Goal: Task Accomplishment & Management: Complete application form

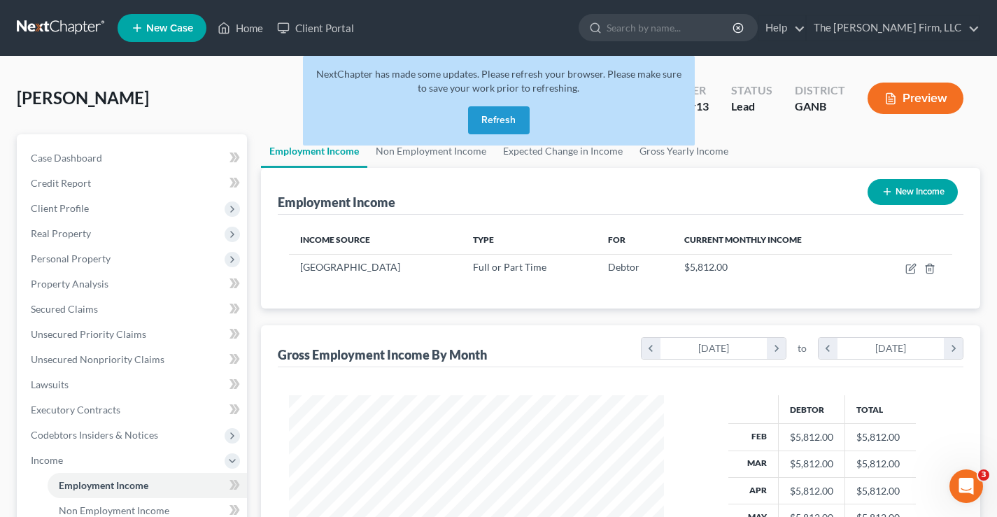
scroll to position [251, 403]
click at [492, 121] on button "Refresh" at bounding box center [499, 120] width 62 height 28
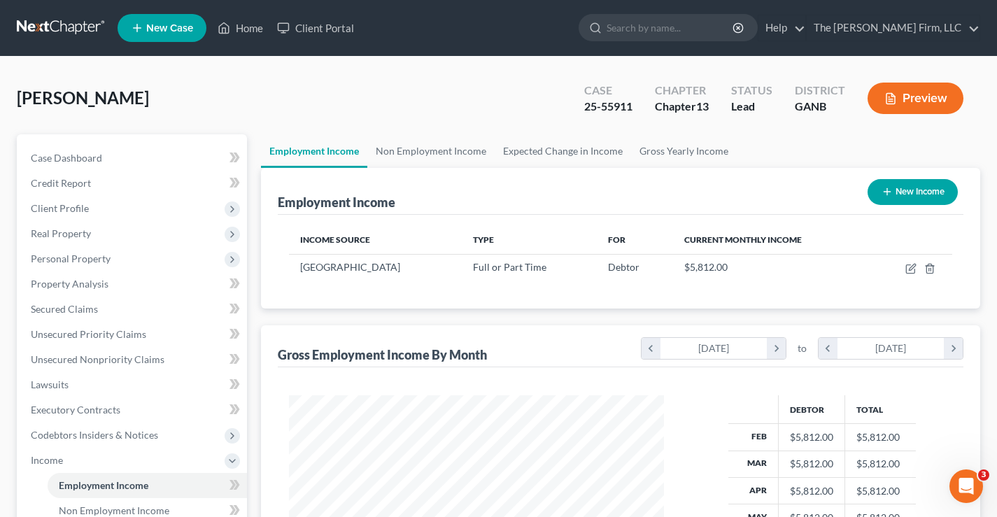
click at [52, 24] on link at bounding box center [62, 27] width 90 height 25
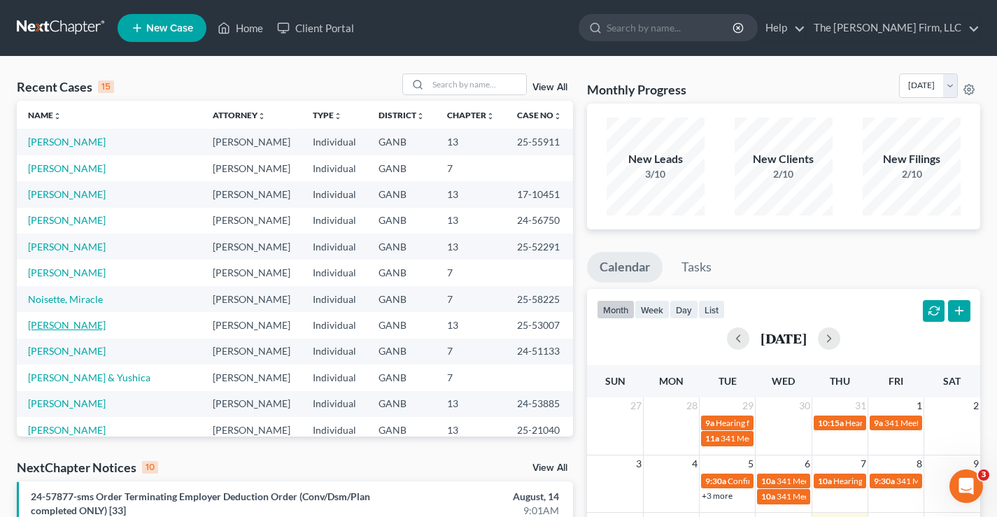
click at [106, 323] on link "Onyegbula, Anthony" at bounding box center [67, 325] width 78 height 12
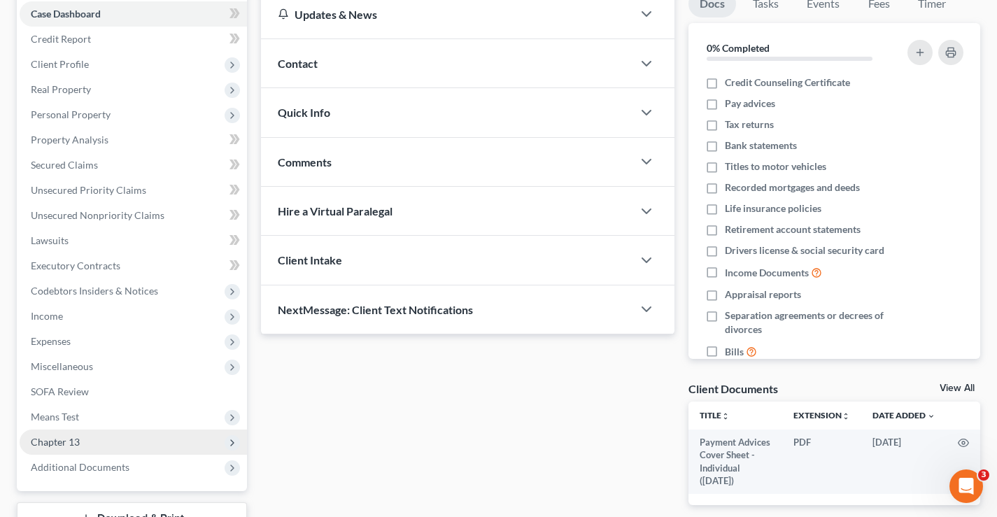
scroll to position [252, 0]
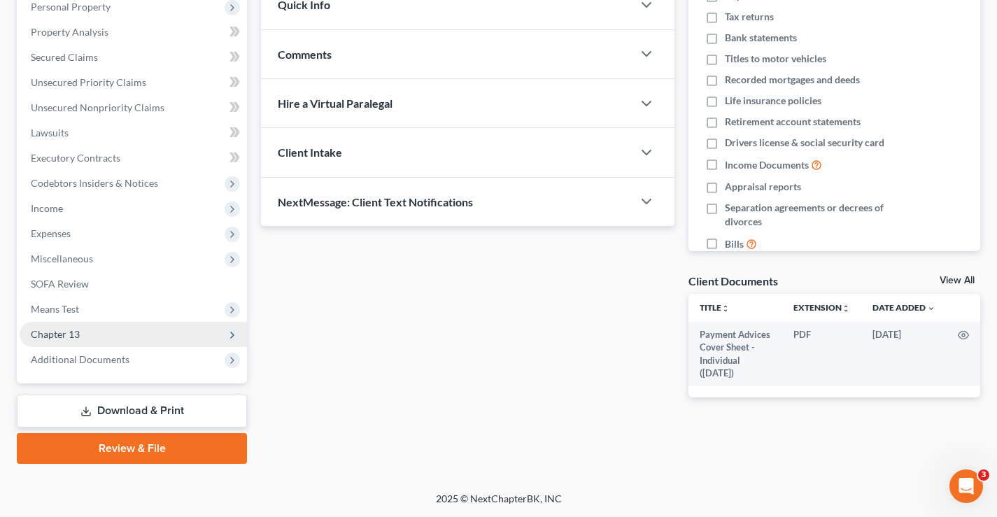
click at [84, 335] on span "Chapter 13" at bounding box center [133, 334] width 227 height 25
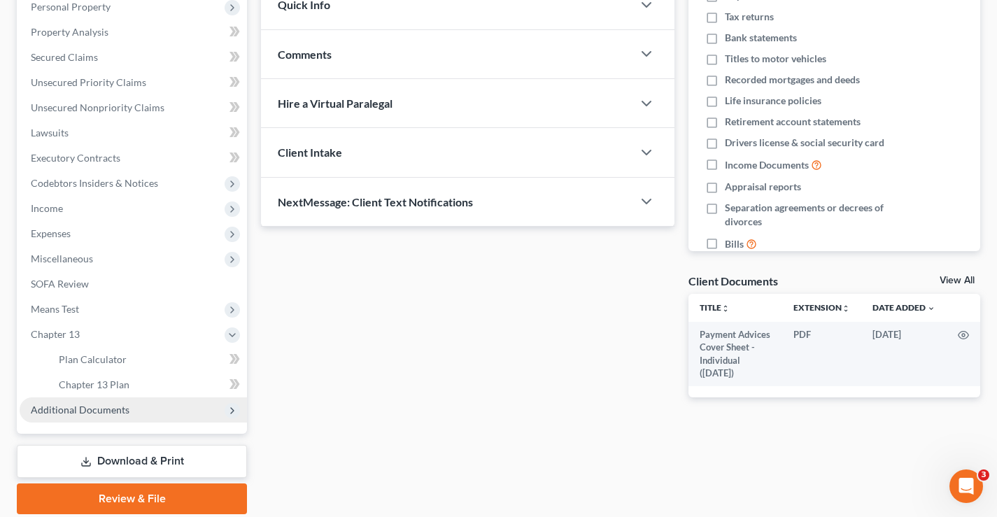
click at [76, 413] on span "Additional Documents" at bounding box center [80, 410] width 99 height 12
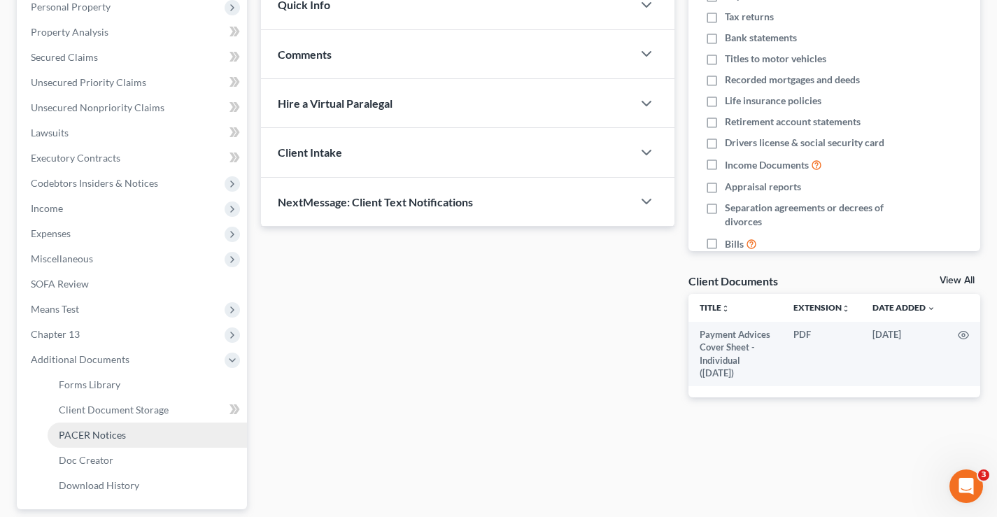
click at [96, 433] on span "PACER Notices" at bounding box center [92, 435] width 67 height 12
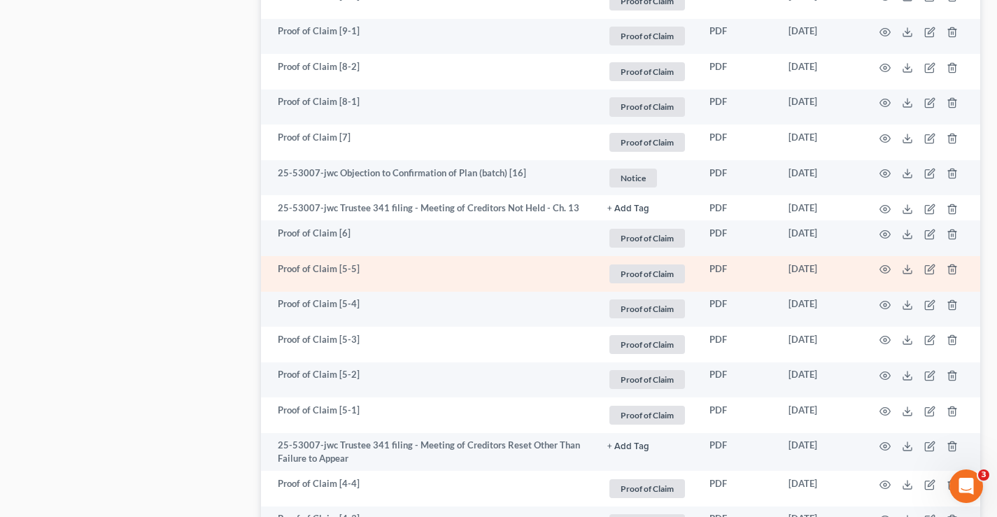
scroll to position [910, 0]
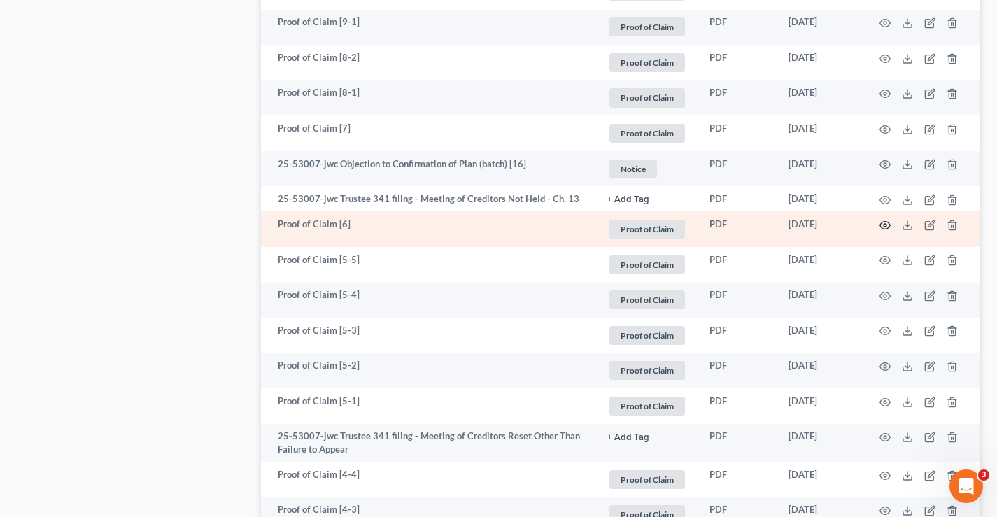
click at [887, 226] on circle "button" at bounding box center [885, 225] width 3 height 3
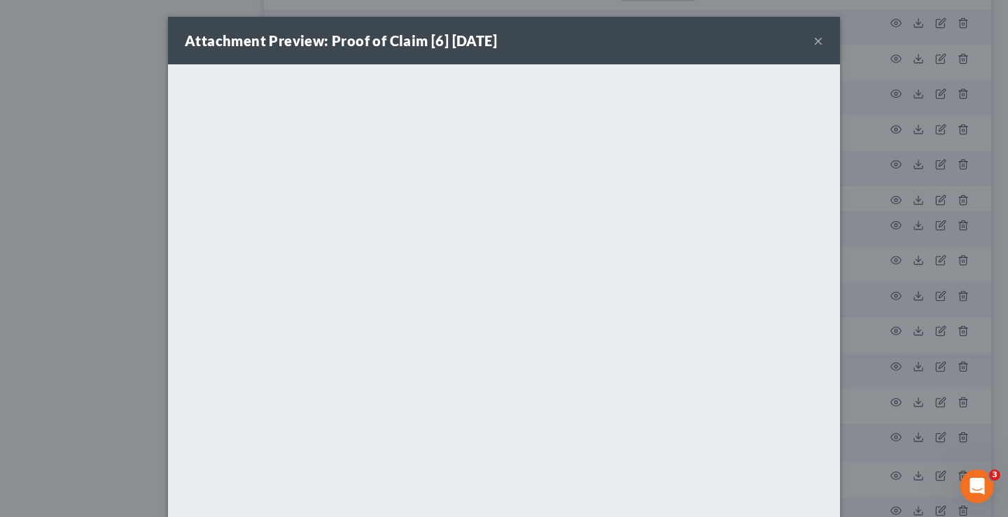
click at [78, 98] on div "Attachment Preview: Proof of Claim [6] 05/08/2025 × <object ng-attr-data='https…" at bounding box center [504, 258] width 1008 height 517
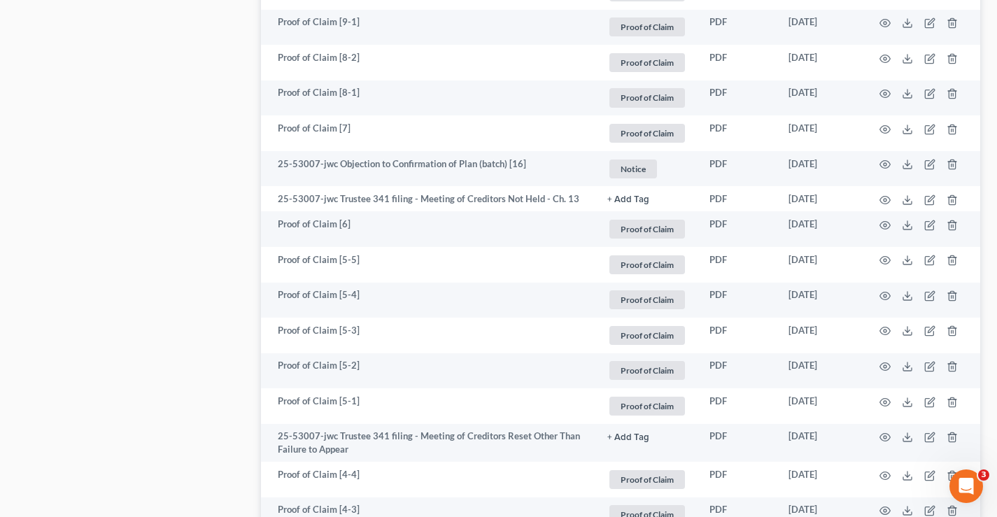
click at [155, 148] on div "Case Dashboard Payments Invoices Payments Payments Credit Report Client Profile" at bounding box center [132, 320] width 244 height 2192
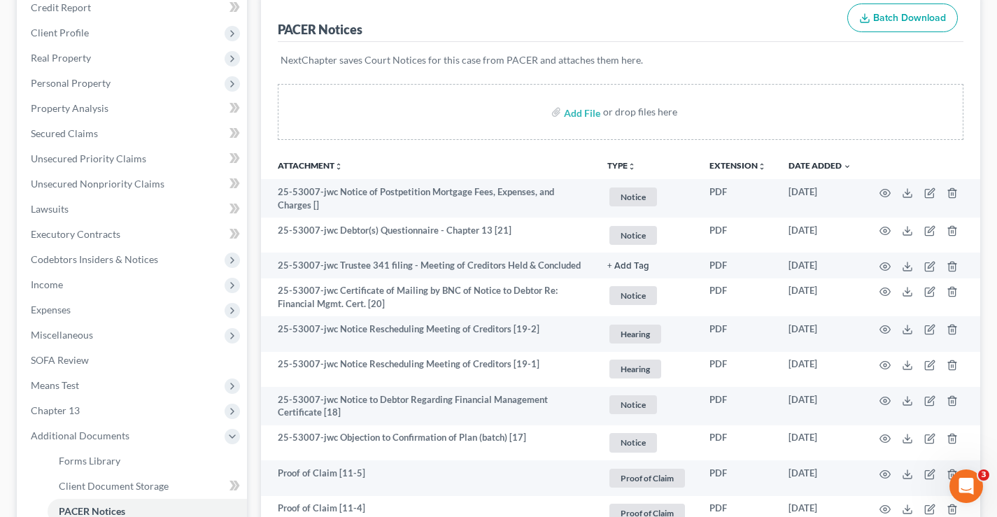
scroll to position [0, 0]
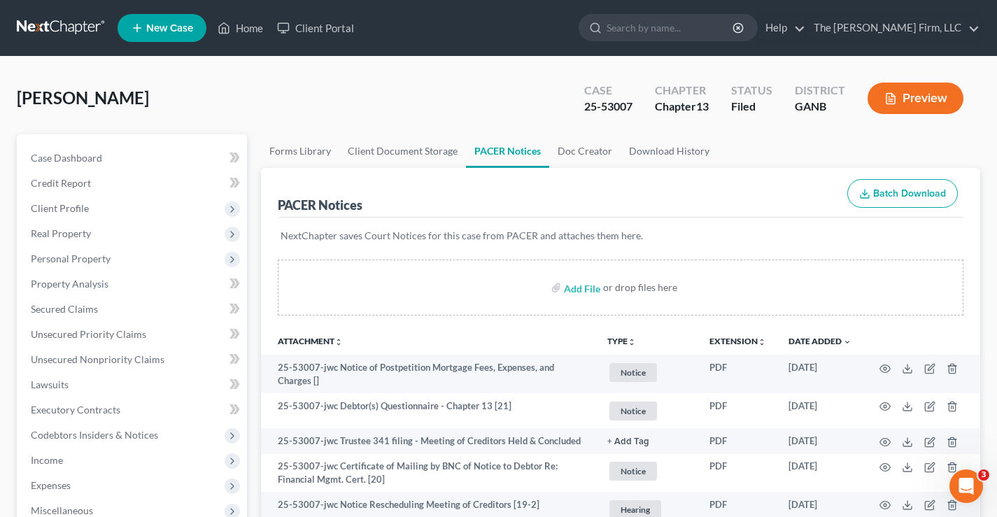
drag, startPoint x: 324, startPoint y: 83, endPoint x: 302, endPoint y: 94, distance: 24.7
click at [326, 83] on div "Onyegbula, Anthony Upgraded Case 25-53007 Chapter Chapter 13 Status Filed Distr…" at bounding box center [499, 103] width 964 height 61
click at [36, 310] on span "Secured Claims" at bounding box center [64, 309] width 67 height 12
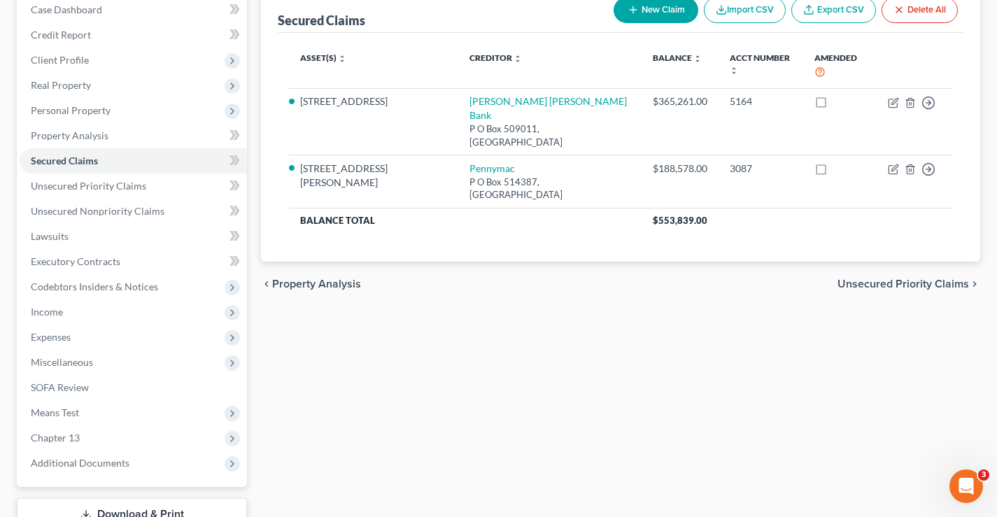
scroll to position [42, 0]
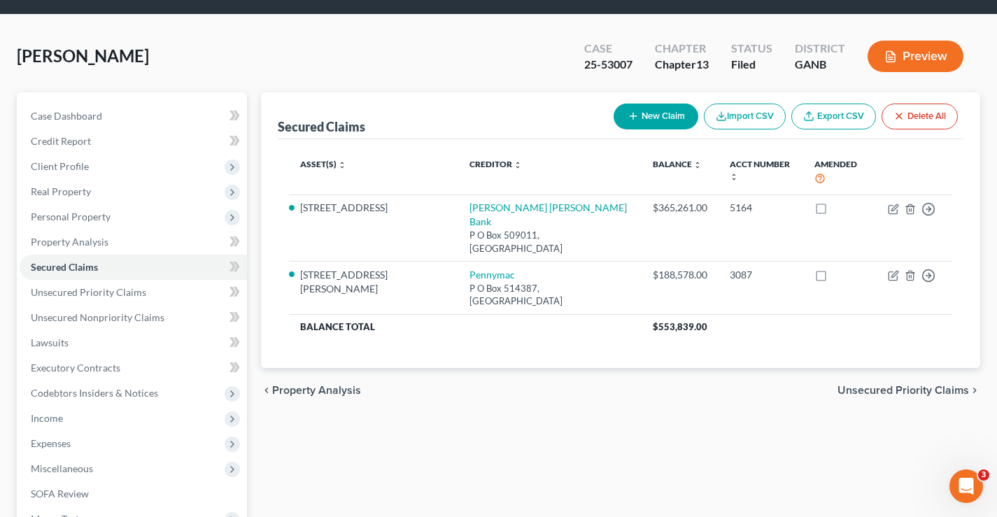
click at [63, 45] on span "Onyegbula, Anthony" at bounding box center [83, 55] width 132 height 20
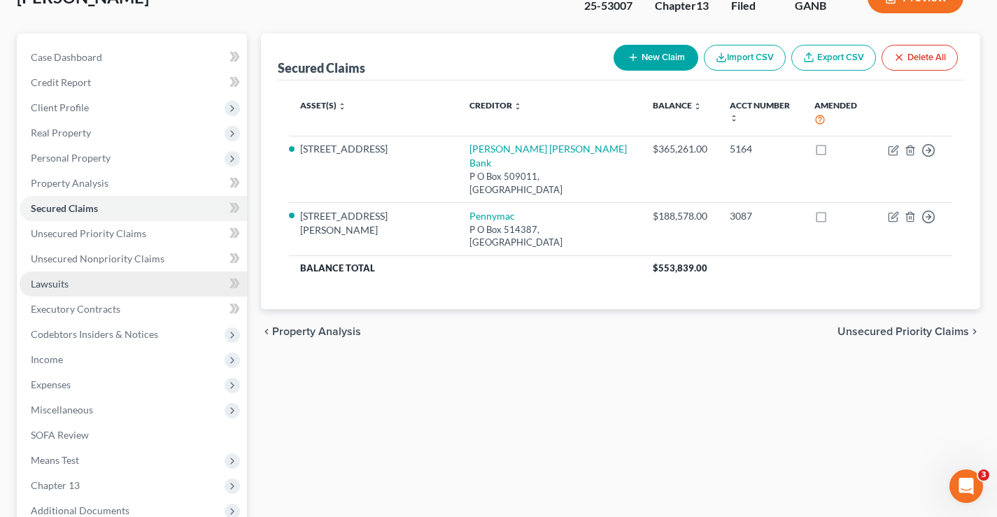
scroll to position [252, 0]
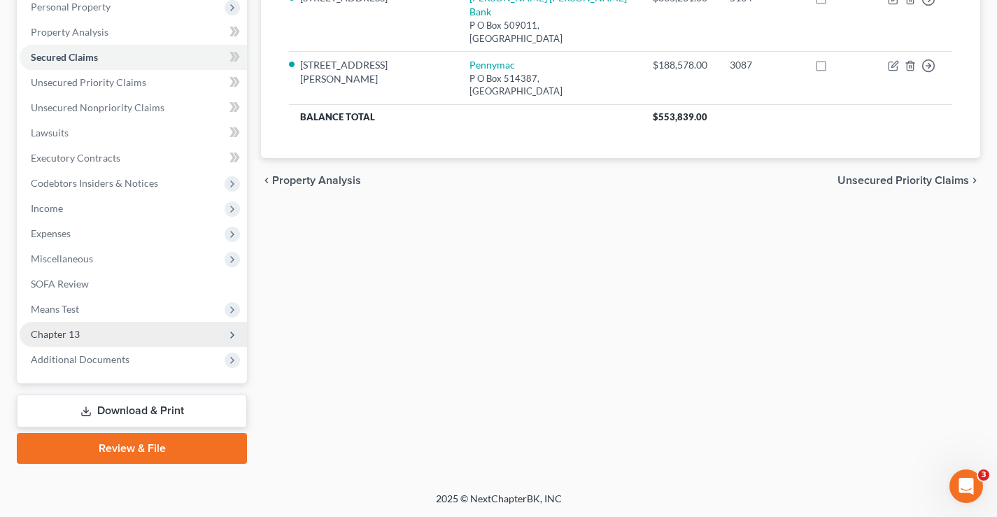
click at [51, 332] on span "Chapter 13" at bounding box center [55, 334] width 49 height 12
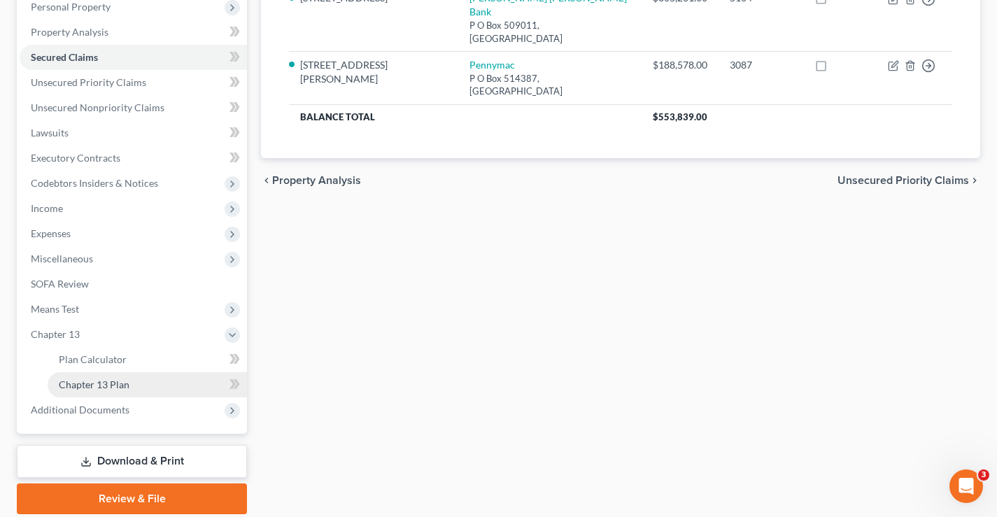
click at [96, 385] on span "Chapter 13 Plan" at bounding box center [94, 385] width 71 height 12
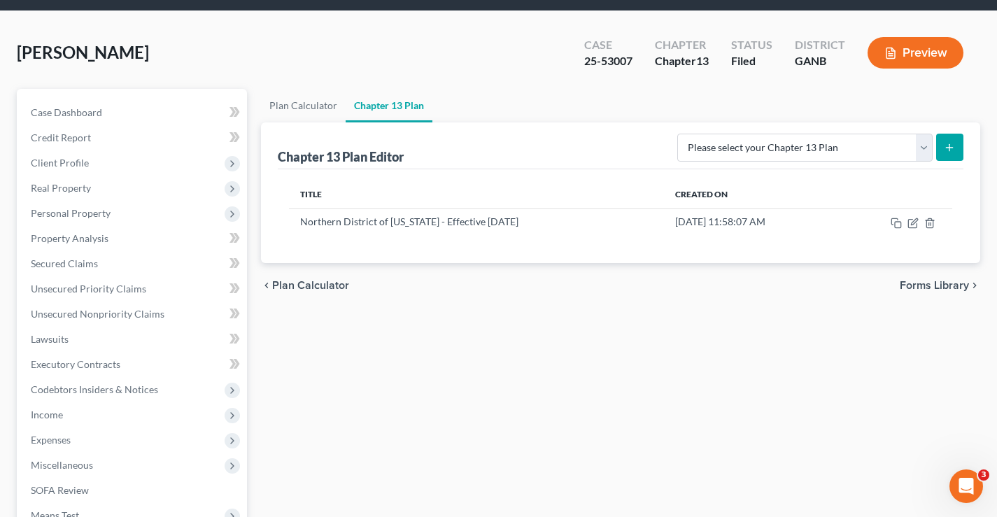
scroll to position [70, 0]
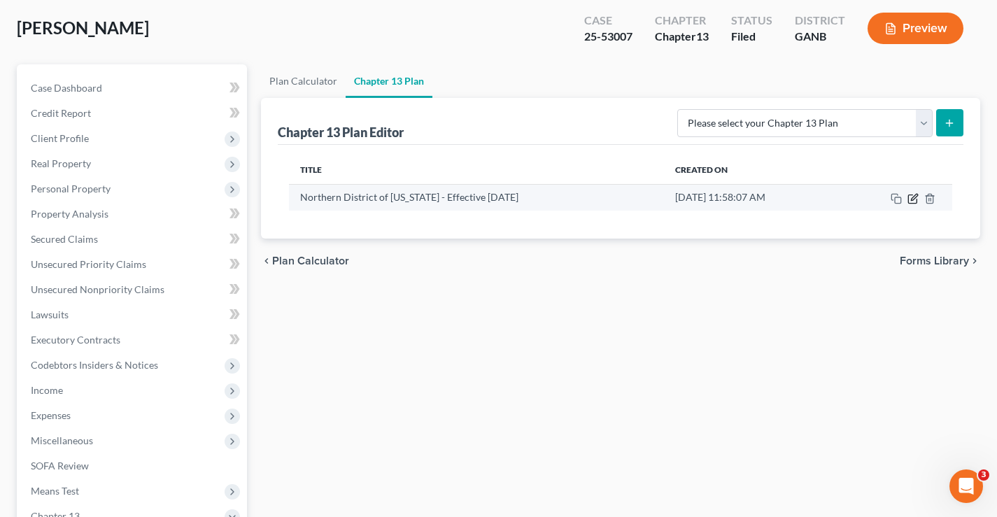
click at [914, 200] on icon "button" at bounding box center [913, 198] width 11 height 11
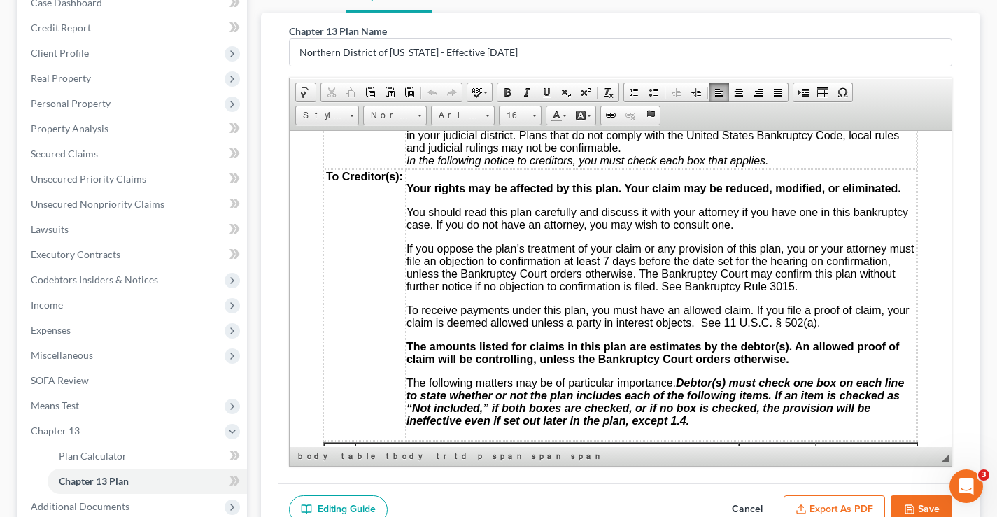
scroll to position [0, 0]
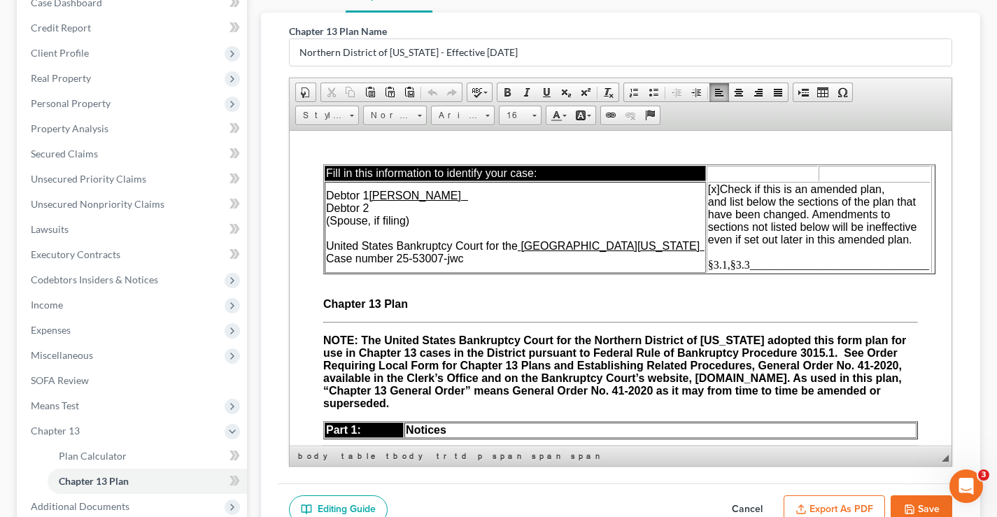
click at [723, 265] on span "§3.1,§3.3________________________________" at bounding box center [818, 264] width 221 height 12
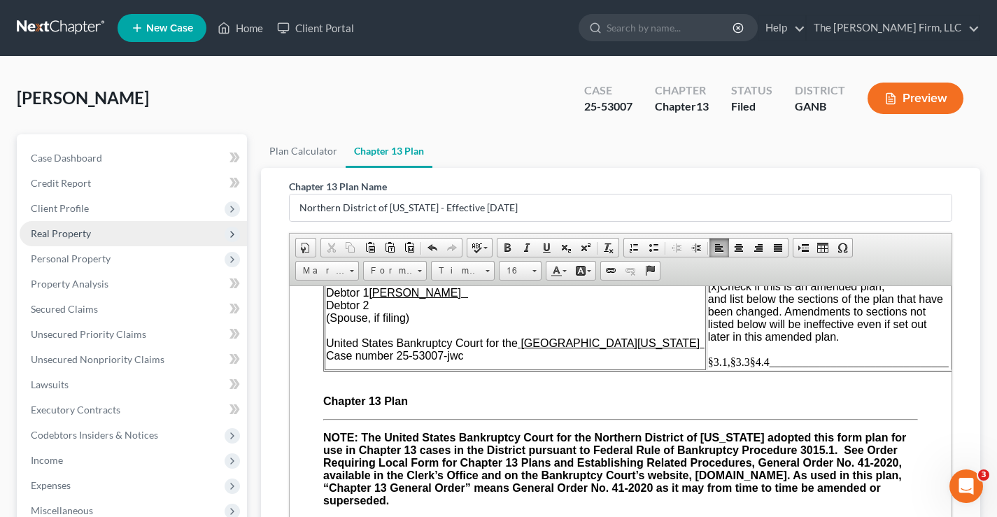
click at [55, 234] on span "Real Property" at bounding box center [61, 233] width 60 height 12
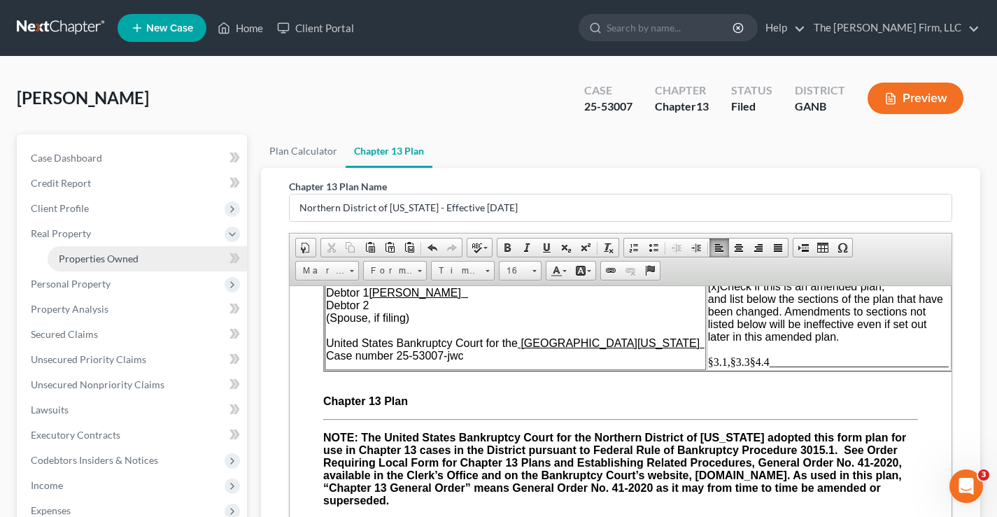
click at [92, 260] on span "Properties Owned" at bounding box center [99, 259] width 80 height 12
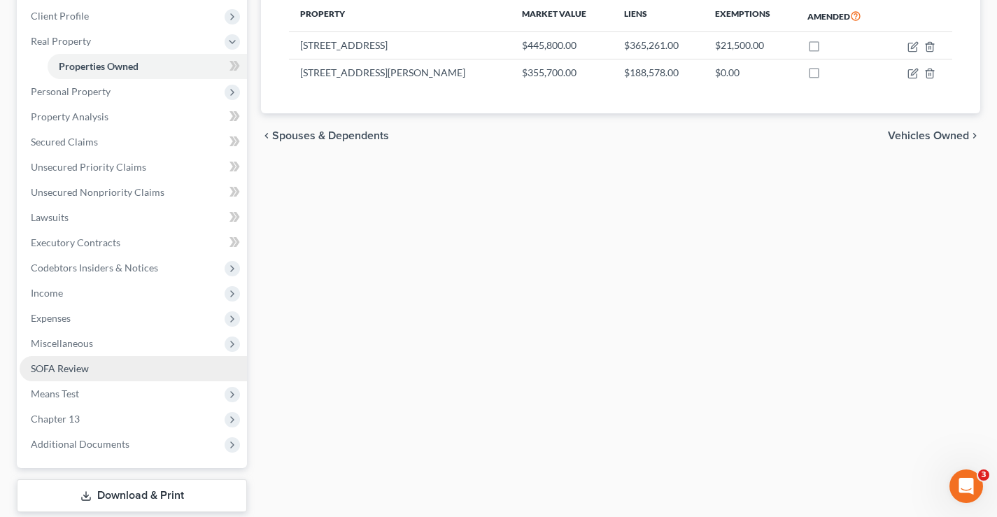
scroll to position [277, 0]
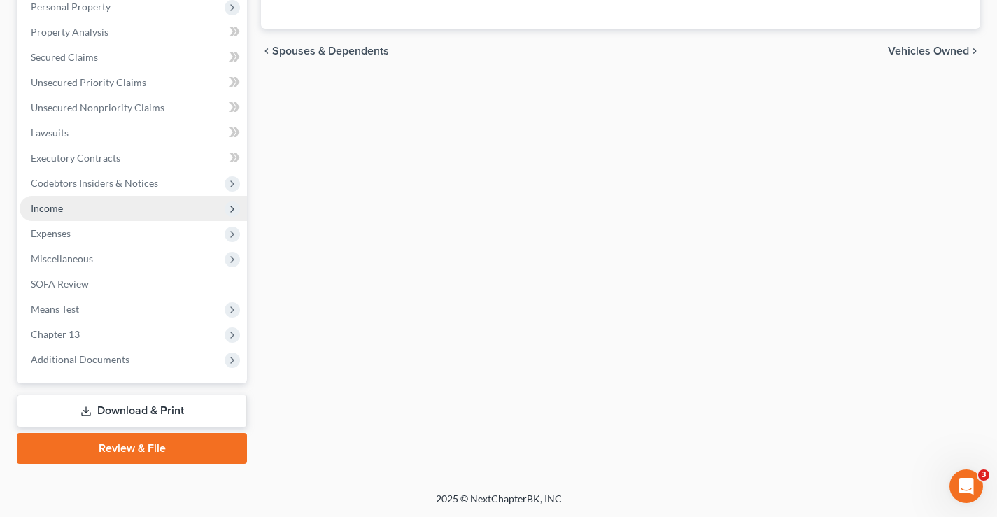
click at [44, 209] on span "Income" at bounding box center [47, 208] width 32 height 12
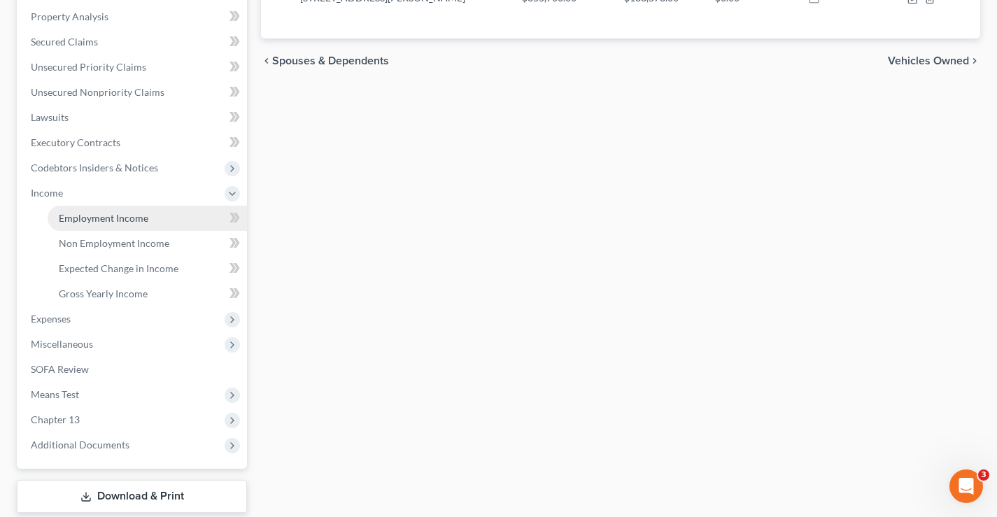
scroll to position [252, 0]
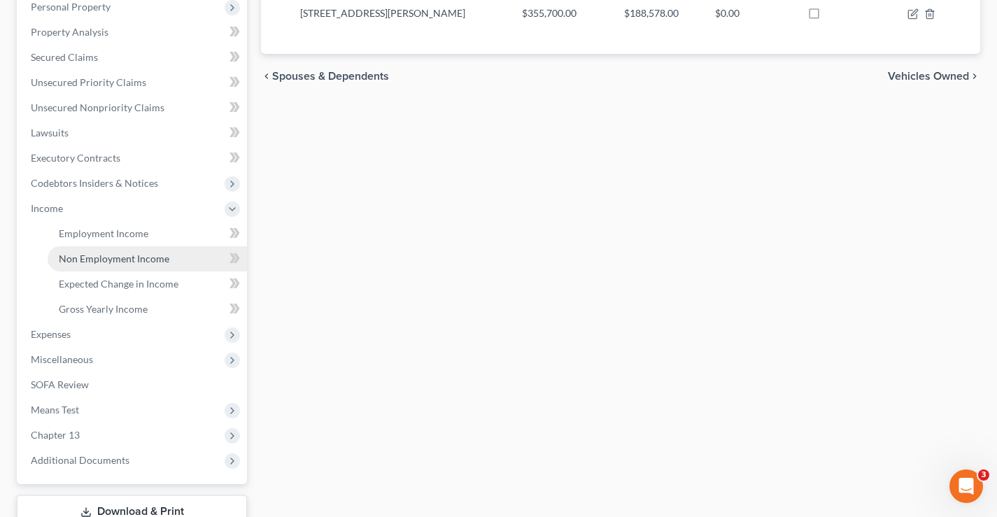
click at [78, 257] on span "Non Employment Income" at bounding box center [114, 259] width 111 height 12
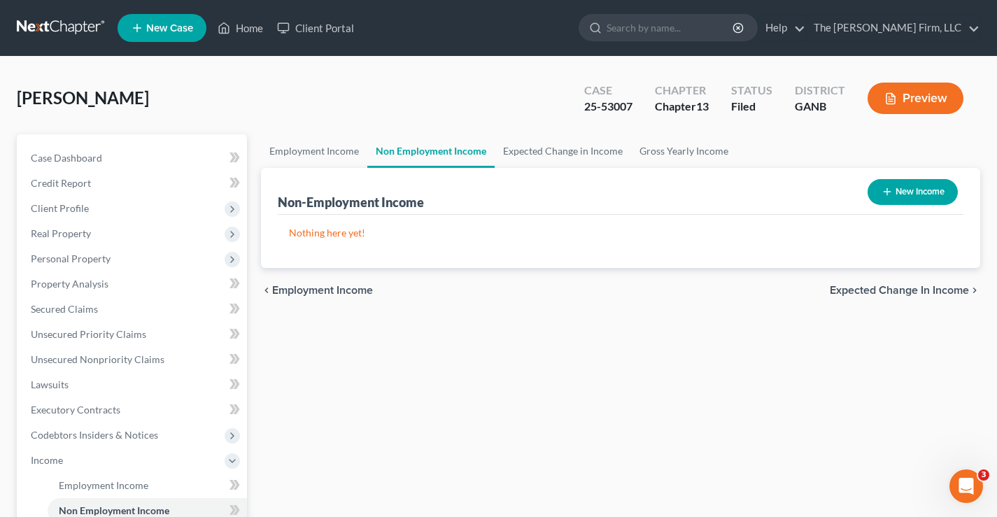
click at [910, 194] on button "New Income" at bounding box center [913, 192] width 90 height 26
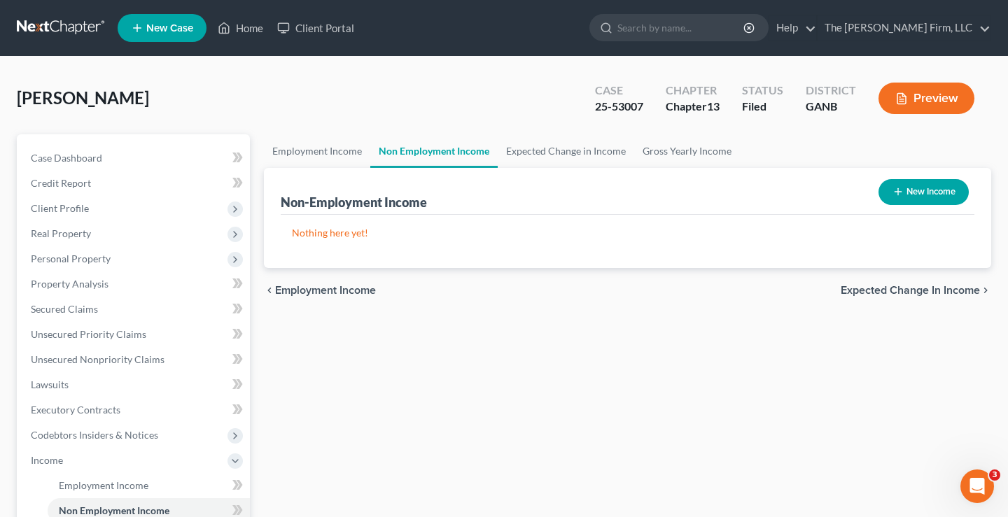
select select "0"
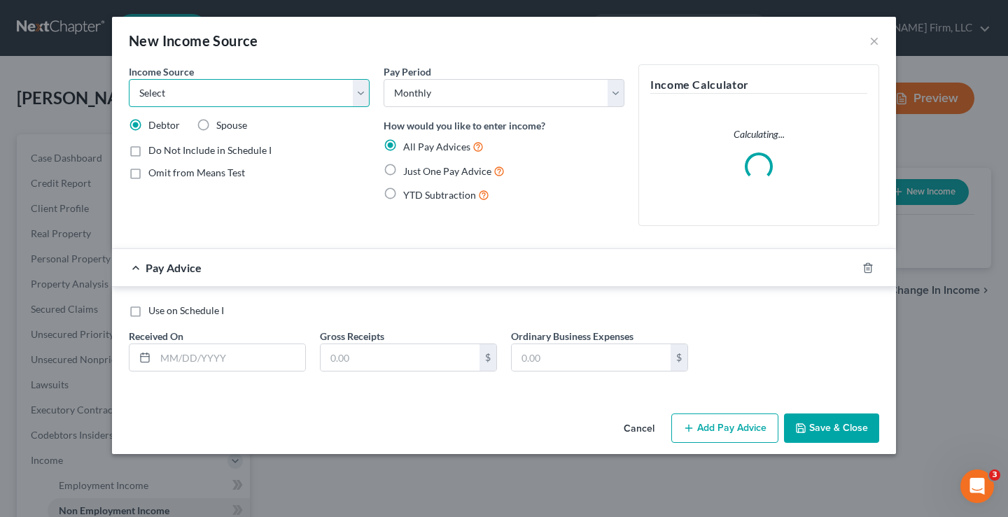
click at [217, 98] on select "Select Unemployment Disability (from employer) Pension Retirement Social Securi…" at bounding box center [249, 93] width 241 height 28
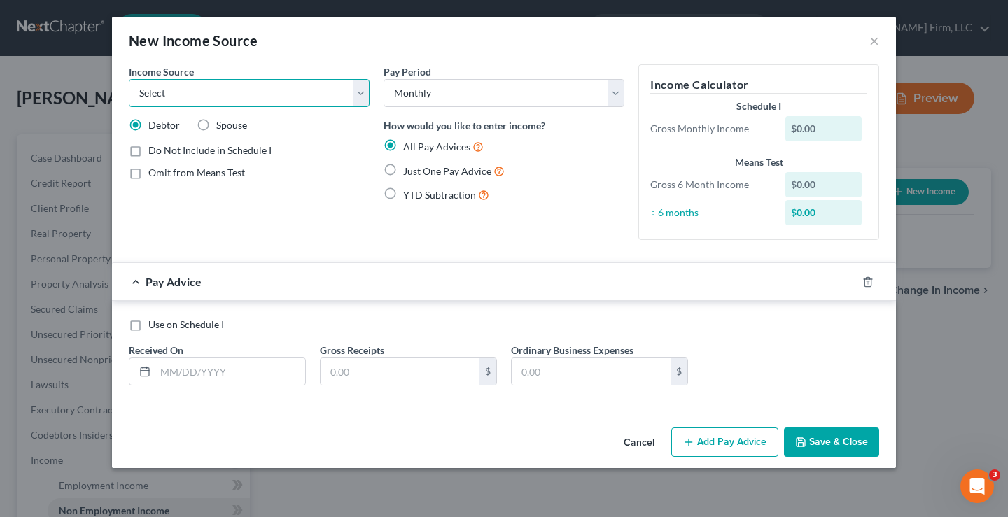
select select "8"
click at [129, 79] on select "Select Unemployment Disability (from employer) Pension Retirement Social Securi…" at bounding box center [249, 93] width 241 height 28
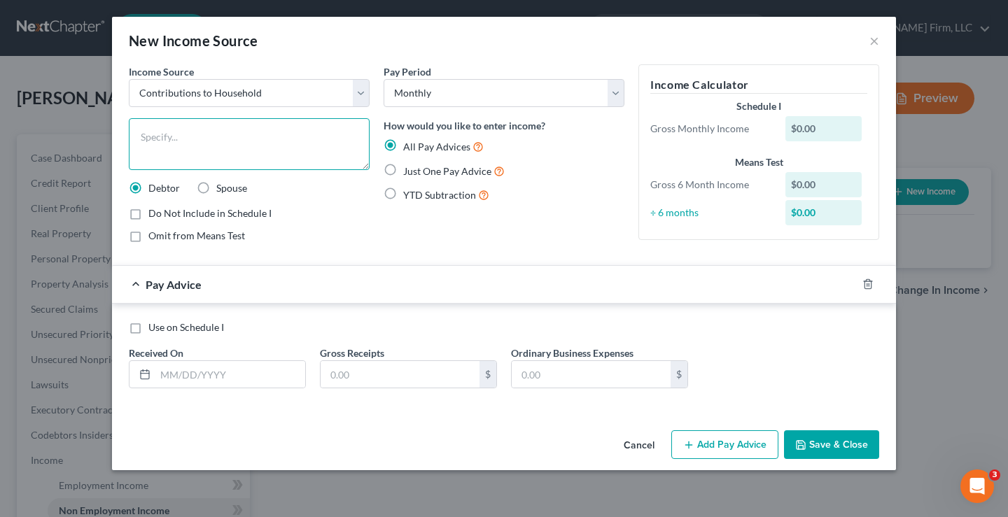
click at [171, 137] on textarea at bounding box center [249, 144] width 241 height 52
type textarea "C"
type textarea "S"
type textarea "Sons' Contribution"
click at [403, 169] on label "Just One Pay Advice" at bounding box center [453, 171] width 101 height 16
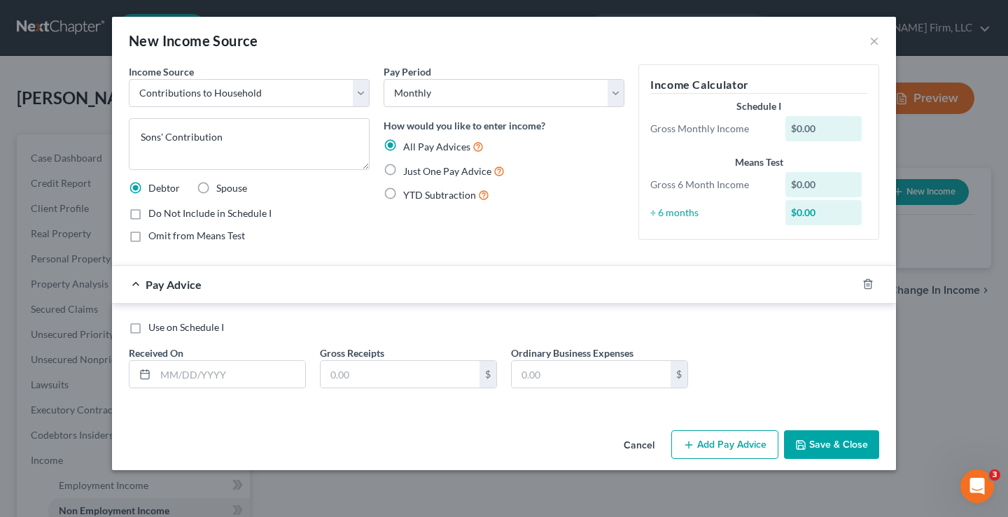
click at [409, 169] on input "Just One Pay Advice" at bounding box center [413, 167] width 9 height 9
radio input "true"
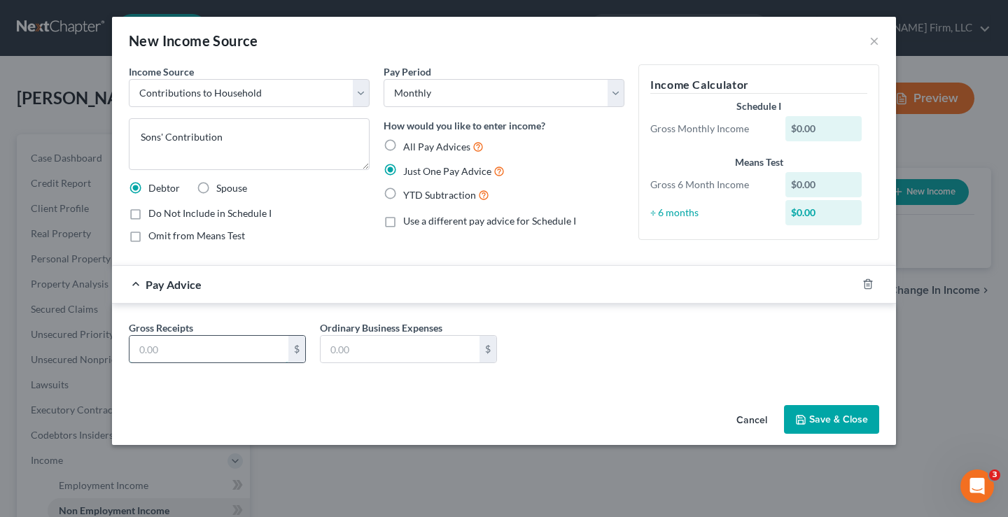
click at [168, 342] on input "text" at bounding box center [208, 349] width 159 height 27
type input "1,000"
click at [582, 353] on div "Gross Receipts 1,000 $ Ordinary Business Expenses $" at bounding box center [504, 348] width 764 height 54
drag, startPoint x: 830, startPoint y: 419, endPoint x: 815, endPoint y: 430, distance: 19.0
click at [830, 417] on button "Save & Close" at bounding box center [831, 419] width 95 height 29
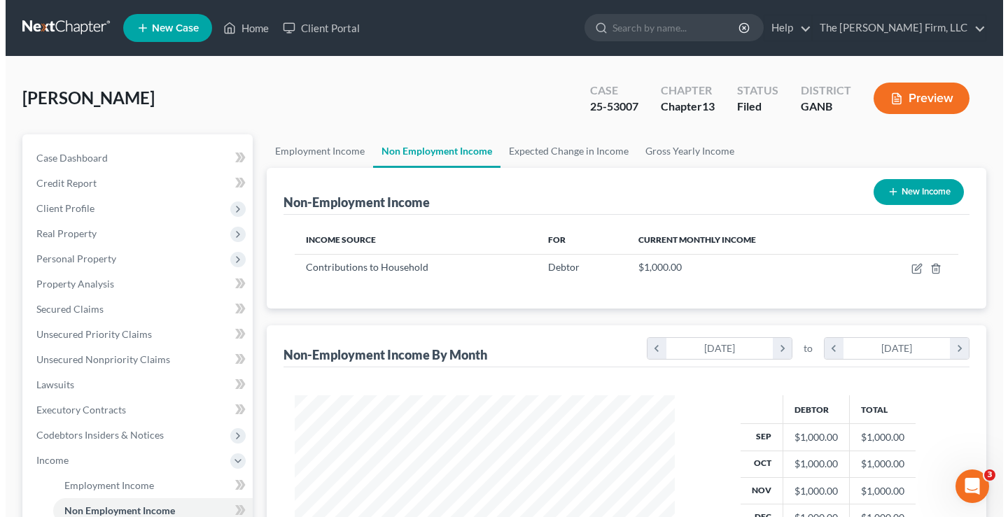
scroll to position [251, 403]
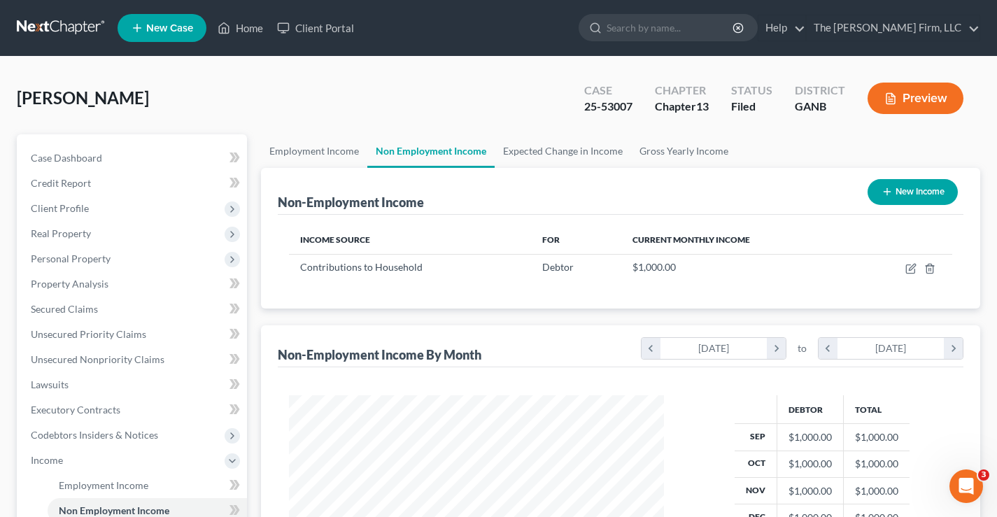
click at [891, 188] on icon "button" at bounding box center [887, 191] width 11 height 11
select select "0"
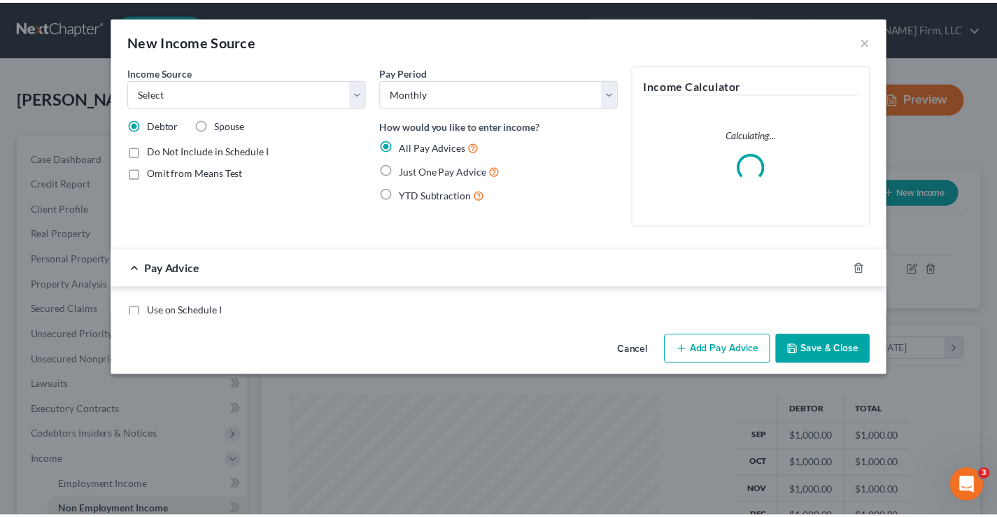
scroll to position [251, 408]
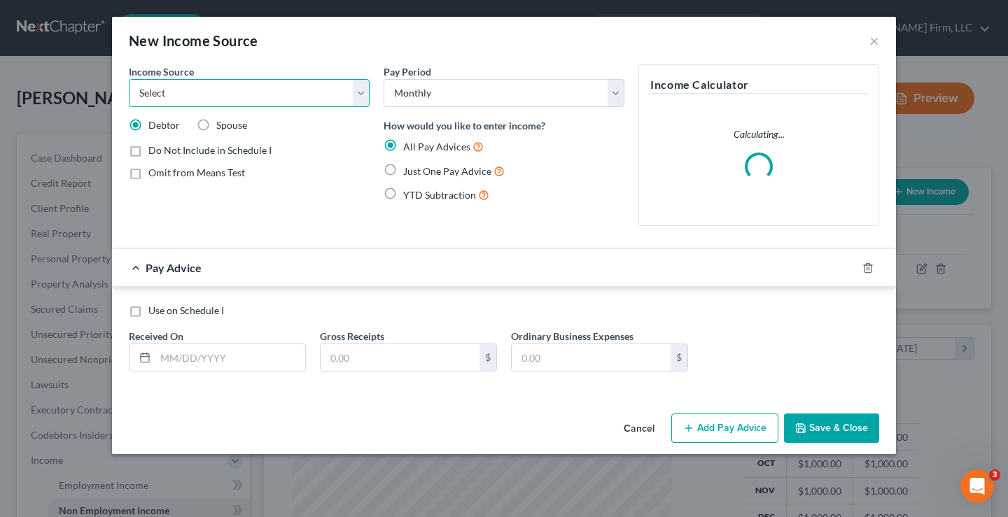
click at [211, 90] on select "Select Unemployment Disability (from employer) Pension Retirement Social Securi…" at bounding box center [249, 93] width 241 height 28
select select "13"
click at [129, 79] on select "Select Unemployment Disability (from employer) Pension Retirement Social Securi…" at bounding box center [249, 93] width 241 height 28
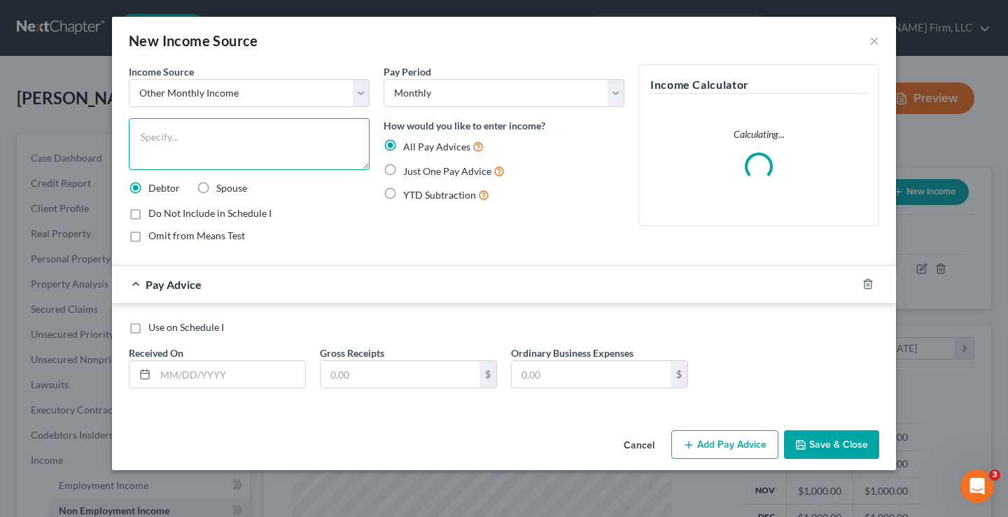
click at [196, 132] on textarea at bounding box center [249, 144] width 241 height 52
type textarea "Part time job"
click at [403, 168] on label "Just One Pay Advice" at bounding box center [453, 171] width 101 height 16
click at [409, 168] on input "Just One Pay Advice" at bounding box center [413, 167] width 9 height 9
radio input "true"
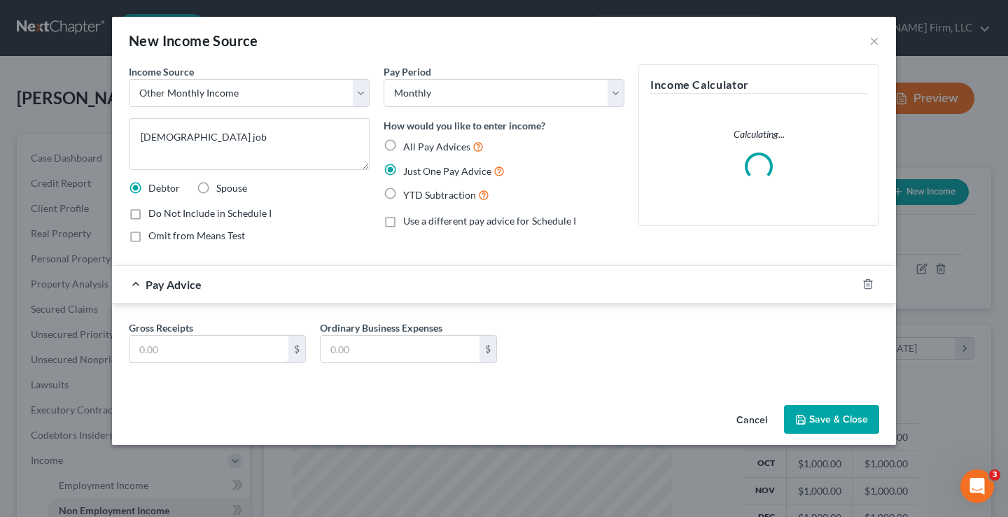
drag, startPoint x: 159, startPoint y: 345, endPoint x: 159, endPoint y: 328, distance: 17.5
click at [160, 345] on input "text" at bounding box center [208, 349] width 159 height 27
type input "1,000"
click at [826, 419] on button "Save & Close" at bounding box center [831, 419] width 95 height 29
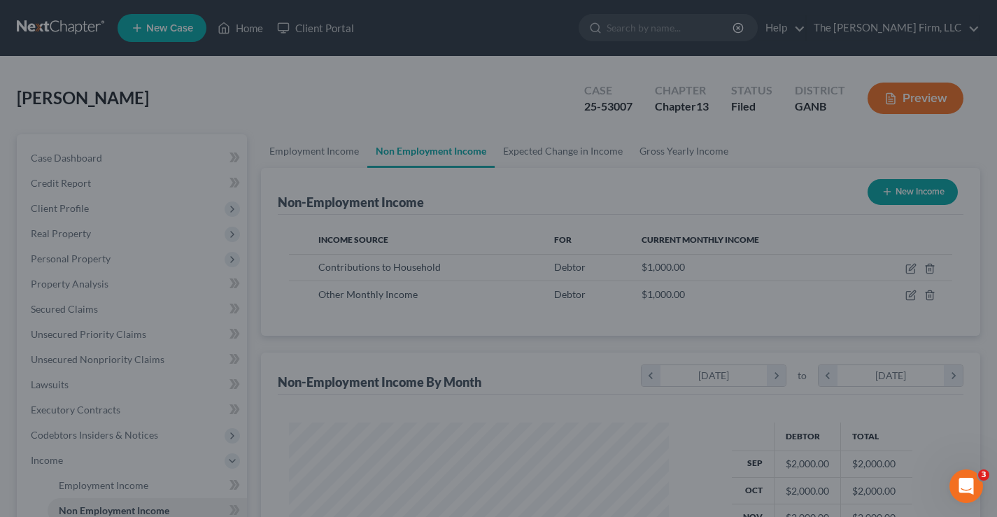
scroll to position [699699, 699546]
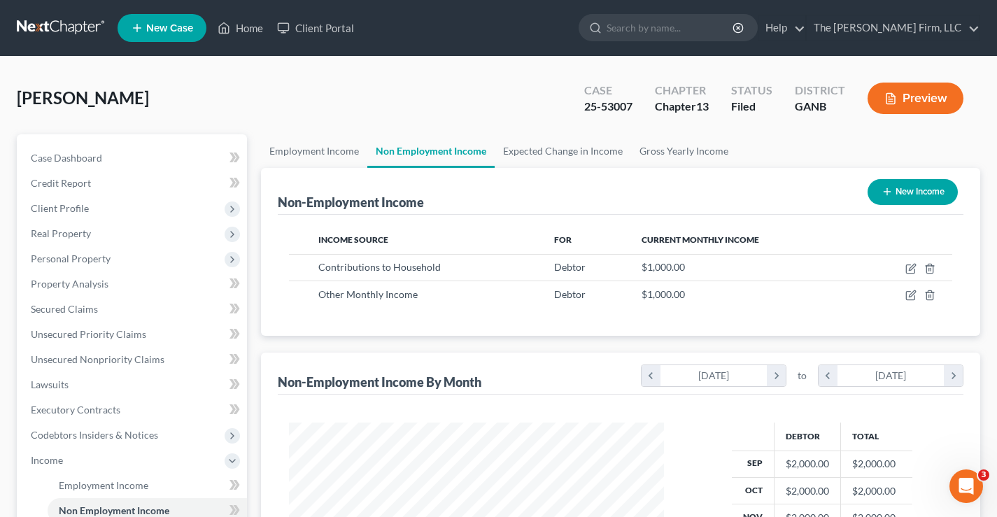
click at [454, 92] on div "Onyegbula, Anthony Upgraded Case 25-53007 Chapter Chapter 13 Status Filed Distr…" at bounding box center [499, 103] width 964 height 61
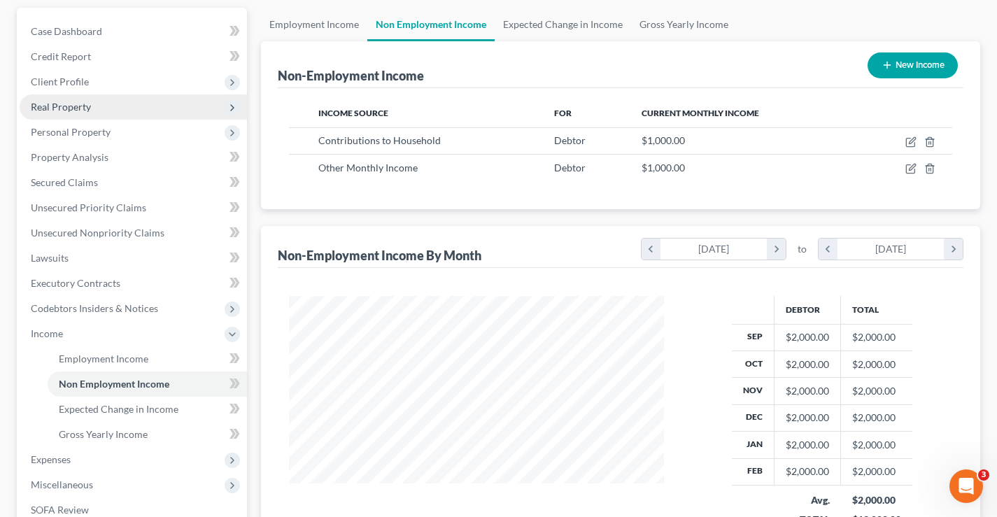
scroll to position [210, 0]
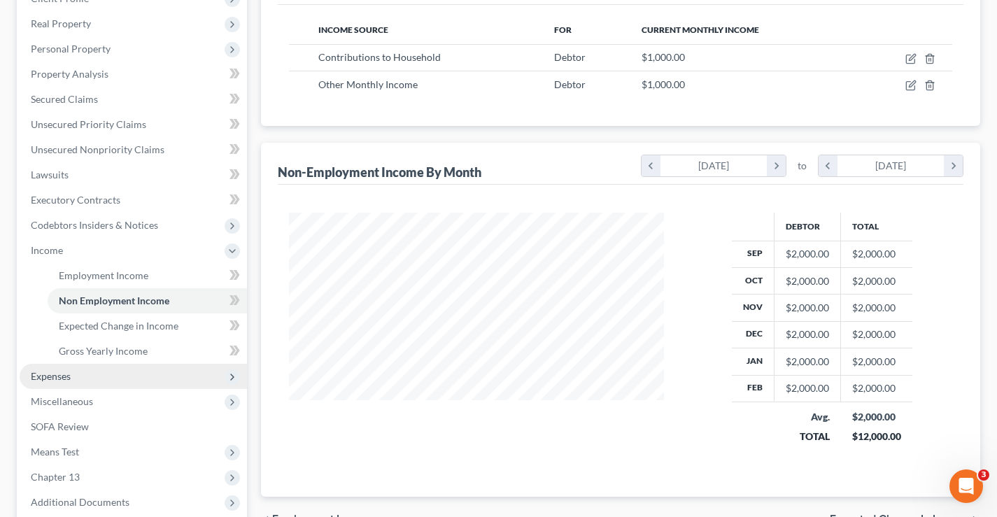
click at [45, 377] on span "Expenses" at bounding box center [51, 376] width 40 height 12
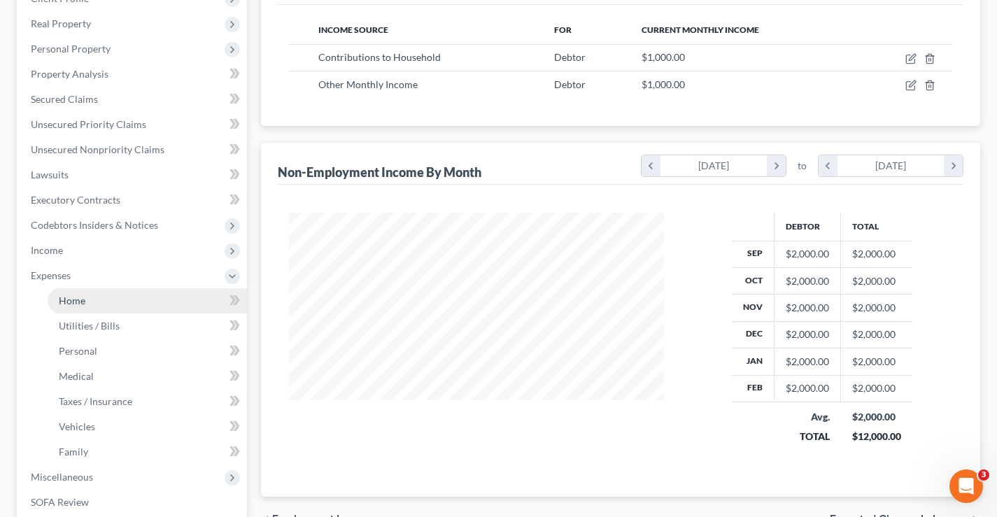
click at [100, 302] on link "Home" at bounding box center [147, 300] width 199 height 25
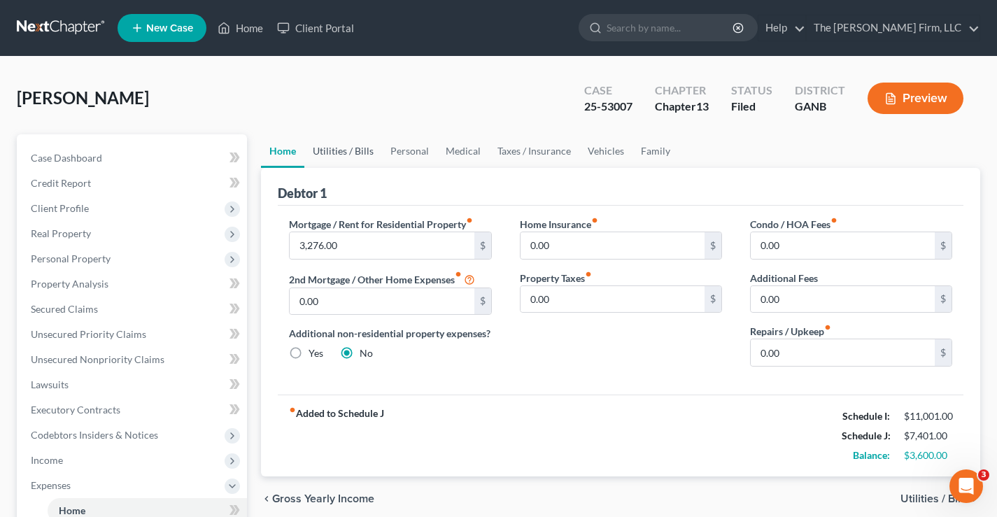
click at [359, 150] on link "Utilities / Bills" at bounding box center [343, 151] width 78 height 34
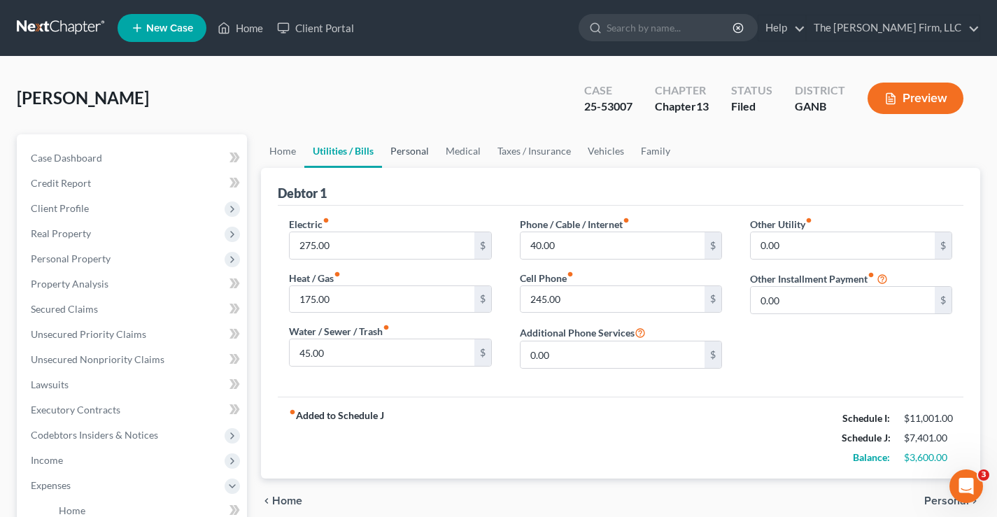
click at [412, 150] on link "Personal" at bounding box center [409, 151] width 55 height 34
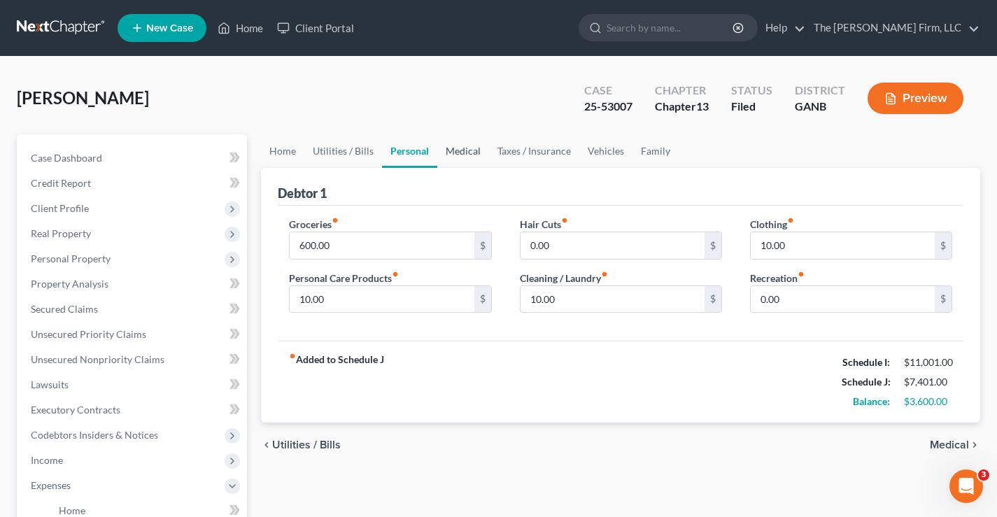
click at [470, 155] on link "Medical" at bounding box center [463, 151] width 52 height 34
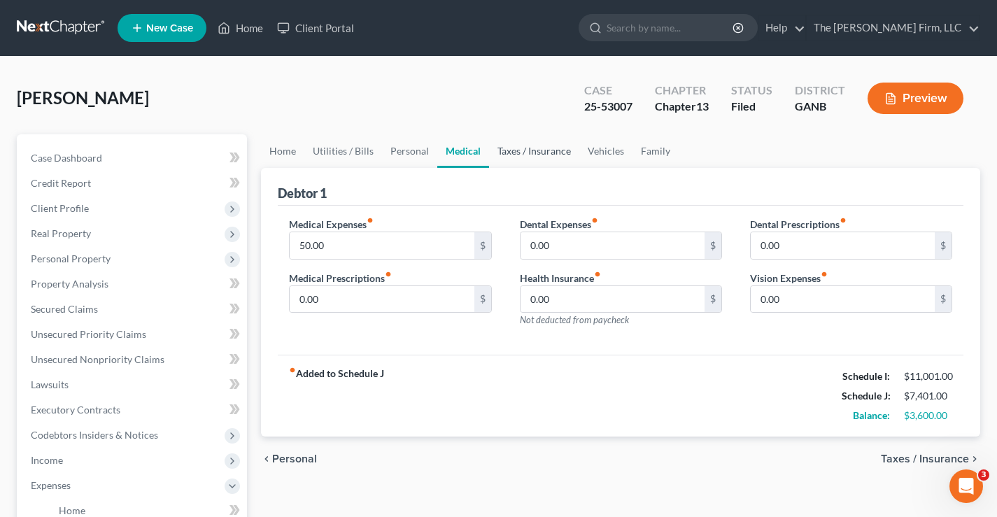
click at [514, 153] on link "Taxes / Insurance" at bounding box center [534, 151] width 90 height 34
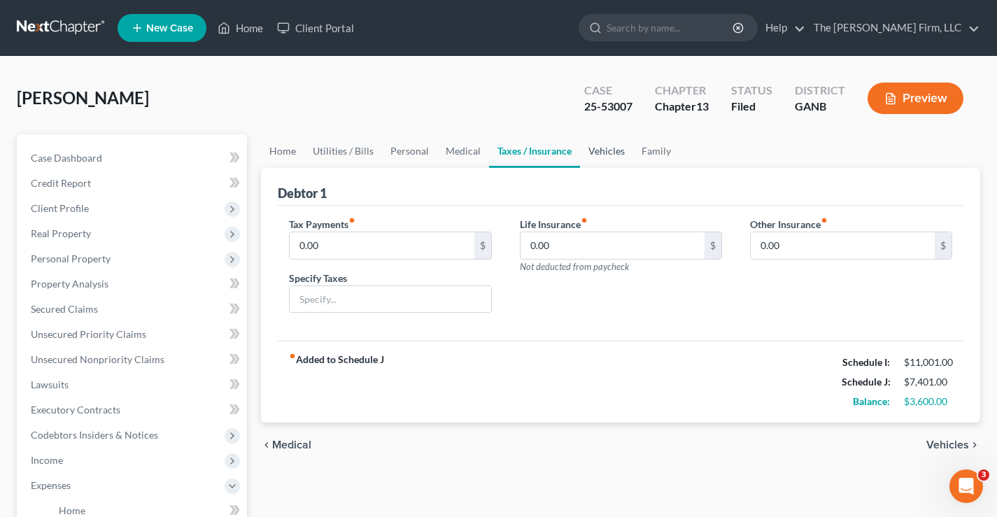
click at [598, 152] on link "Vehicles" at bounding box center [606, 151] width 53 height 34
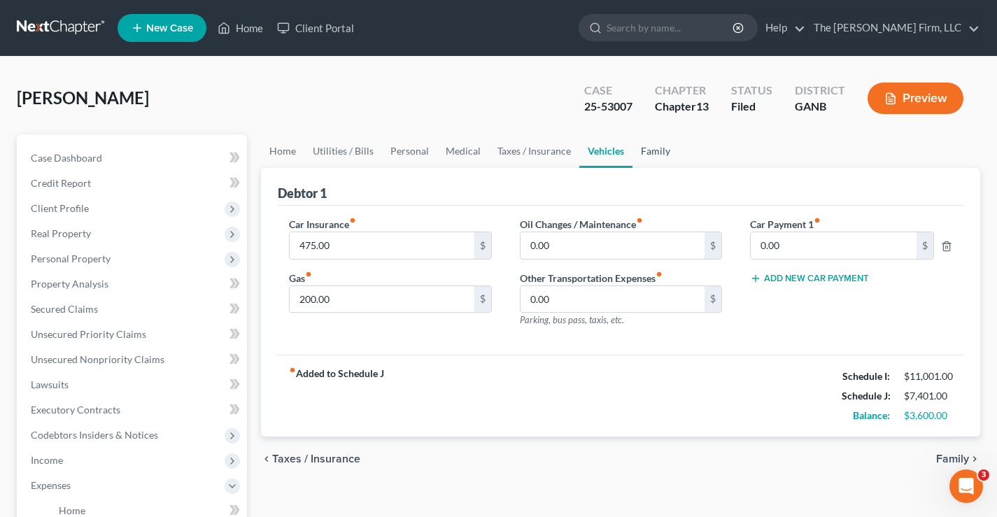
click at [657, 149] on link "Family" at bounding box center [656, 151] width 46 height 34
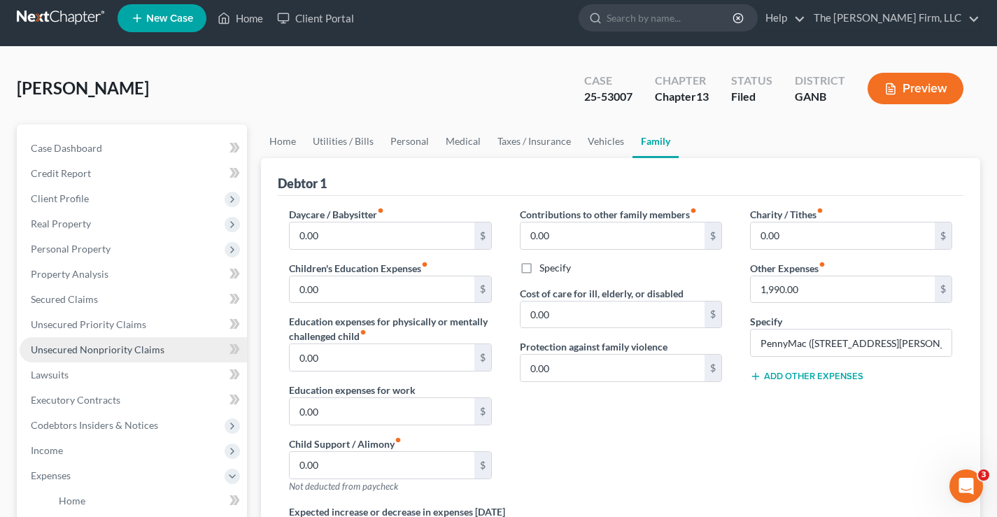
scroll to position [140, 0]
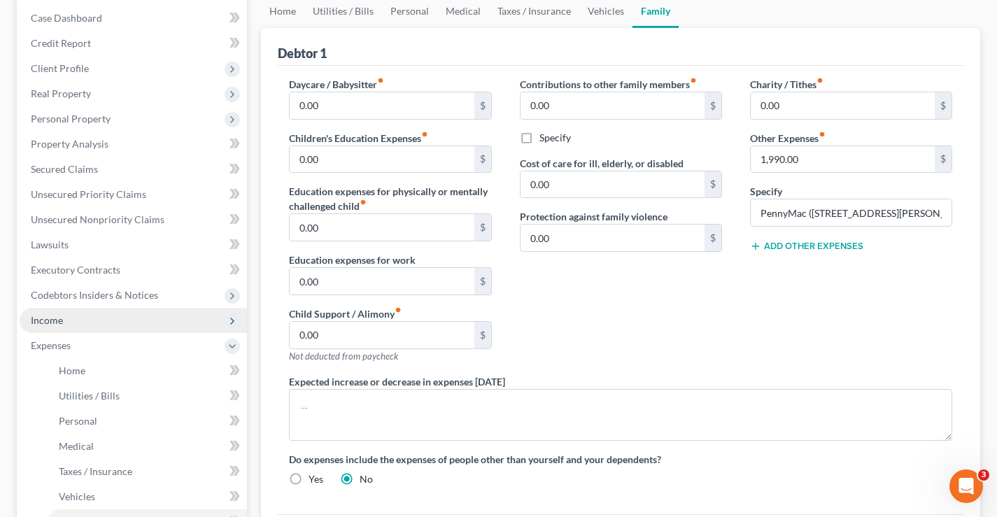
click at [45, 322] on span "Income" at bounding box center [47, 320] width 32 height 12
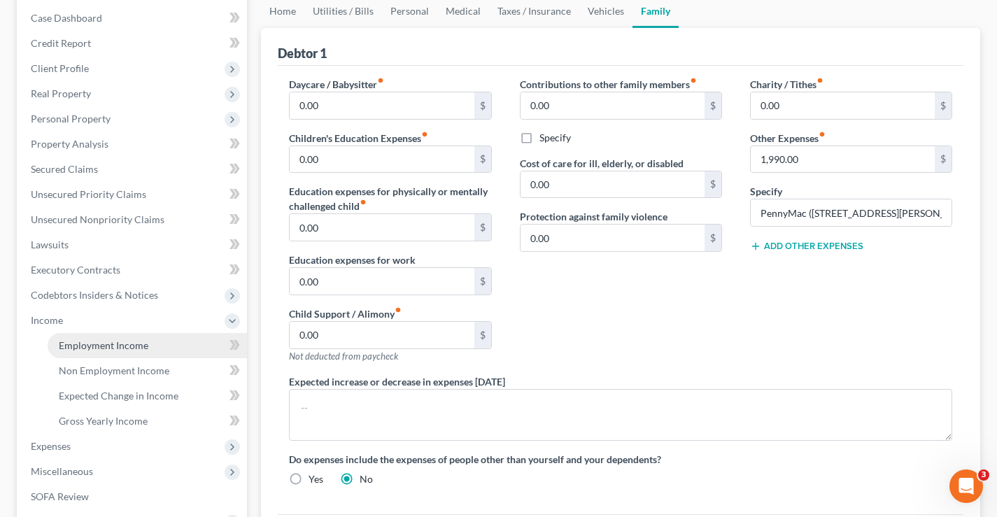
click at [107, 346] on span "Employment Income" at bounding box center [104, 345] width 90 height 12
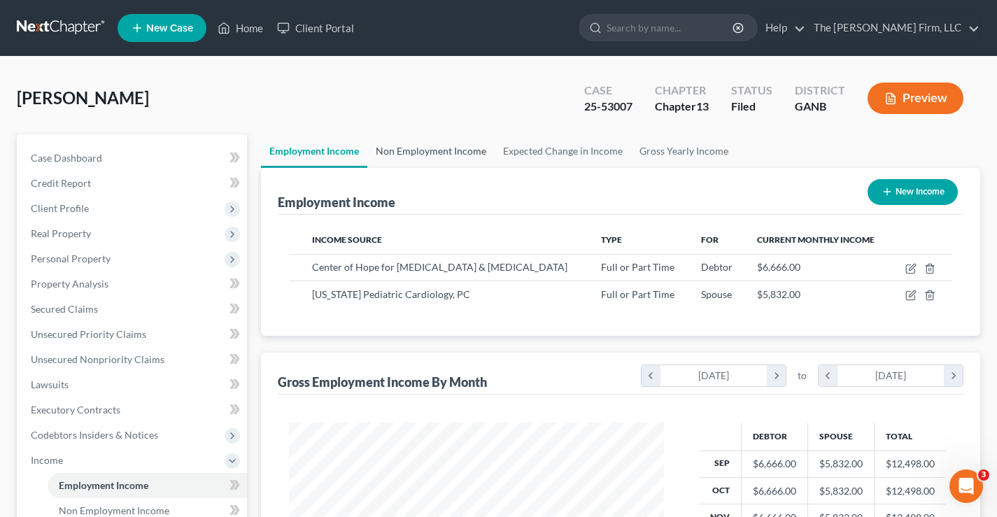
scroll to position [251, 403]
click at [440, 150] on link "Non Employment Income" at bounding box center [430, 151] width 127 height 34
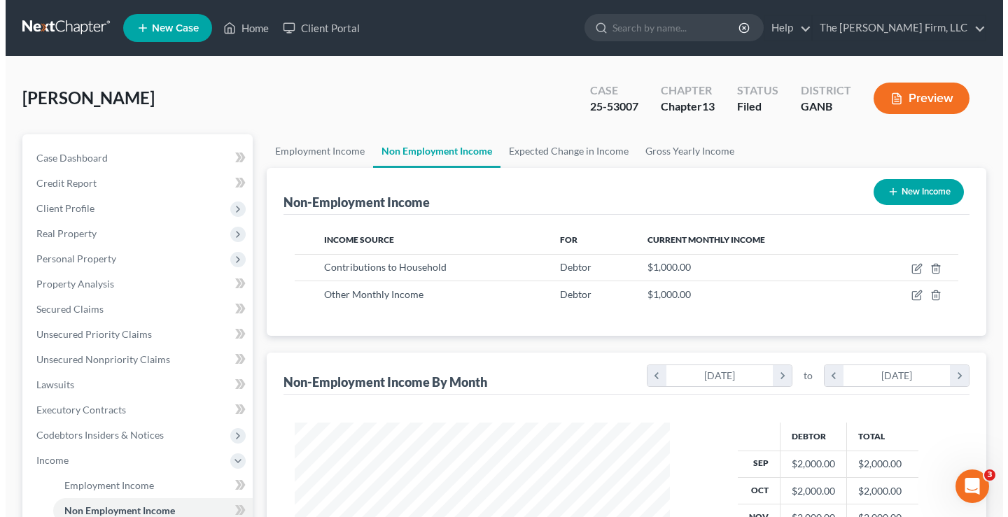
scroll to position [251, 403]
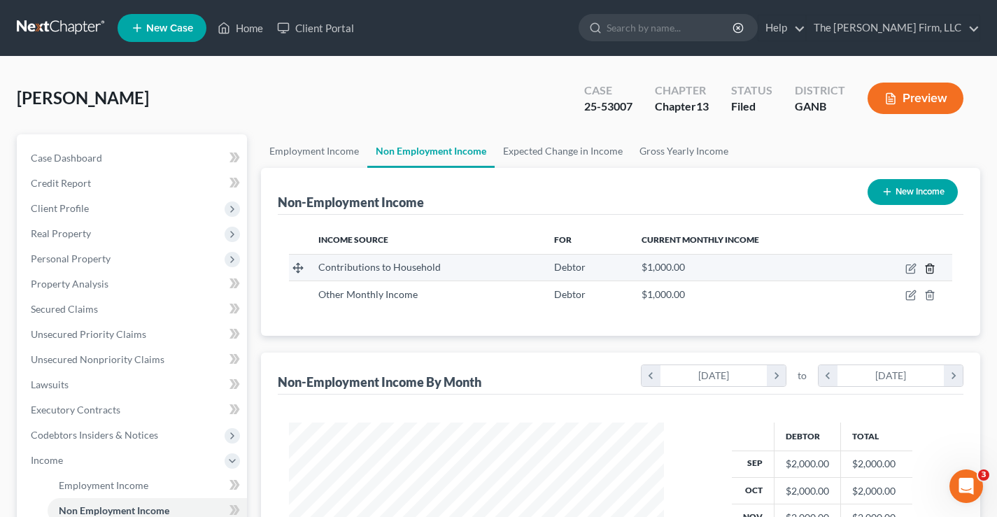
click at [932, 268] on icon "button" at bounding box center [930, 268] width 11 height 11
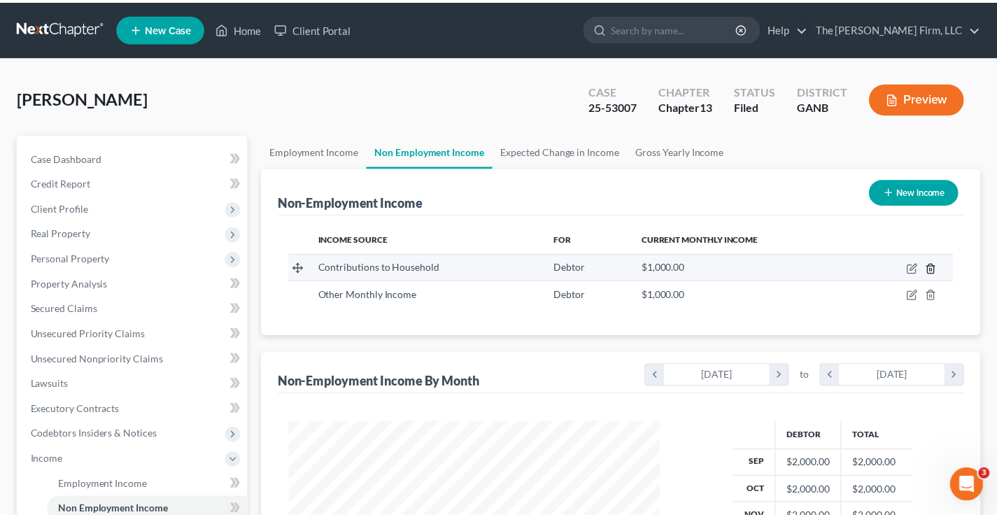
scroll to position [251, 408]
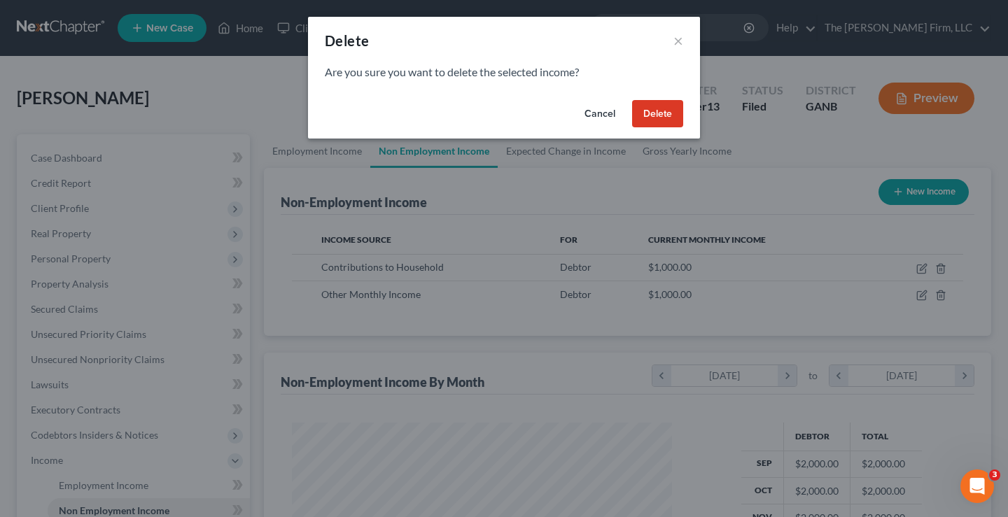
click at [659, 120] on button "Delete" at bounding box center [657, 114] width 51 height 28
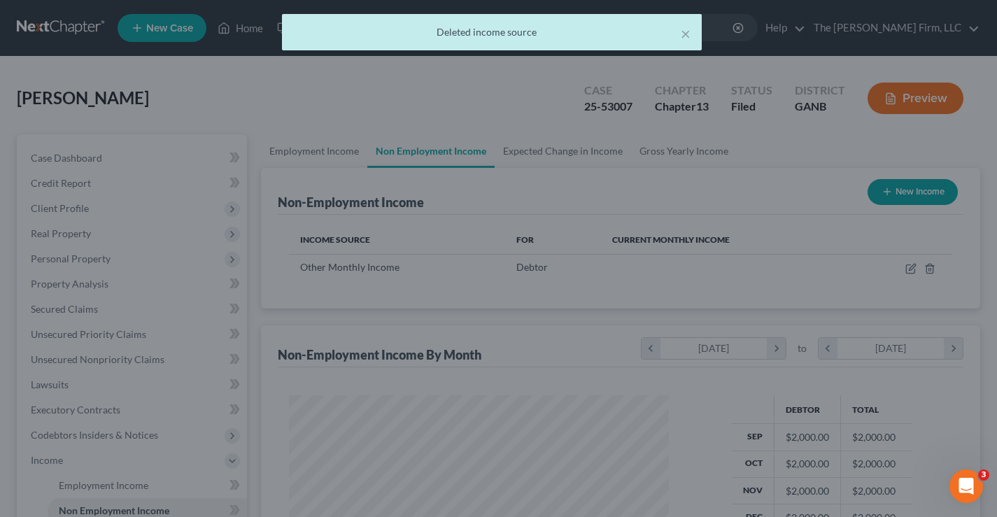
scroll to position [699699, 699546]
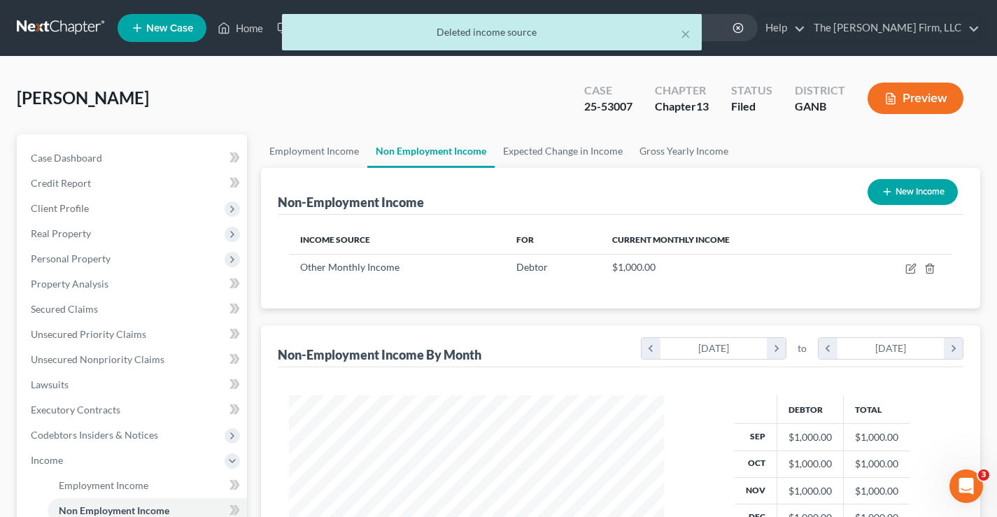
click at [433, 106] on div "Onyegbula, Anthony Upgraded Case 25-53007 Chapter Chapter 13 Status Filed Distr…" at bounding box center [499, 103] width 964 height 61
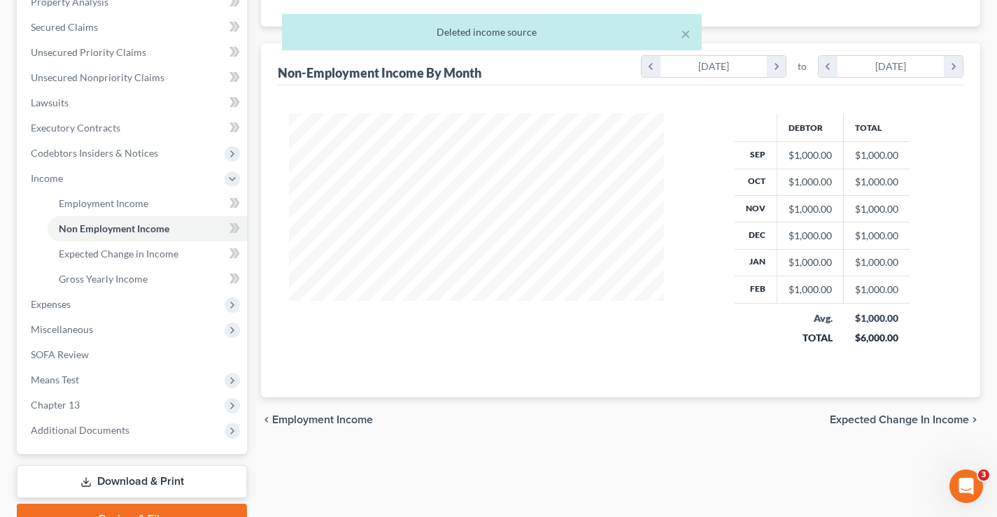
scroll to position [350, 0]
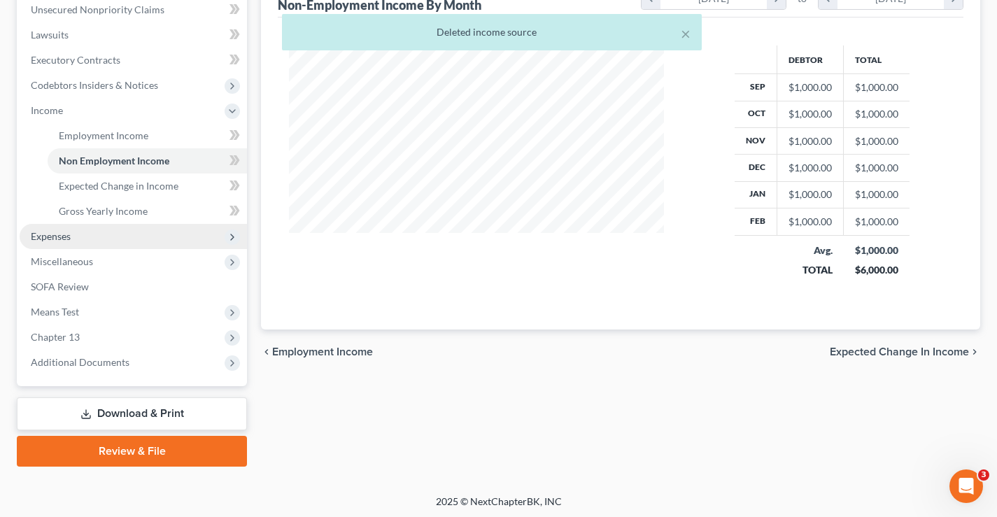
click at [61, 241] on span "Expenses" at bounding box center [51, 236] width 40 height 12
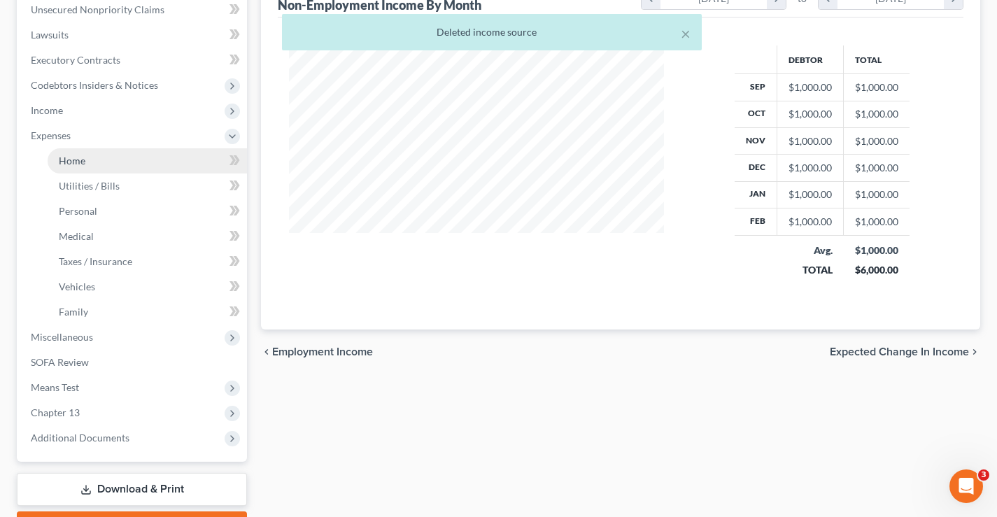
click at [77, 159] on span "Home" at bounding box center [72, 161] width 27 height 12
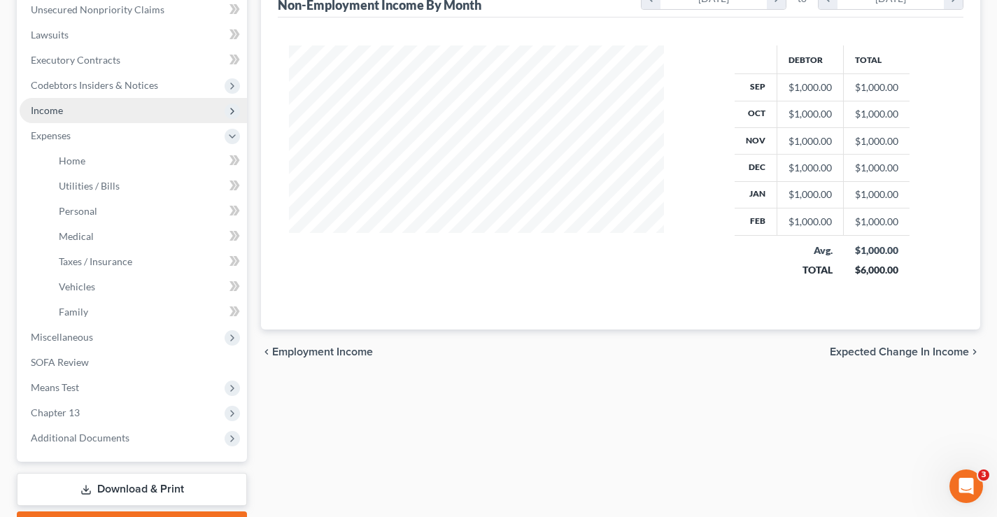
click at [48, 111] on span "Income" at bounding box center [47, 110] width 32 height 12
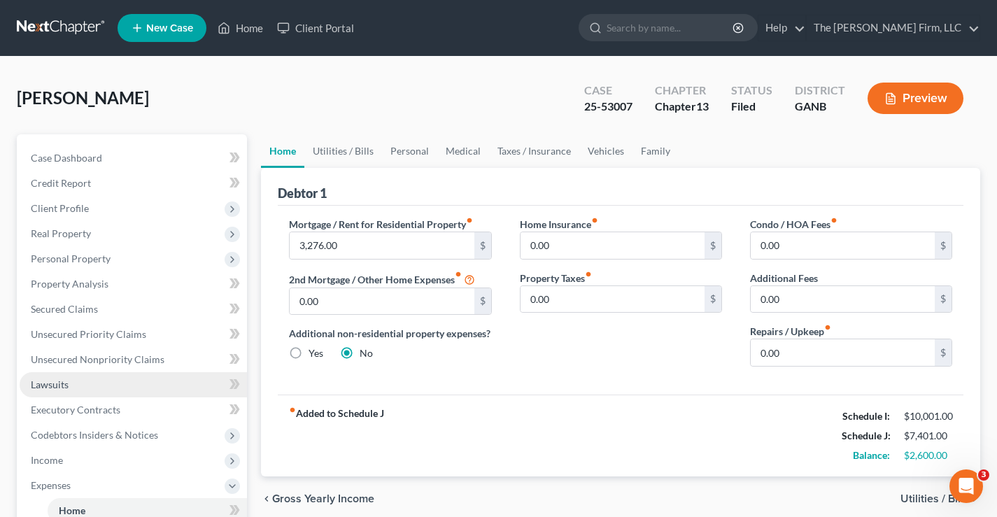
scroll to position [280, 0]
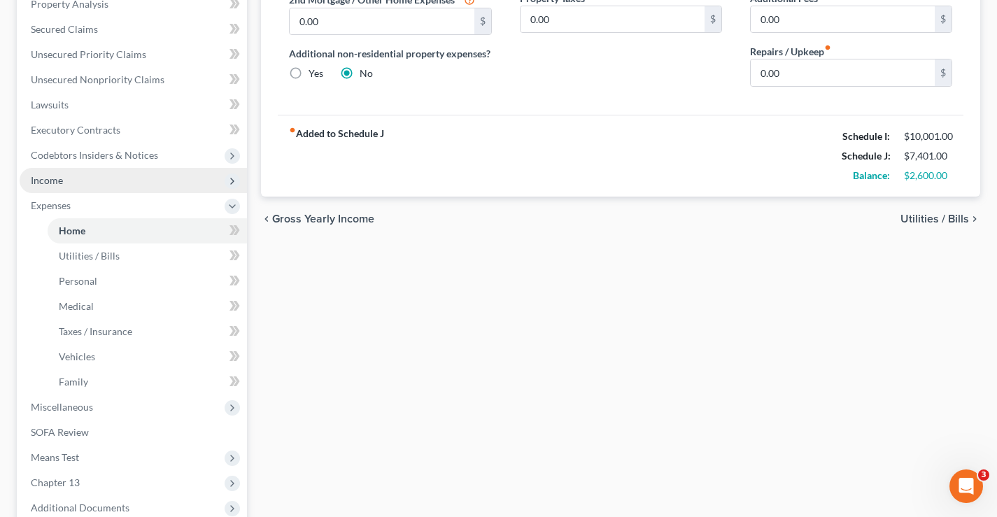
click at [52, 178] on span "Income" at bounding box center [47, 180] width 32 height 12
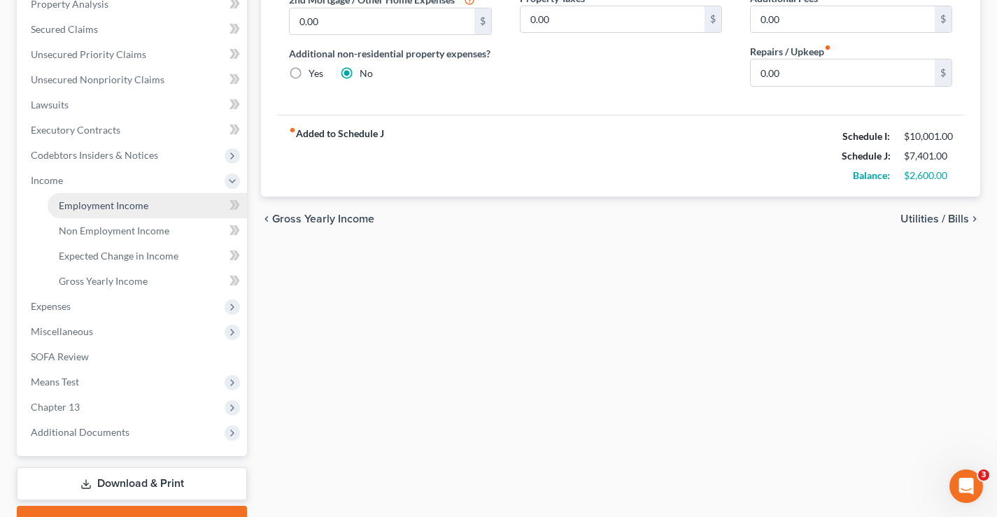
click at [120, 210] on span "Employment Income" at bounding box center [104, 205] width 90 height 12
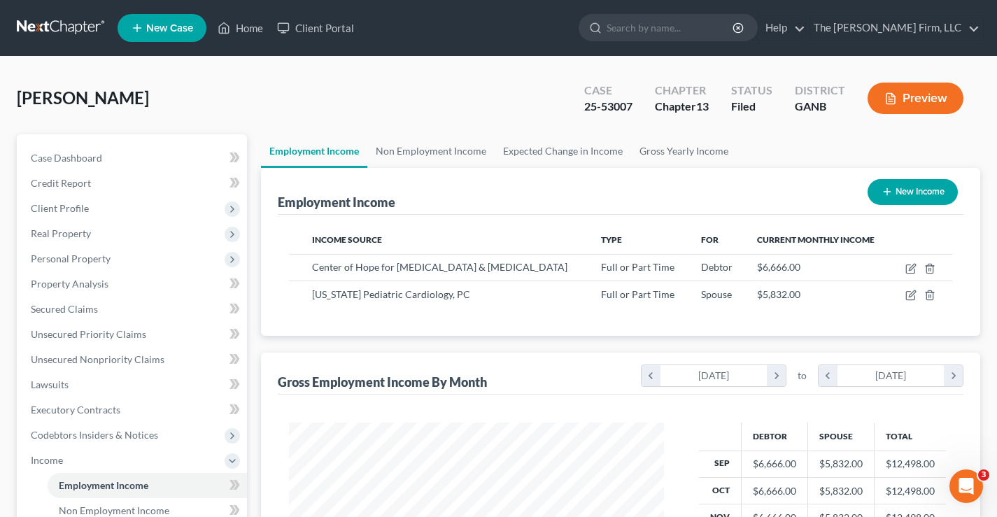
scroll to position [251, 403]
click at [423, 152] on link "Non Employment Income" at bounding box center [430, 151] width 127 height 34
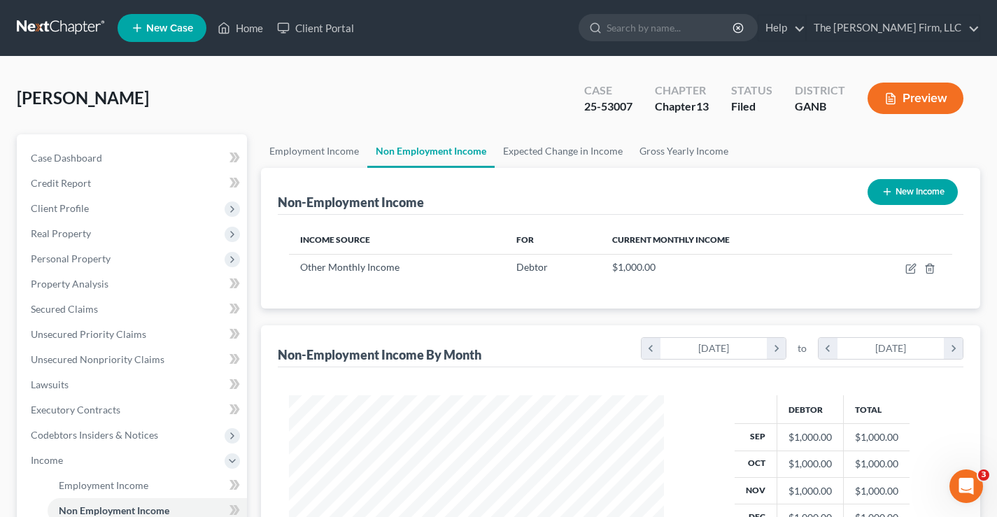
scroll to position [251, 403]
click at [516, 153] on link "Expected Change in Income" at bounding box center [563, 151] width 136 height 34
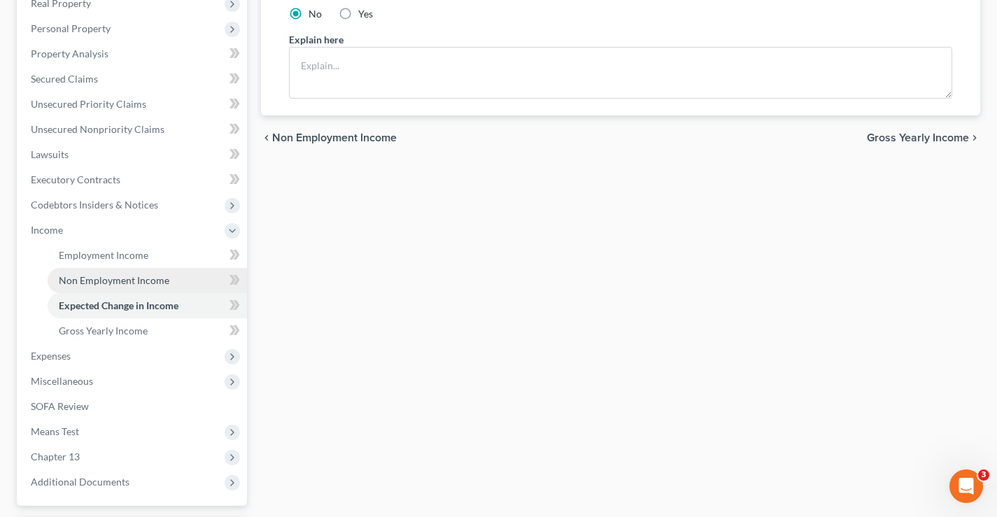
scroll to position [350, 0]
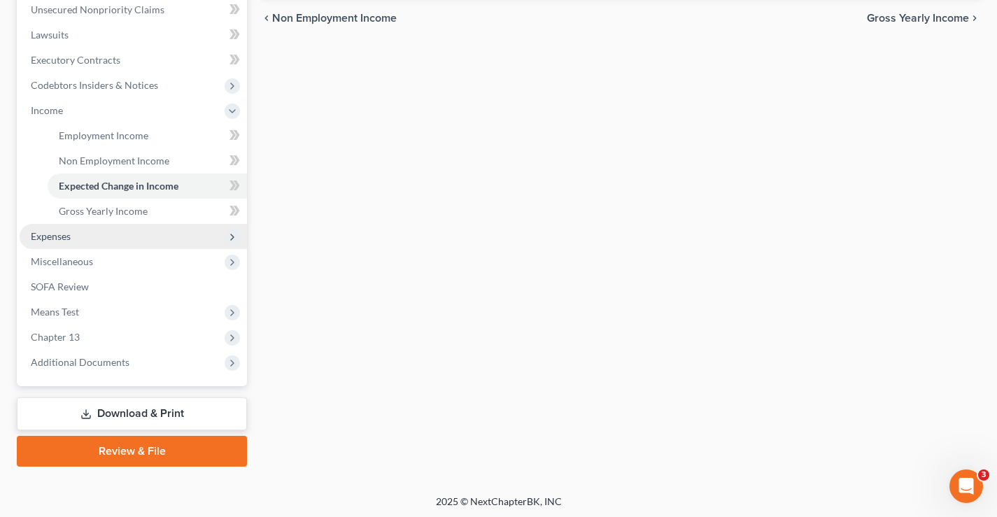
click at [50, 241] on span "Expenses" at bounding box center [51, 236] width 40 height 12
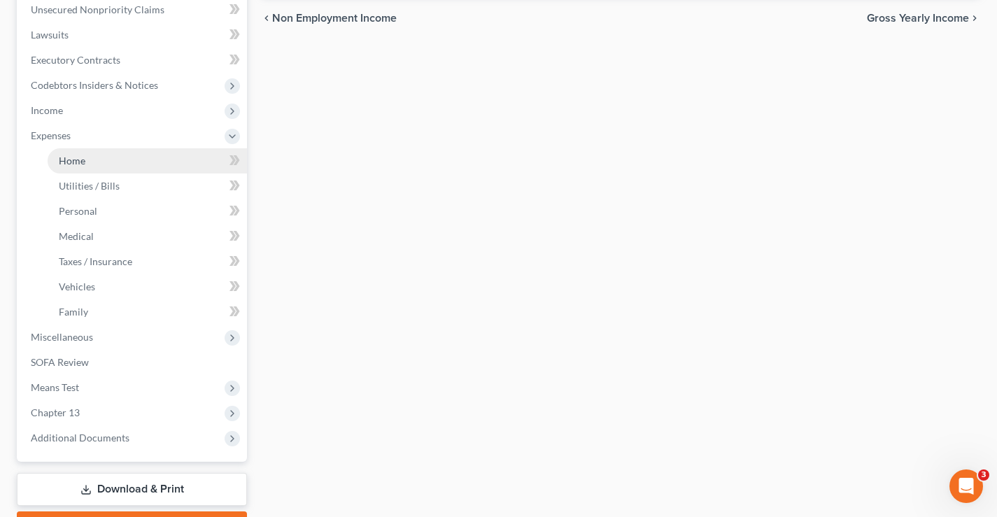
click at [78, 160] on span "Home" at bounding box center [72, 161] width 27 height 12
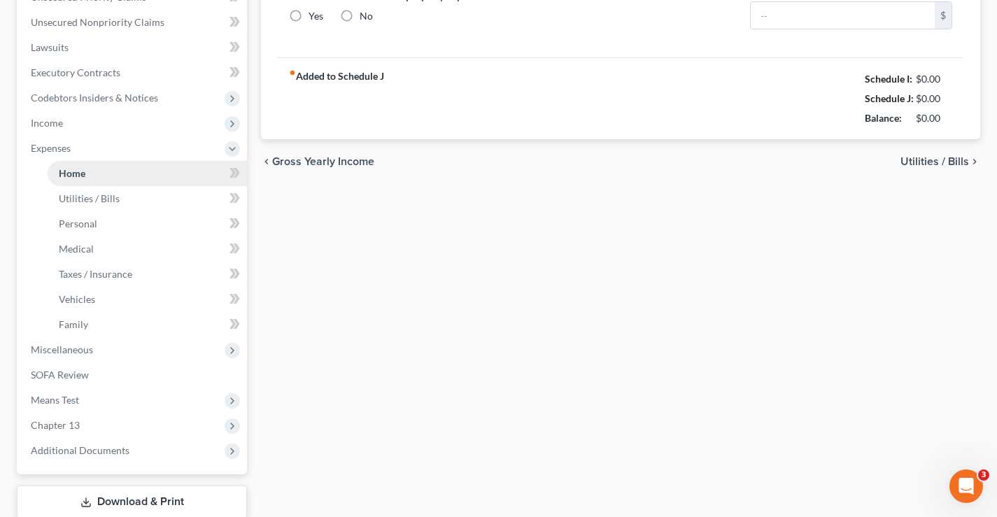
type input "3,276.00"
type input "0.00"
radio input "true"
type input "0.00"
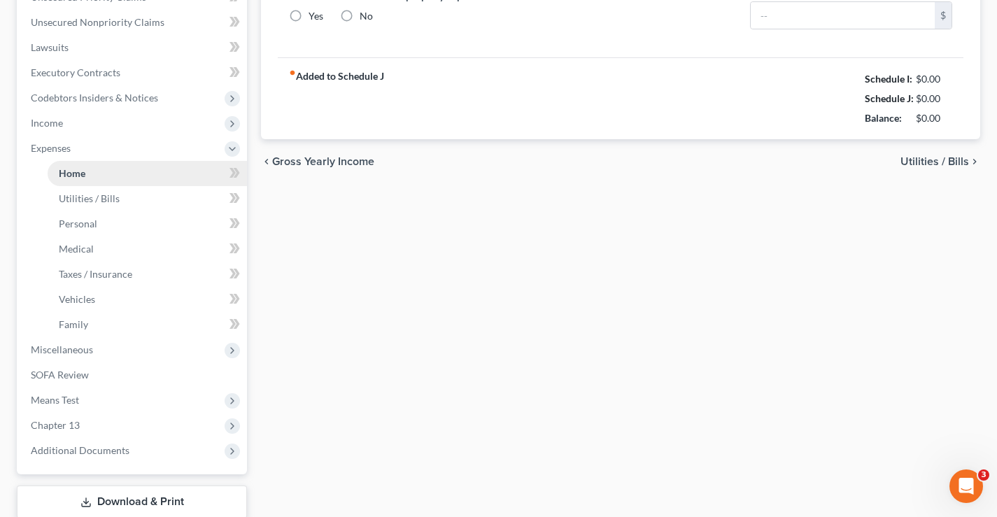
type input "0.00"
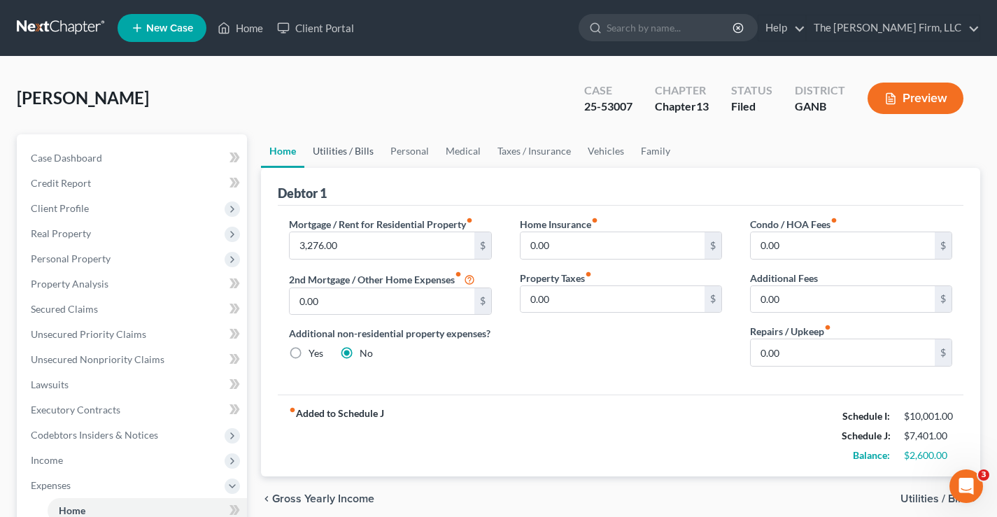
click at [358, 152] on link "Utilities / Bills" at bounding box center [343, 151] width 78 height 34
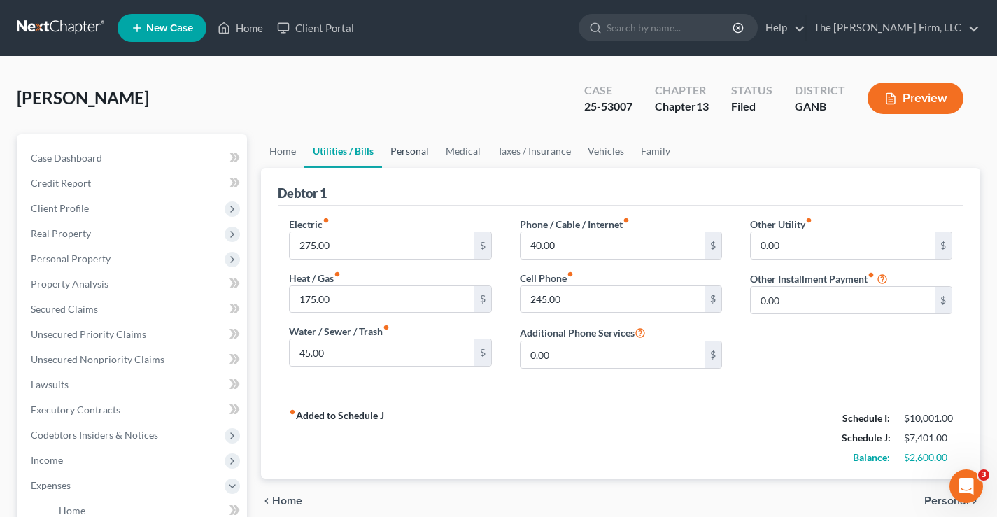
click at [416, 153] on link "Personal" at bounding box center [409, 151] width 55 height 34
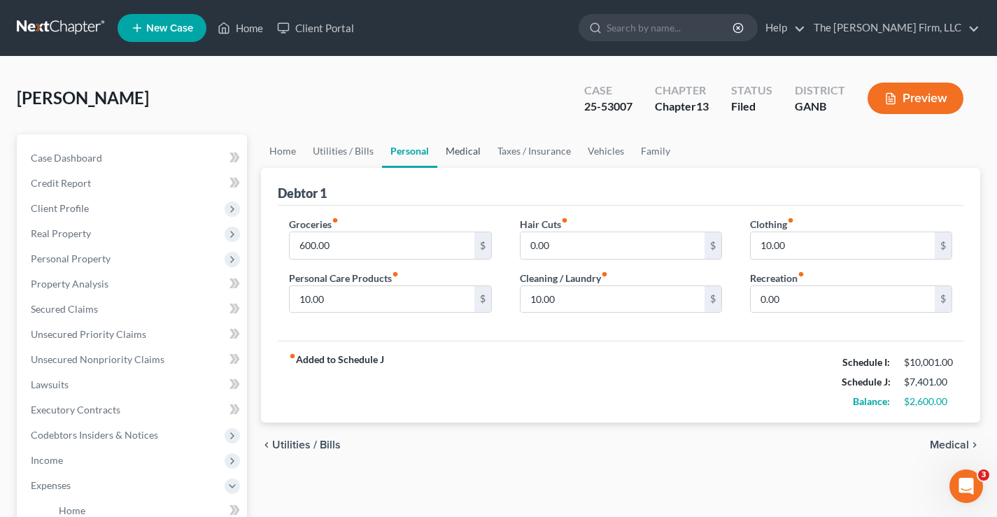
click at [472, 153] on link "Medical" at bounding box center [463, 151] width 52 height 34
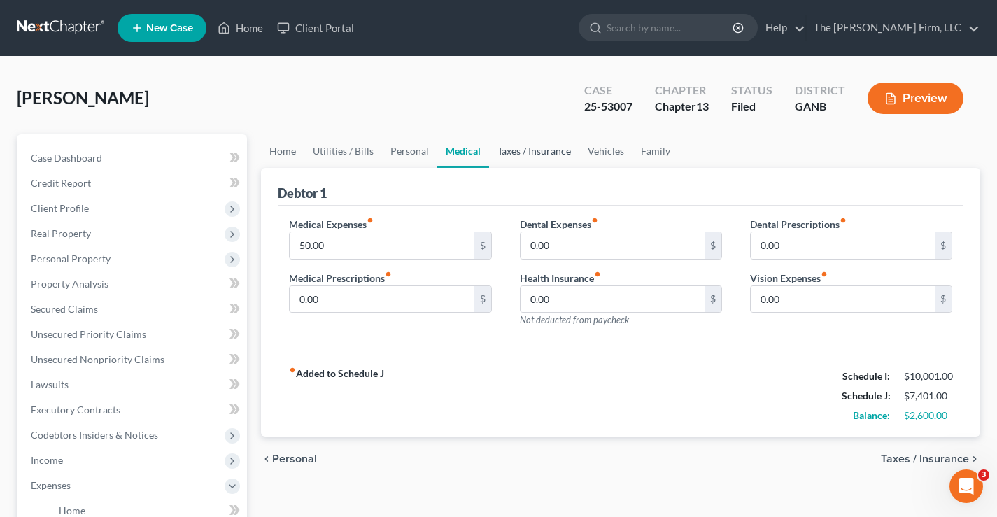
click at [505, 153] on link "Taxes / Insurance" at bounding box center [534, 151] width 90 height 34
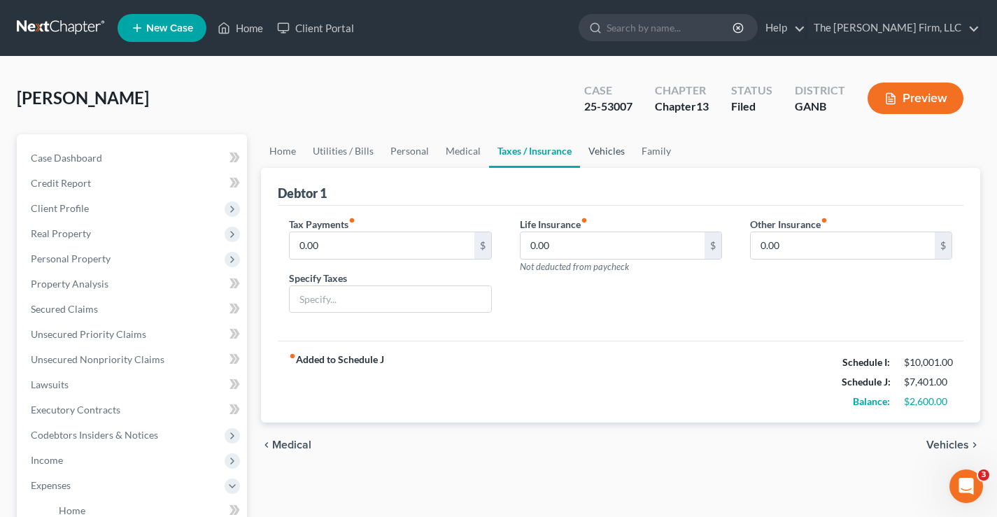
click at [605, 157] on link "Vehicles" at bounding box center [606, 151] width 53 height 34
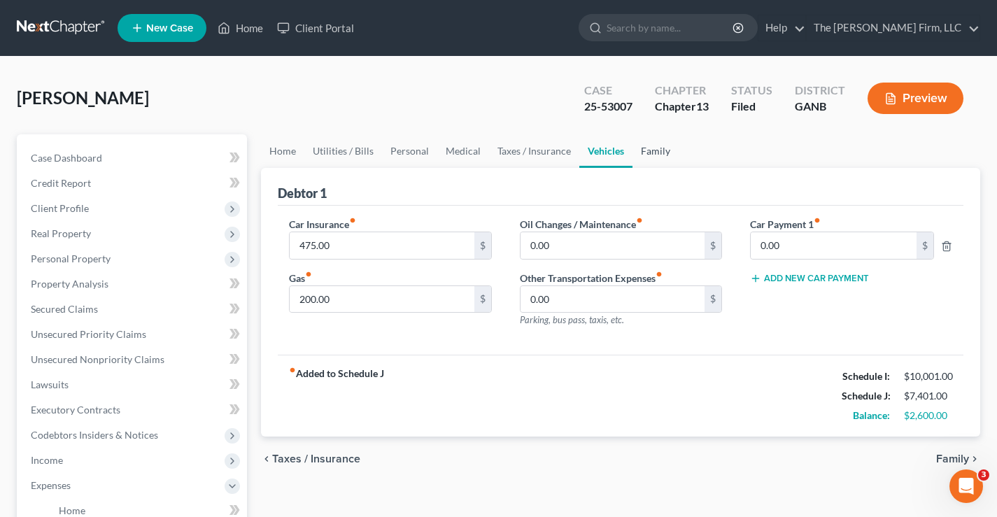
click at [654, 157] on link "Family" at bounding box center [656, 151] width 46 height 34
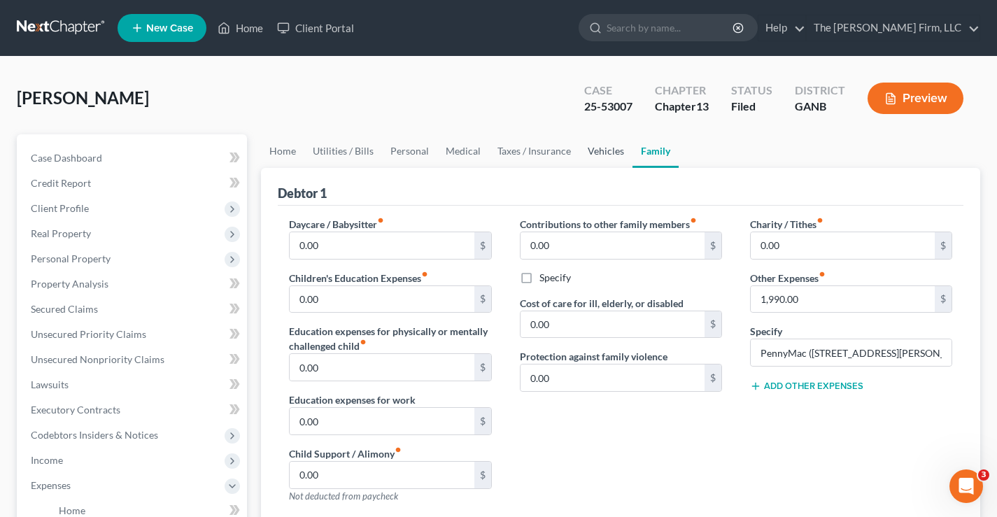
click at [597, 149] on link "Vehicles" at bounding box center [606, 151] width 53 height 34
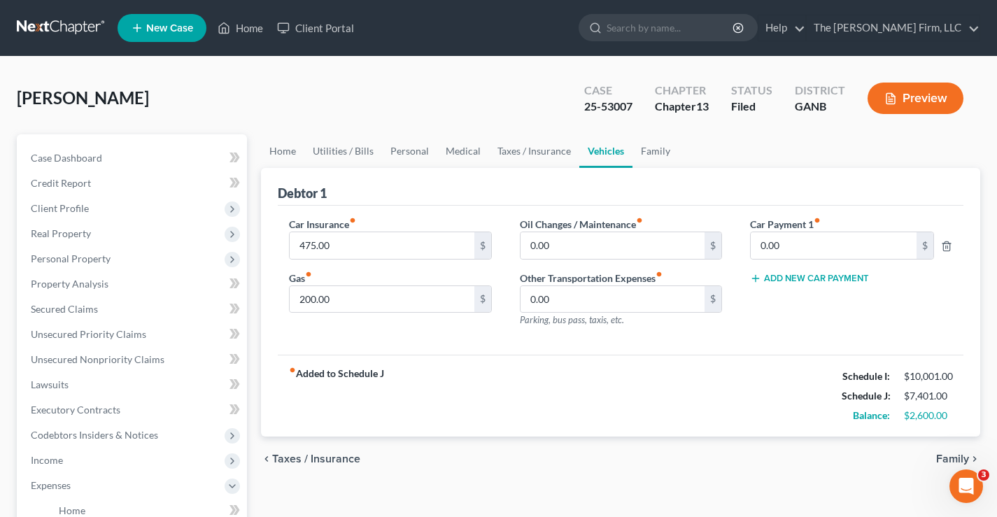
click at [477, 103] on div "Onyegbula, Anthony Upgraded Case 25-53007 Chapter Chapter 13 Status Filed Distr…" at bounding box center [499, 103] width 964 height 61
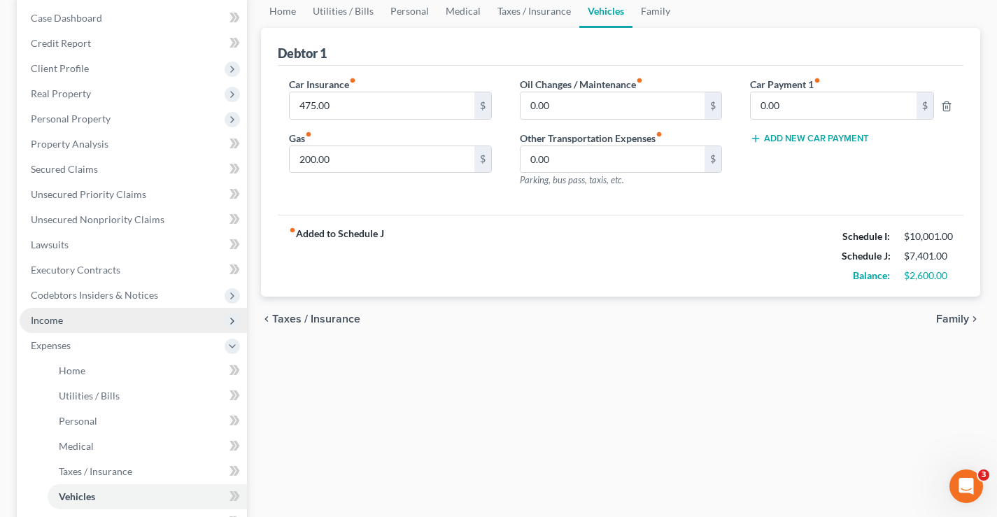
click at [43, 325] on span "Income" at bounding box center [47, 320] width 32 height 12
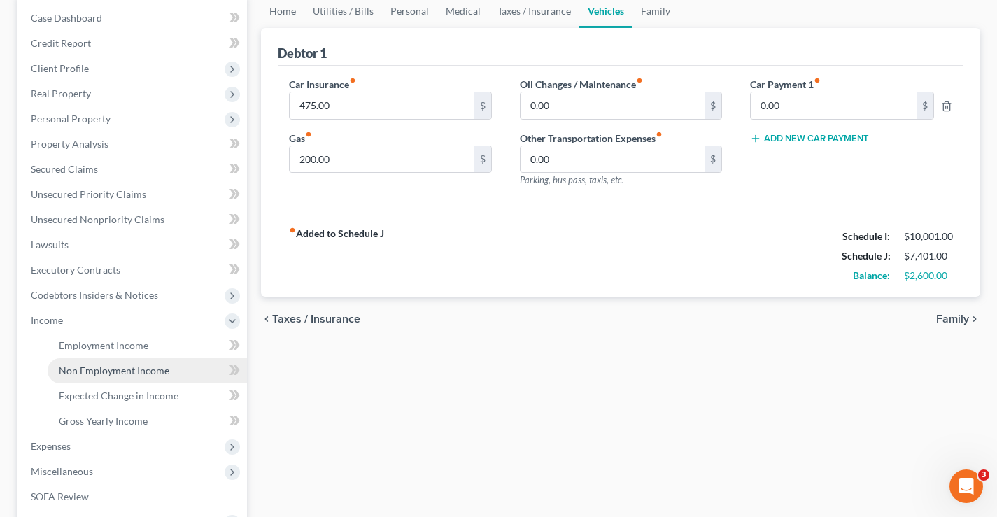
click at [107, 371] on span "Non Employment Income" at bounding box center [114, 371] width 111 height 12
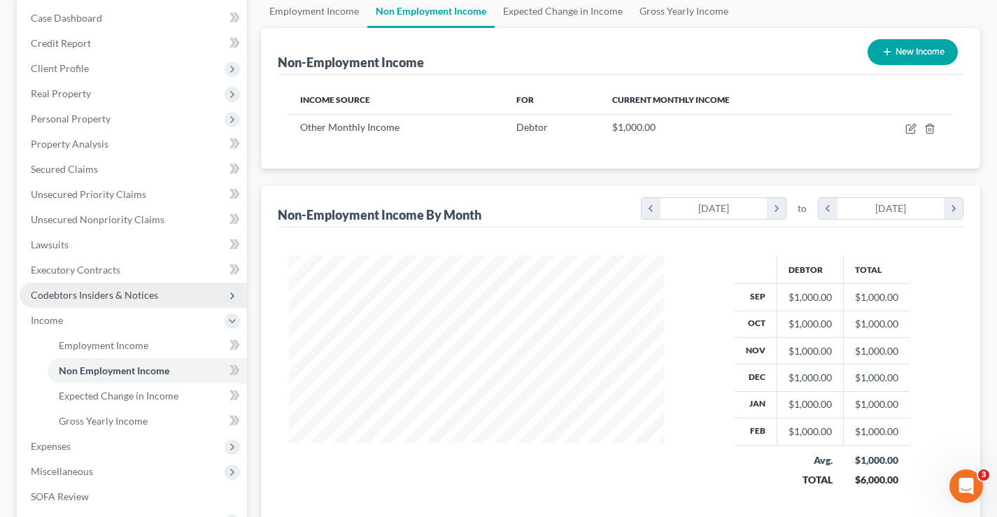
scroll to position [55, 0]
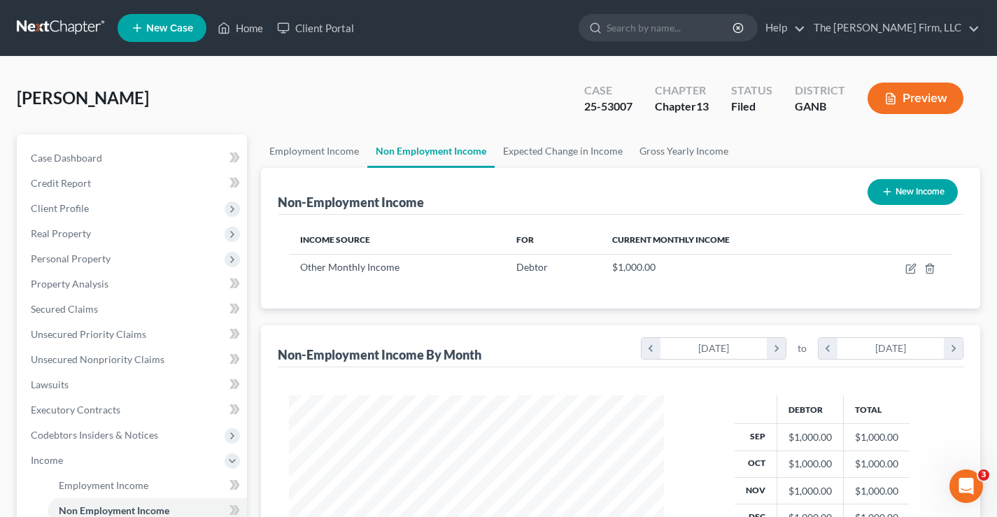
click at [904, 192] on button "New Income" at bounding box center [913, 192] width 90 height 26
select select "0"
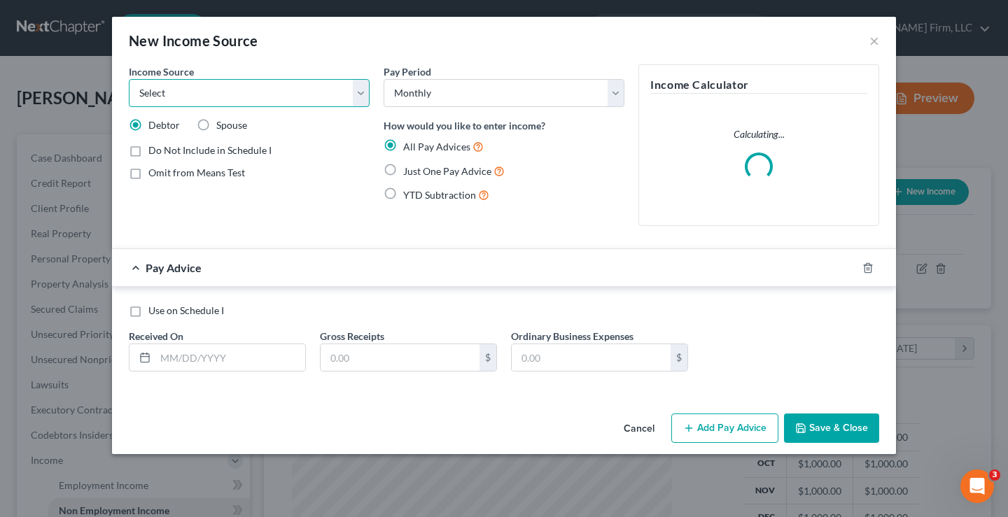
click at [215, 92] on select "Select Unemployment Disability (from employer) Pension Retirement Social Securi…" at bounding box center [249, 93] width 241 height 28
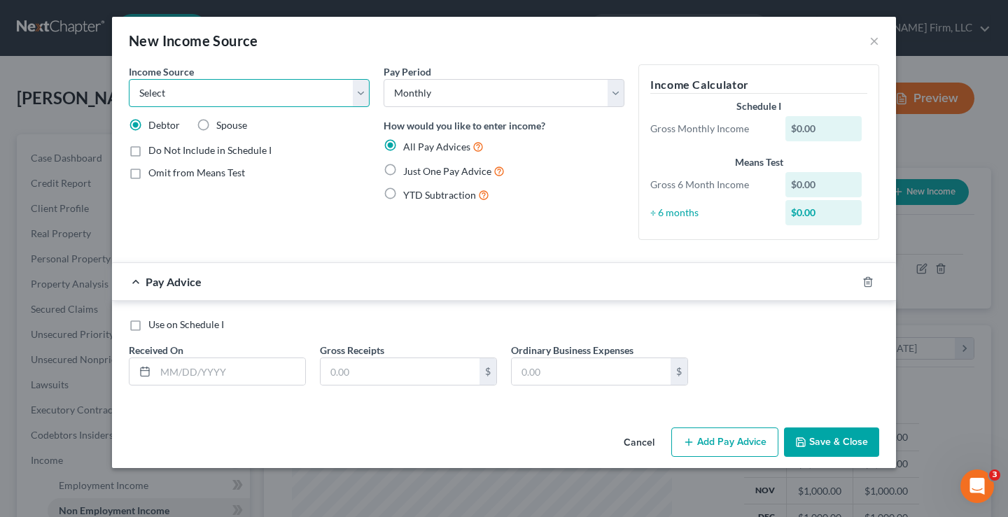
select select "8"
click at [129, 79] on select "Select Unemployment Disability (from employer) Pension Retirement Social Securi…" at bounding box center [249, 93] width 241 height 28
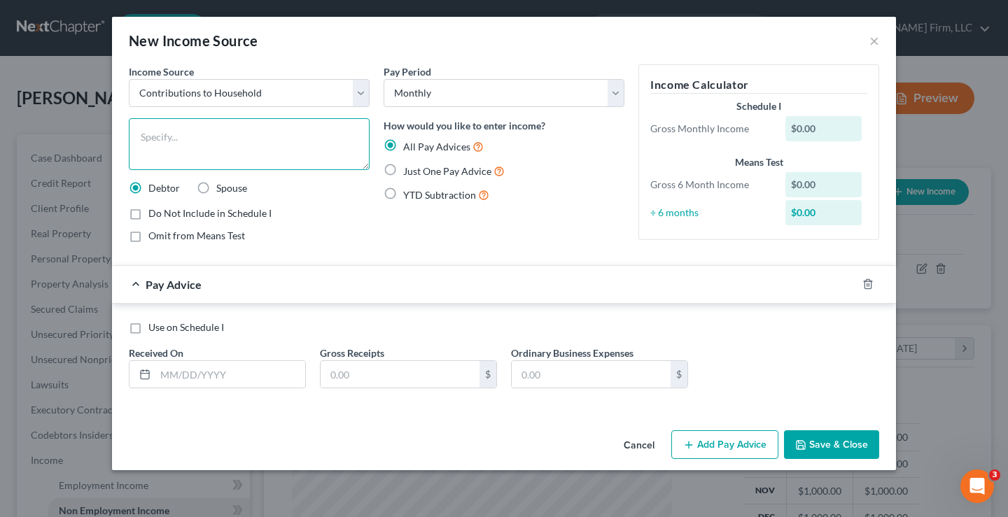
drag, startPoint x: 194, startPoint y: 140, endPoint x: 195, endPoint y: 124, distance: 16.1
click at [195, 140] on textarea at bounding box center [249, 144] width 241 height 52
type textarea "Sons' Contribution"
click at [403, 174] on label "Just One Pay Advice" at bounding box center [453, 171] width 101 height 16
click at [409, 172] on input "Just One Pay Advice" at bounding box center [413, 167] width 9 height 9
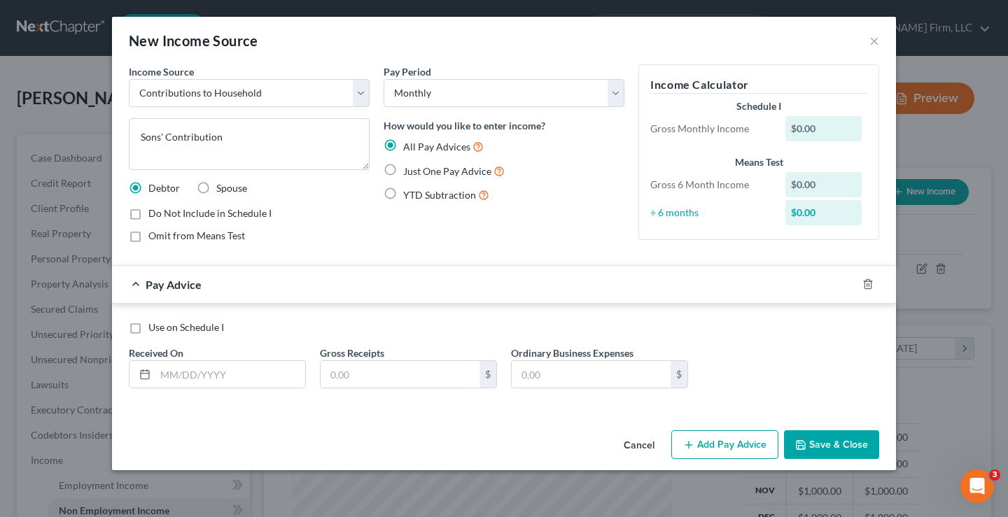
radio input "true"
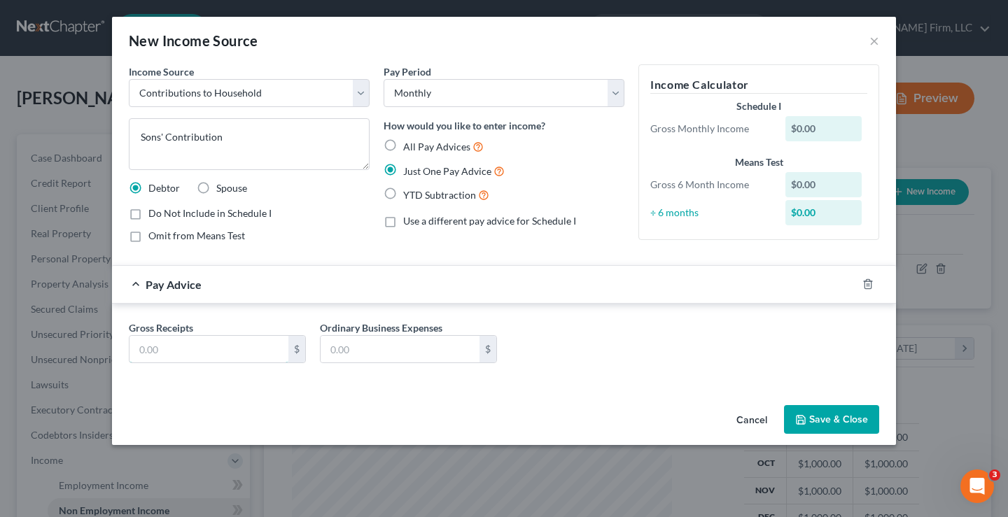
drag, startPoint x: 182, startPoint y: 351, endPoint x: 167, endPoint y: 326, distance: 29.5
click at [181, 351] on input "text" at bounding box center [208, 349] width 159 height 27
type input "500"
click at [813, 418] on button "Save & Close" at bounding box center [831, 419] width 95 height 29
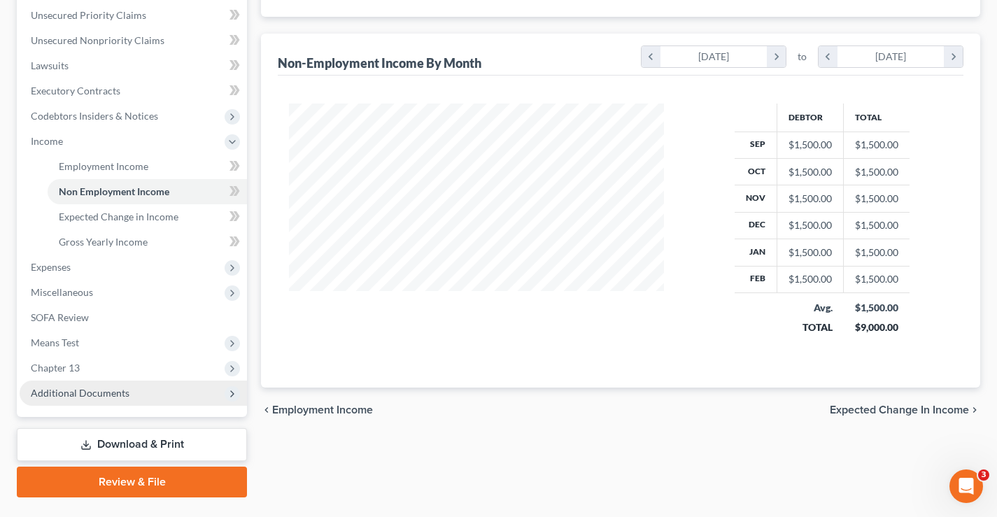
scroll to position [353, 0]
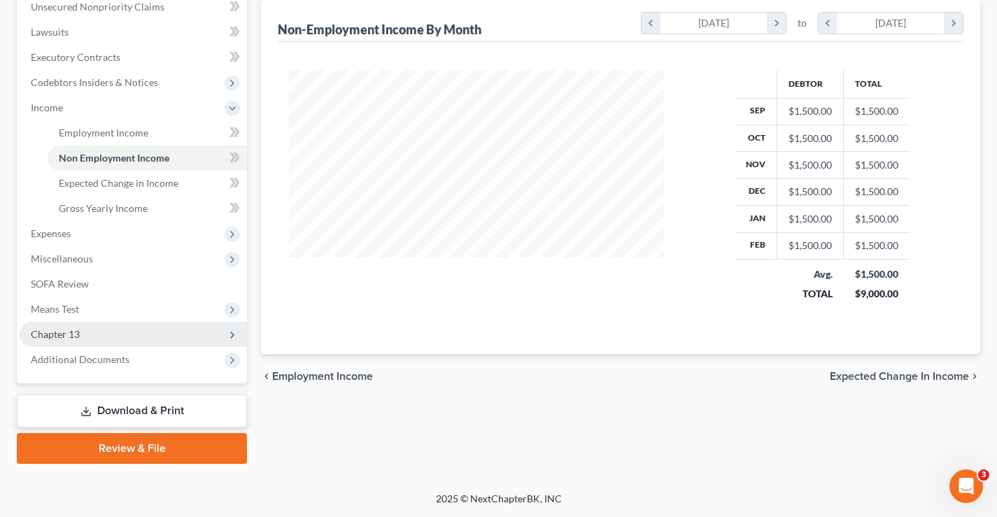
click at [43, 334] on span "Chapter 13" at bounding box center [55, 334] width 49 height 12
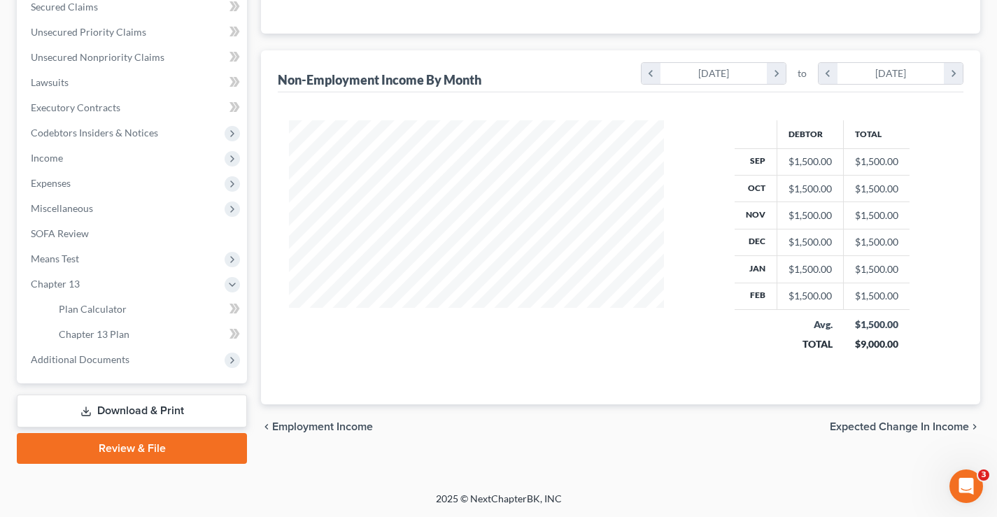
scroll to position [302, 0]
click at [90, 332] on span "Chapter 13 Plan" at bounding box center [94, 334] width 71 height 12
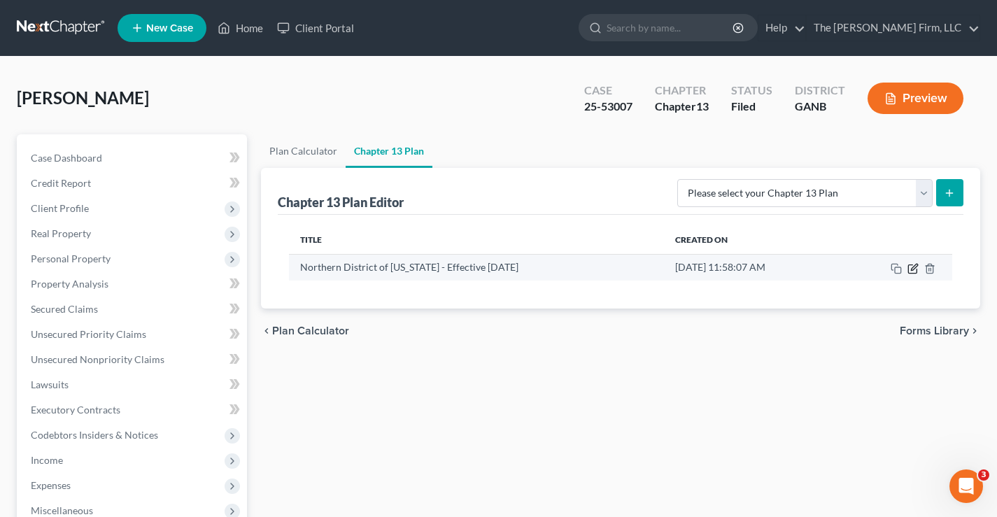
click at [911, 272] on icon "button" at bounding box center [913, 268] width 11 height 11
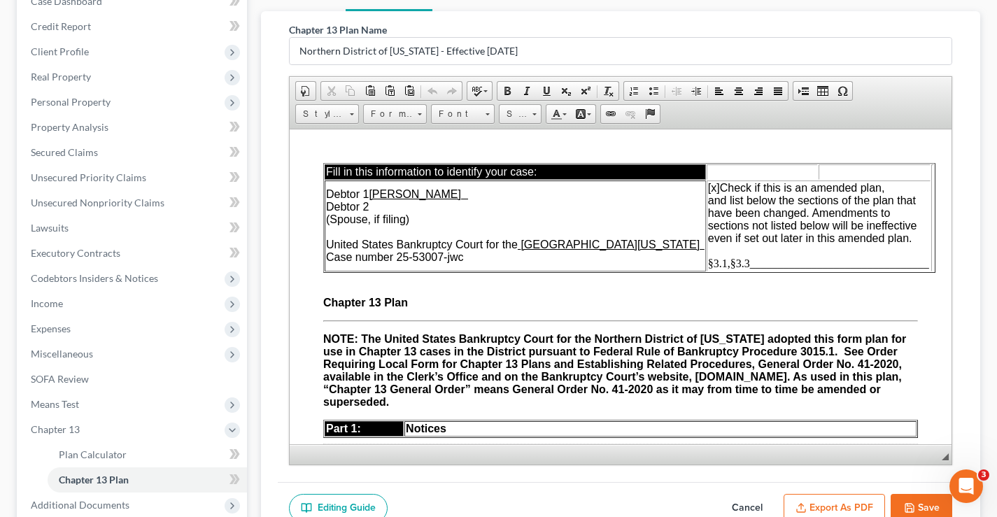
click at [724, 262] on span "§3.1,§3.3________________________________" at bounding box center [818, 263] width 221 height 12
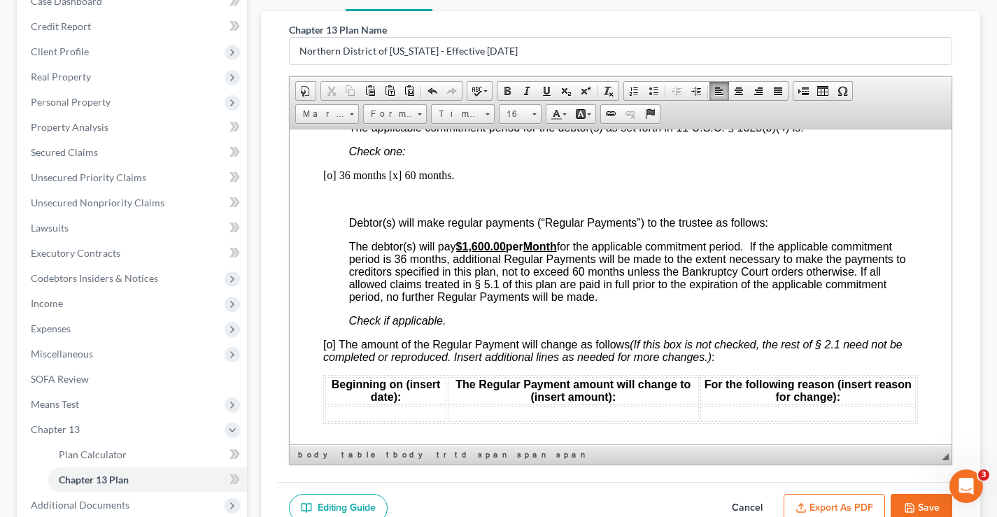
scroll to position [1050, 0]
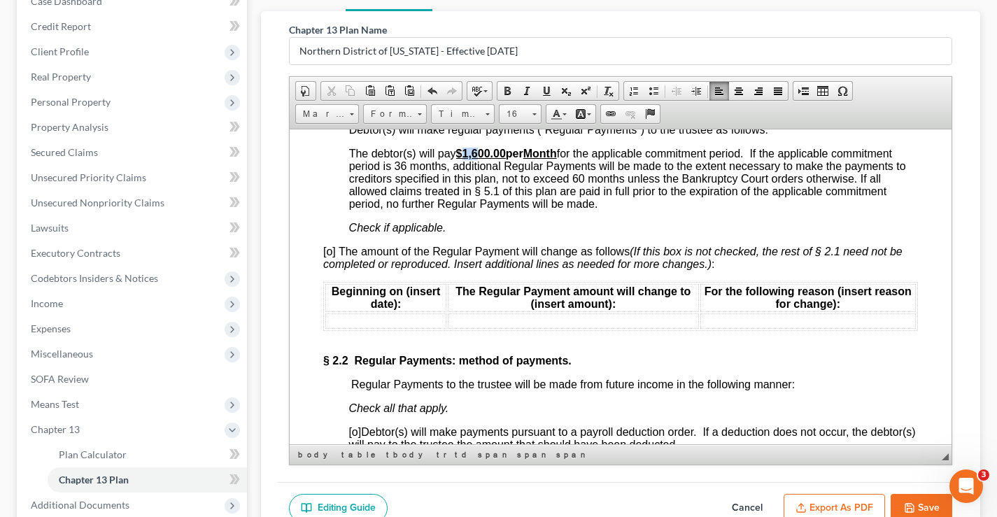
drag, startPoint x: 464, startPoint y: 157, endPoint x: 478, endPoint y: 150, distance: 15.4
click at [479, 154] on u "$1,600.00" at bounding box center [481, 153] width 50 height 12
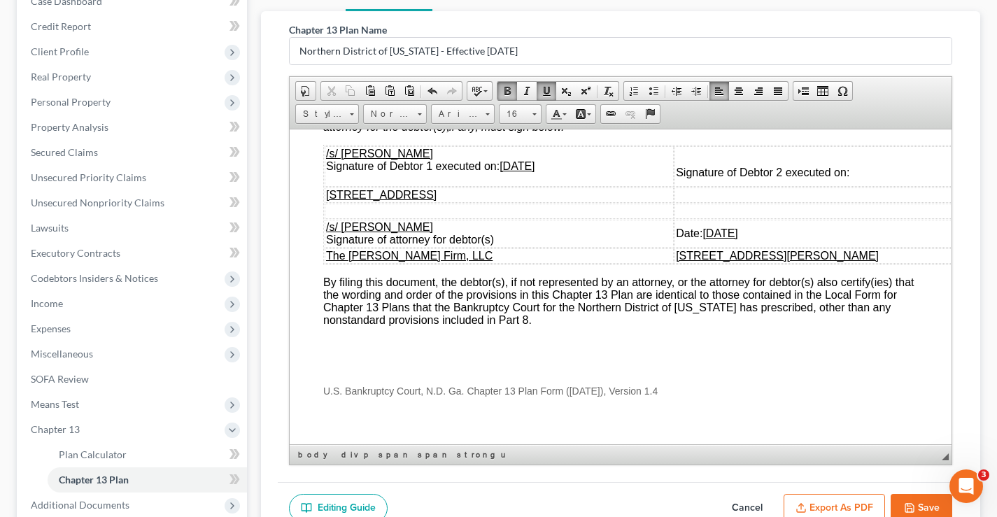
scroll to position [4886, 0]
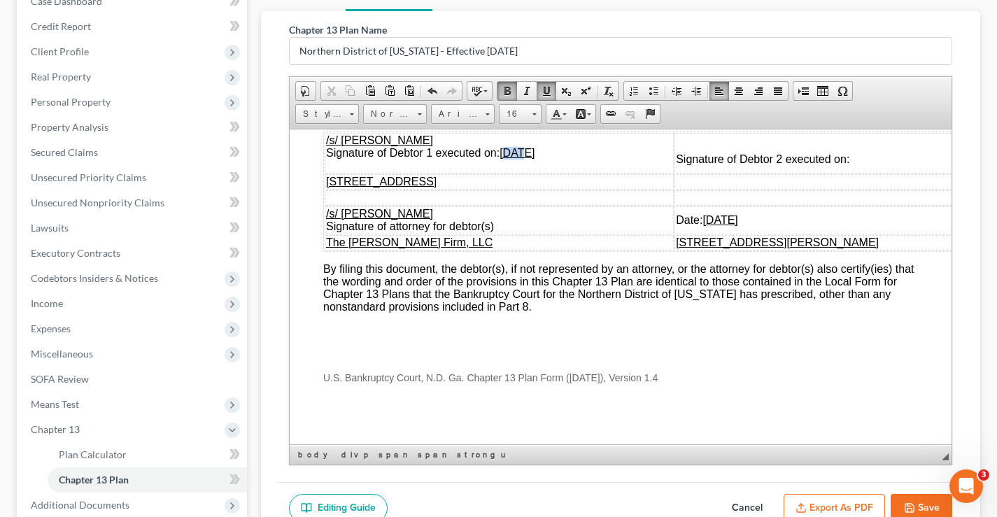
drag, startPoint x: 527, startPoint y: 206, endPoint x: 510, endPoint y: 211, distance: 17.3
click at [510, 158] on u "03/03/2025" at bounding box center [517, 152] width 35 height 12
drag, startPoint x: 713, startPoint y: 274, endPoint x: 696, endPoint y: 276, distance: 16.9
click at [703, 225] on u "03/03/2025" at bounding box center [720, 219] width 35 height 12
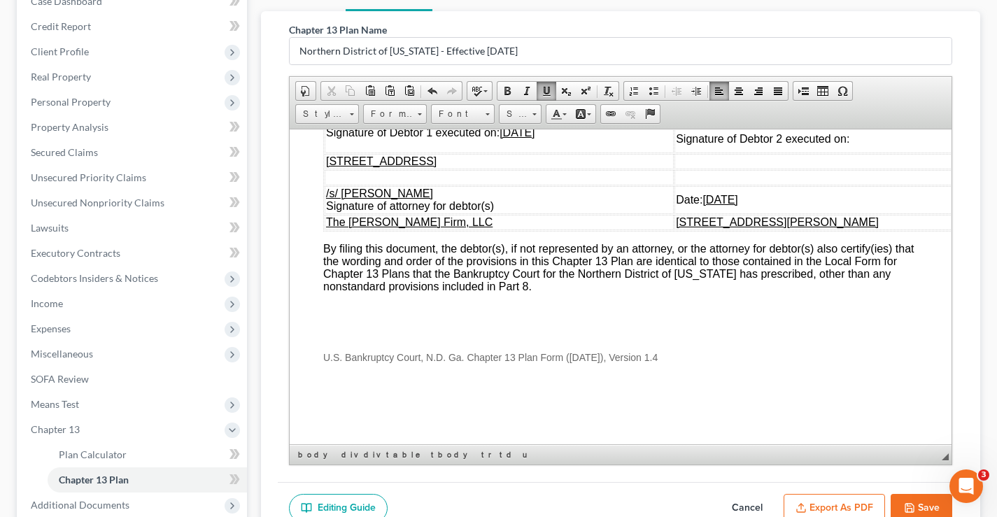
click at [921, 504] on button "Save" at bounding box center [922, 508] width 62 height 29
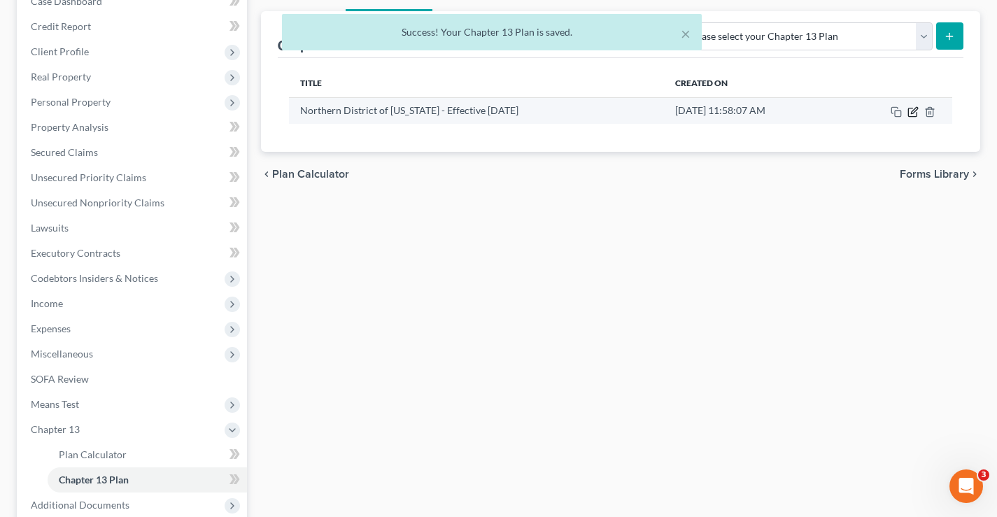
click at [917, 115] on icon "button" at bounding box center [913, 112] width 8 height 8
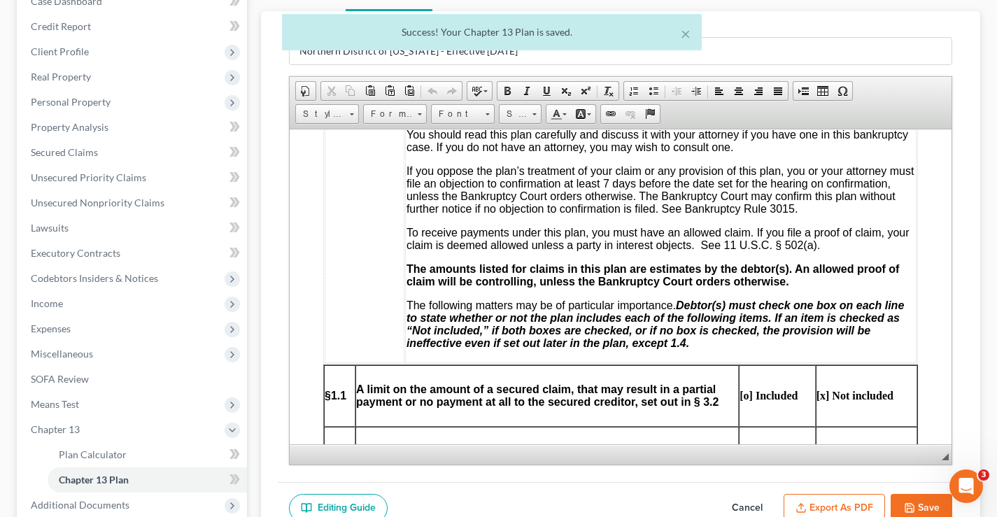
scroll to position [302, 0]
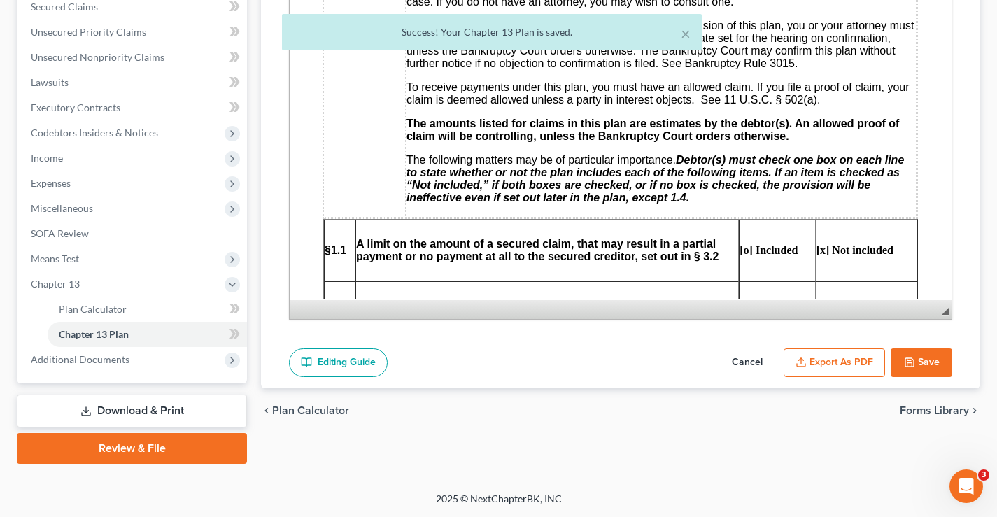
click at [848, 359] on button "Export as PDF" at bounding box center [834, 363] width 101 height 29
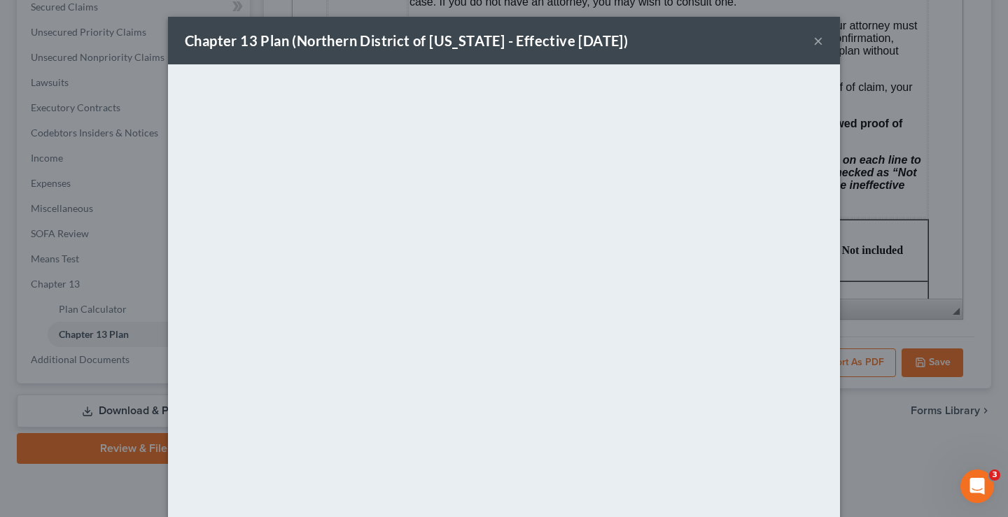
click at [814, 38] on button "×" at bounding box center [818, 40] width 10 height 17
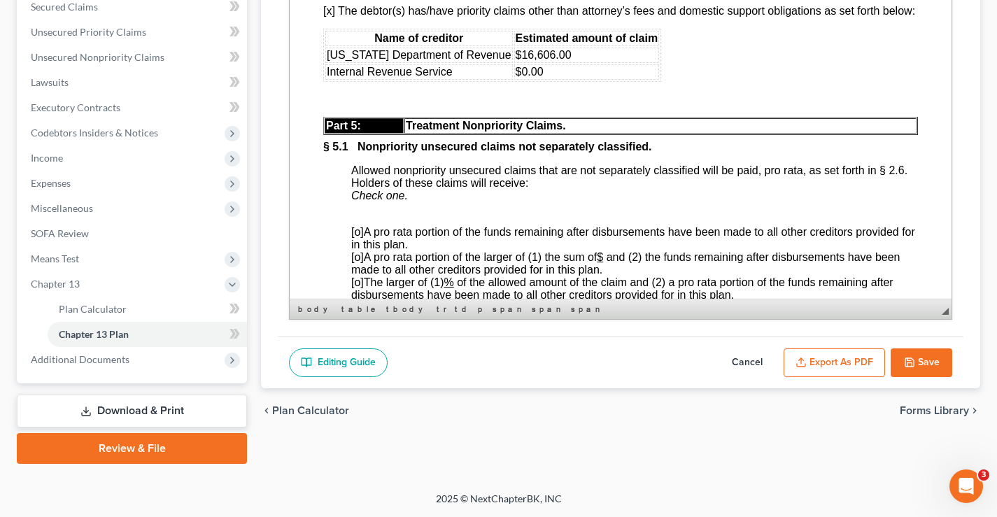
scroll to position [3634, 0]
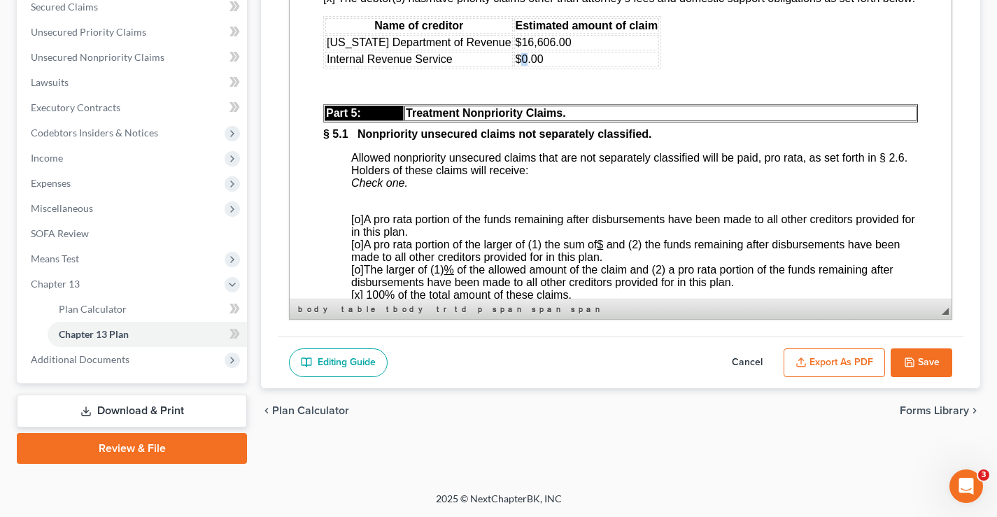
click at [516, 65] on font "$0.00" at bounding box center [530, 59] width 28 height 12
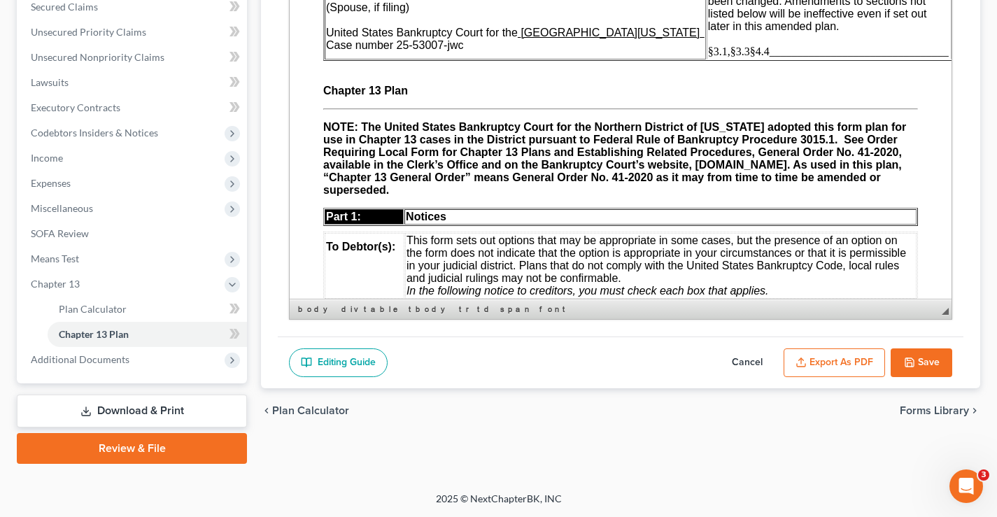
scroll to position [0, 0]
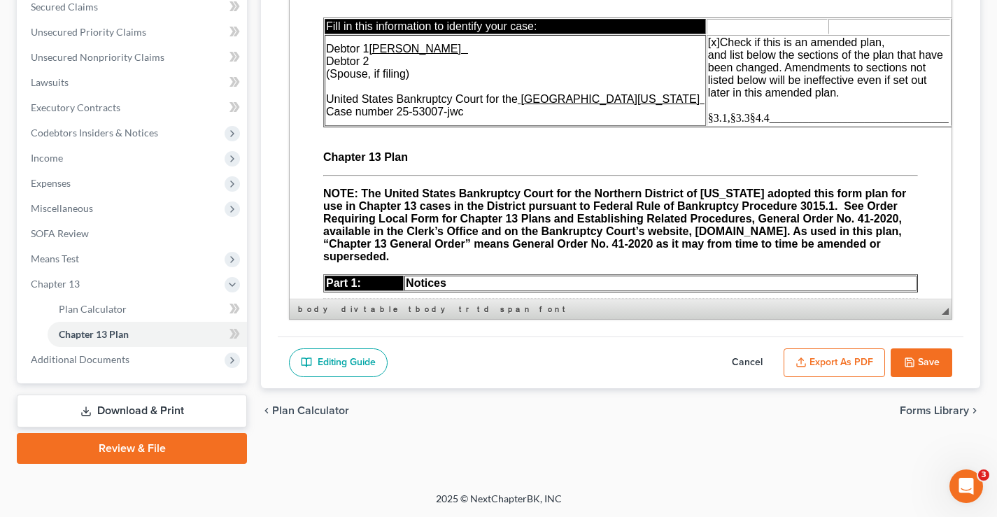
click at [708, 119] on span "§3.1,§3.3§4.4________________________________" at bounding box center [828, 118] width 241 height 12
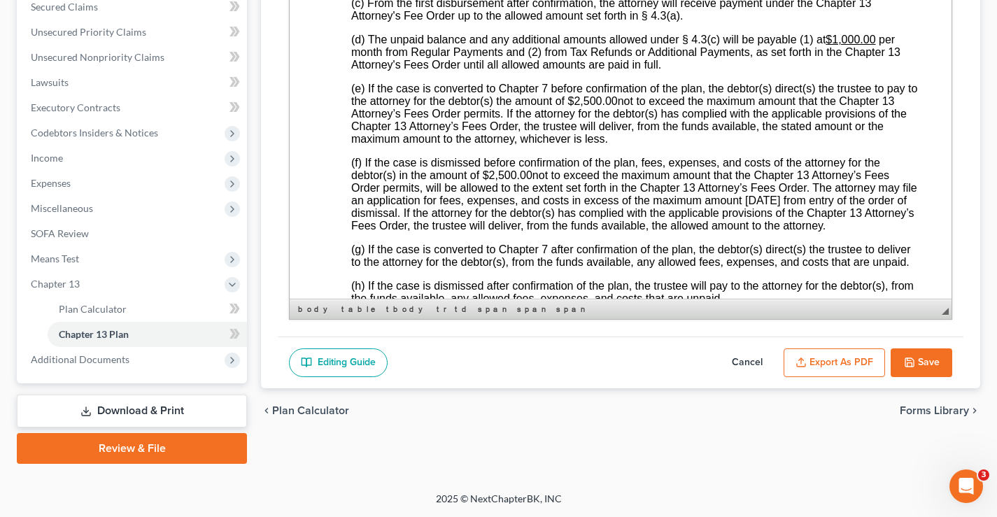
scroll to position [3144, 0]
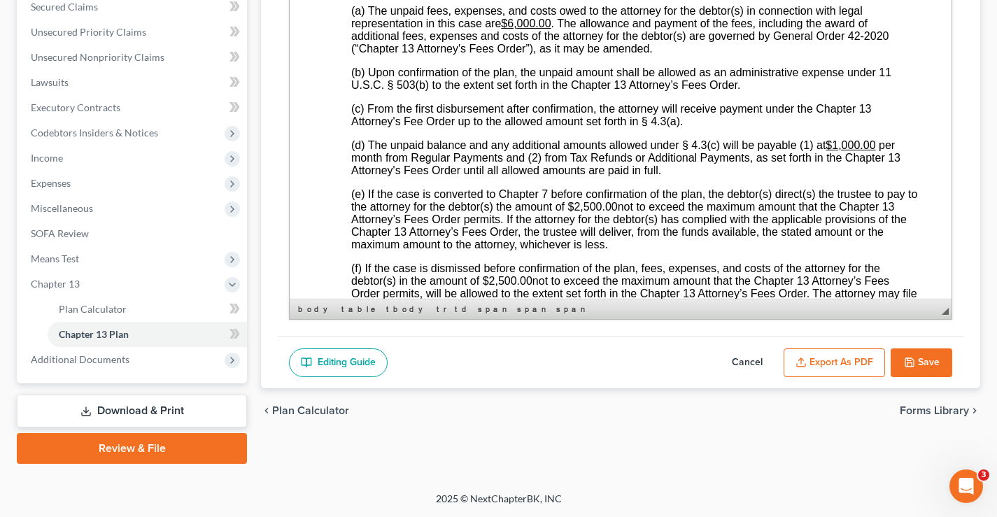
click at [850, 151] on u "$1,000.00" at bounding box center [851, 145] width 50 height 12
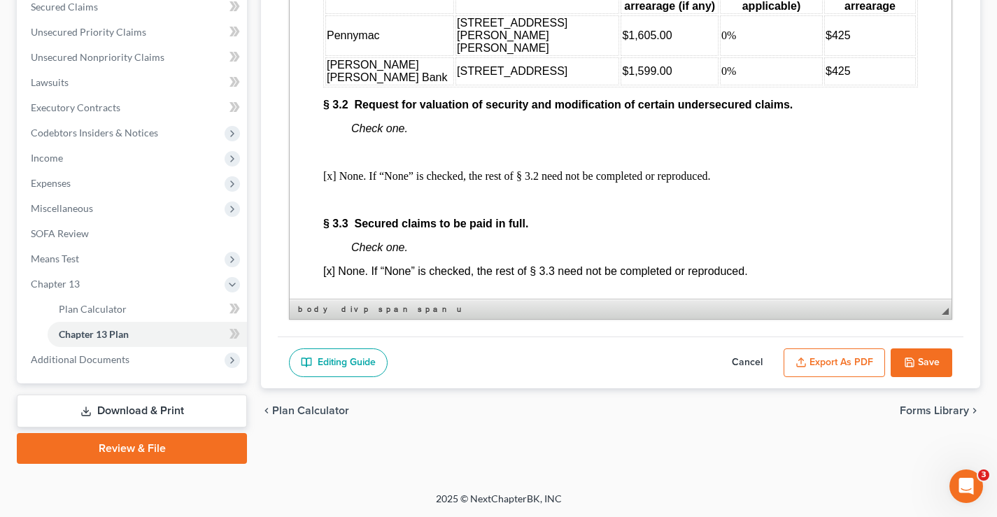
scroll to position [2164, 0]
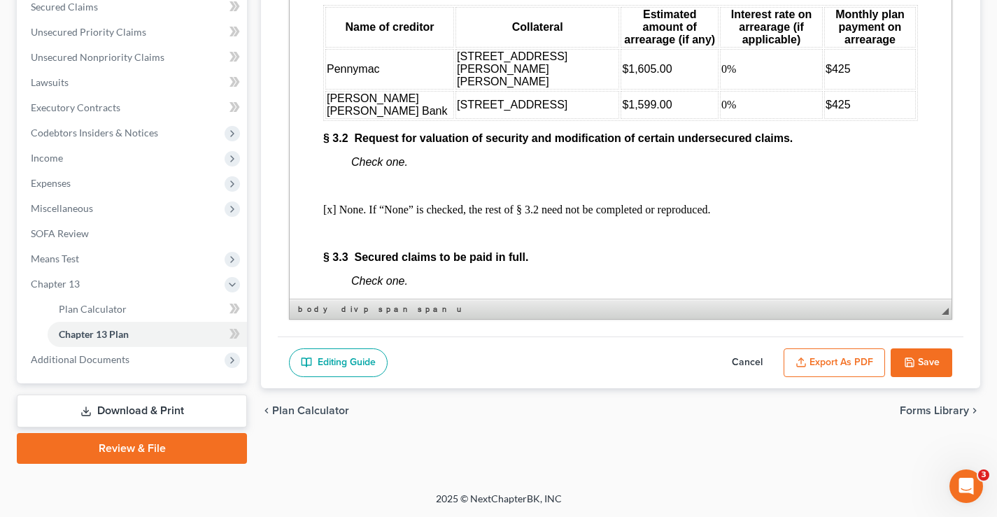
click at [826, 75] on span "$425" at bounding box center [838, 69] width 25 height 12
click at [826, 111] on span "$425" at bounding box center [838, 105] width 25 height 12
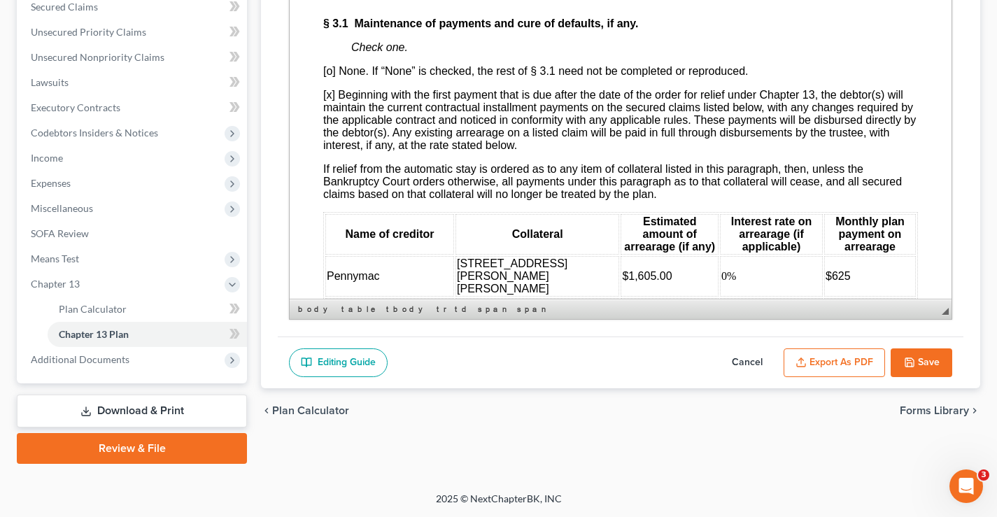
scroll to position [2063, 0]
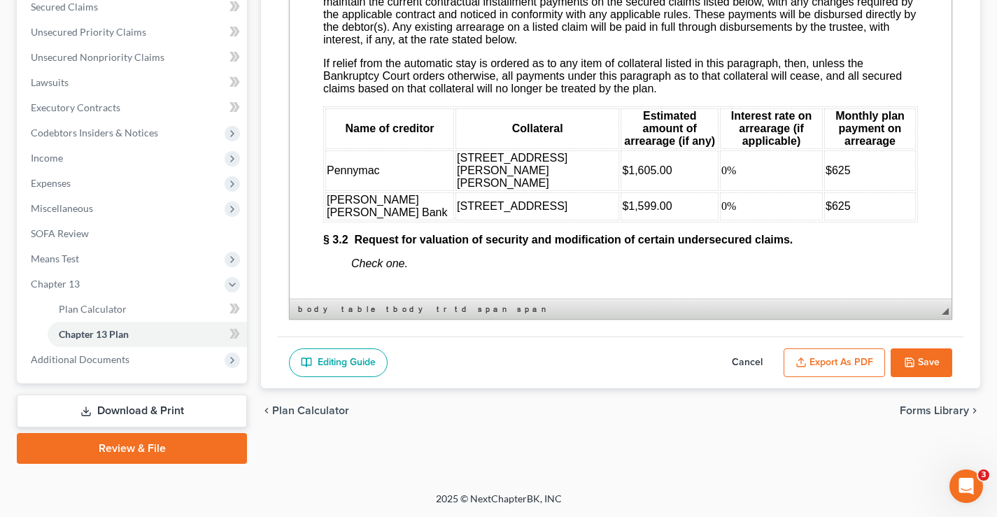
click at [826, 191] on td "$625" at bounding box center [871, 170] width 92 height 41
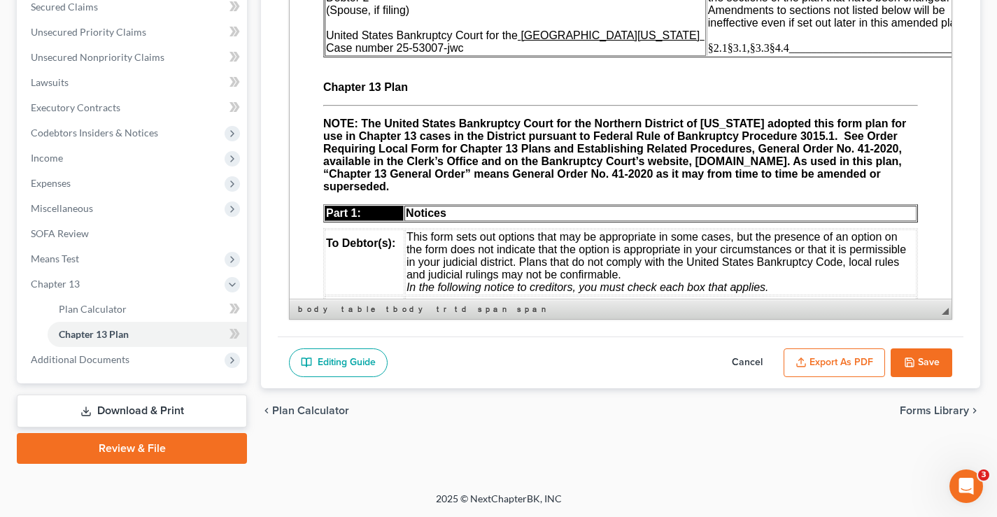
scroll to position [17, 0]
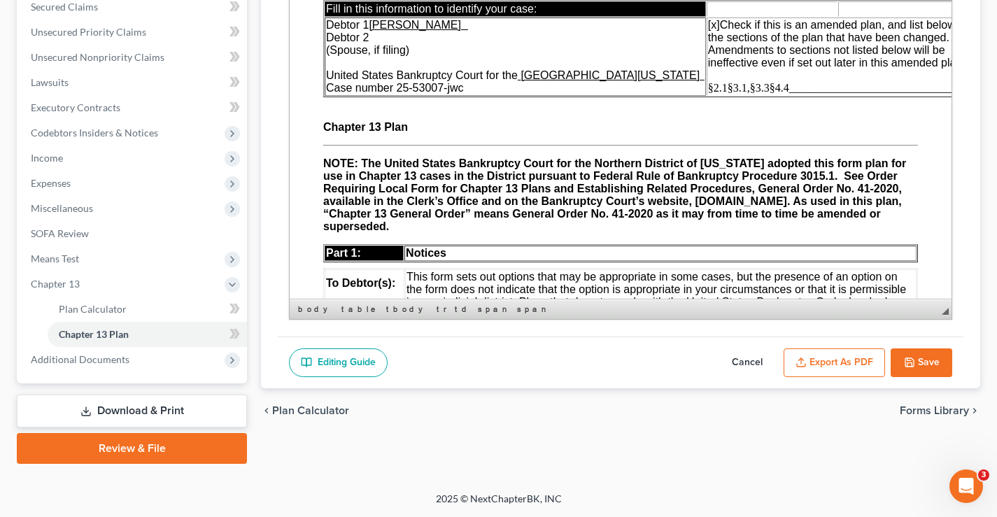
click at [708, 89] on span "§2.1§3.1,§3.3§4.4________________________________" at bounding box center [838, 88] width 260 height 12
click at [732, 88] on span "§2.1,§3.1,§3.3§4.4________________________________" at bounding box center [839, 88] width 263 height 12
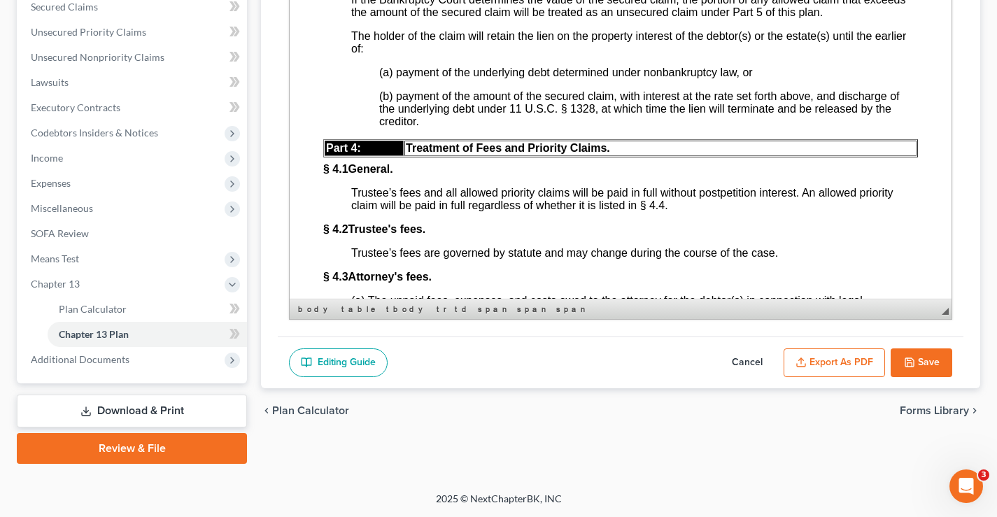
scroll to position [2868, 0]
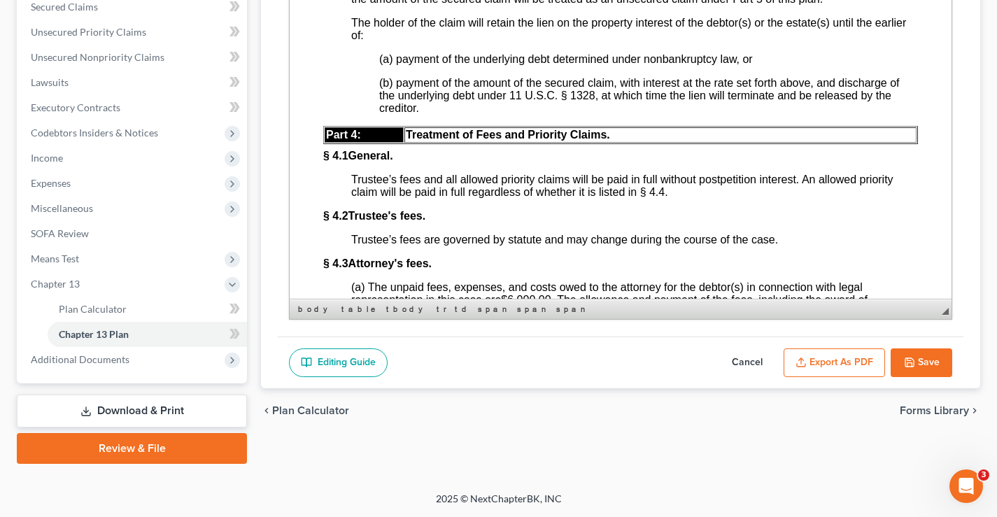
click at [929, 362] on button "Save" at bounding box center [922, 363] width 62 height 29
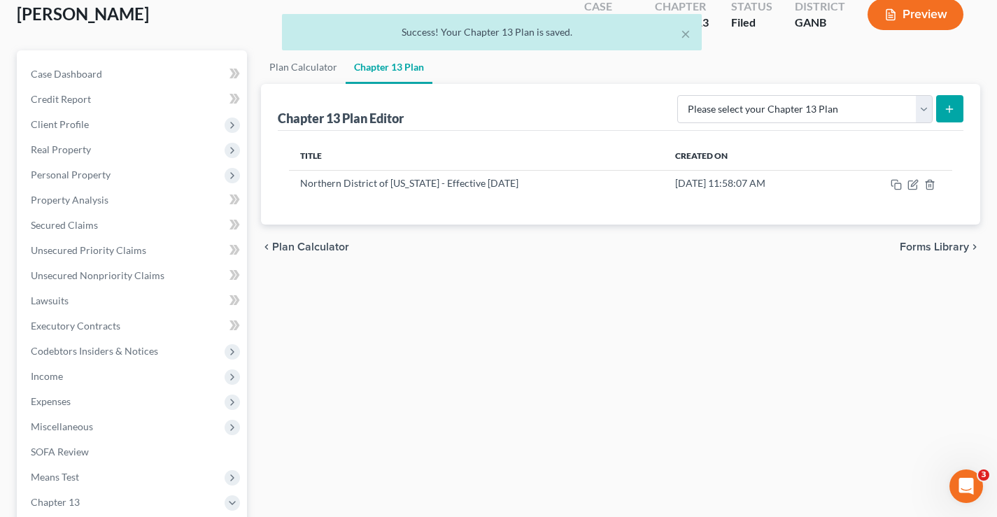
scroll to position [41, 0]
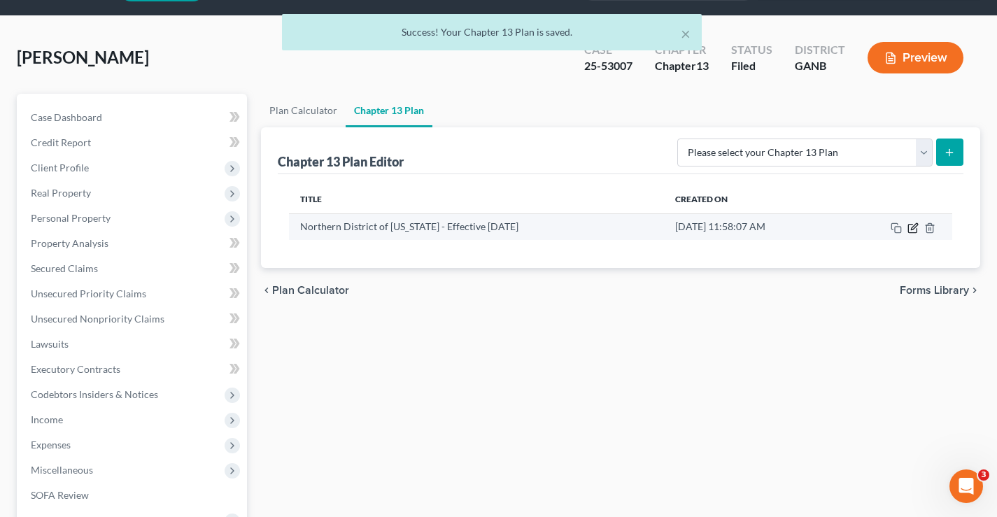
click at [912, 230] on icon "button" at bounding box center [913, 228] width 11 height 11
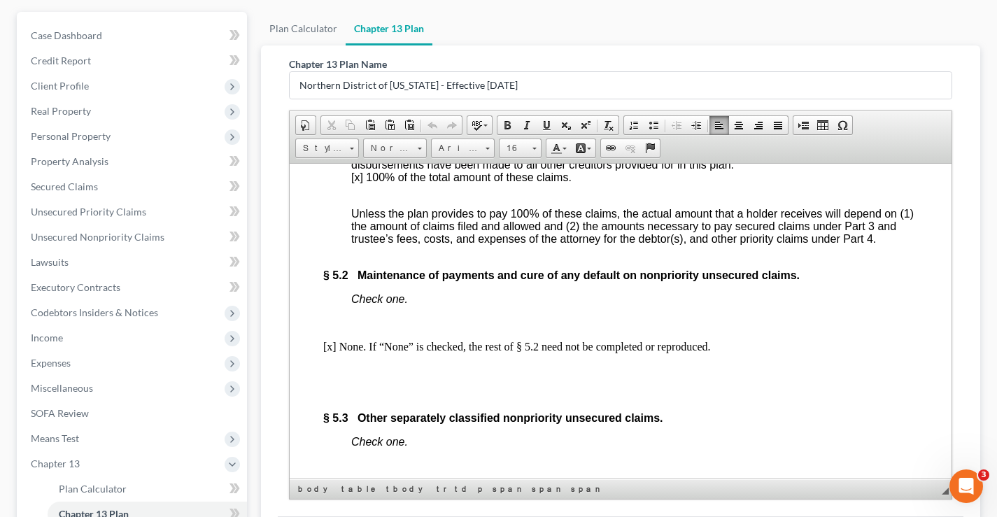
scroll to position [302, 0]
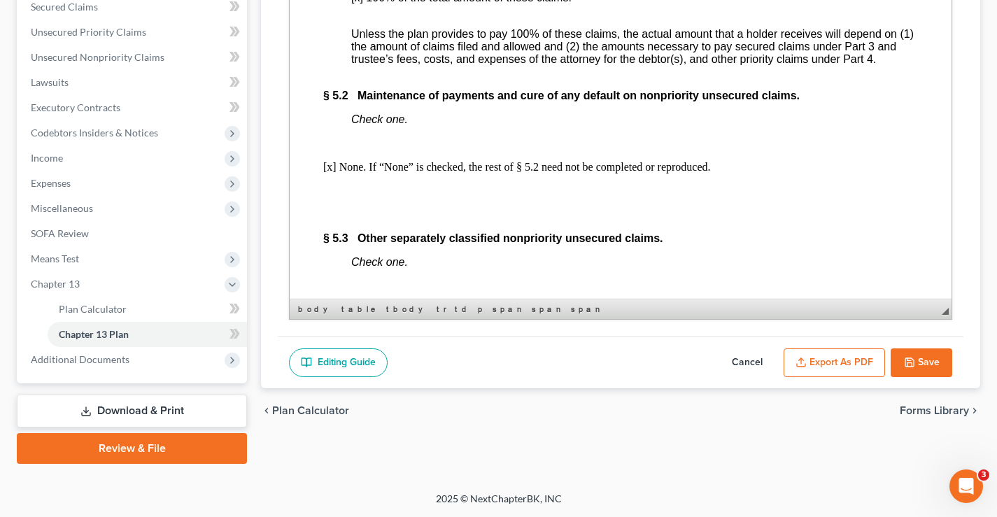
click at [829, 360] on button "Export as PDF" at bounding box center [834, 363] width 101 height 29
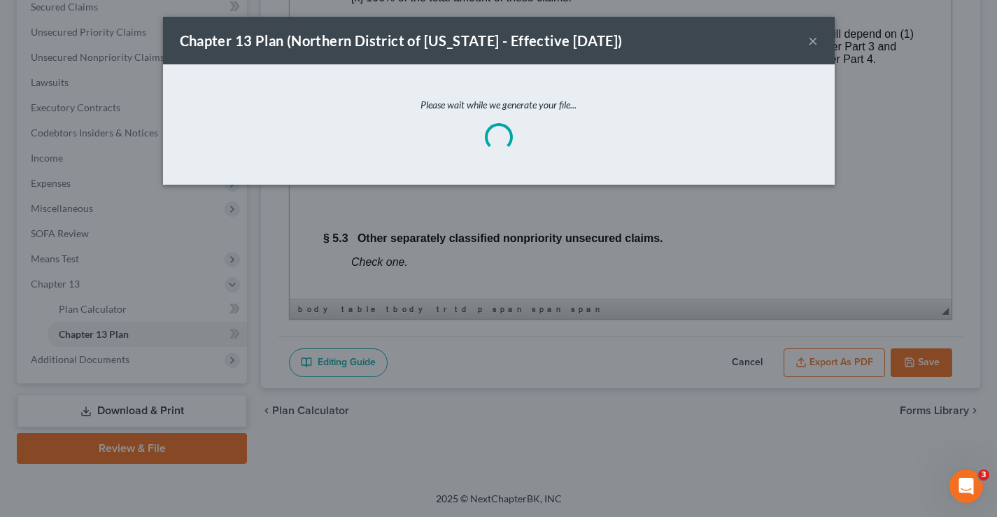
scroll to position [3906, 0]
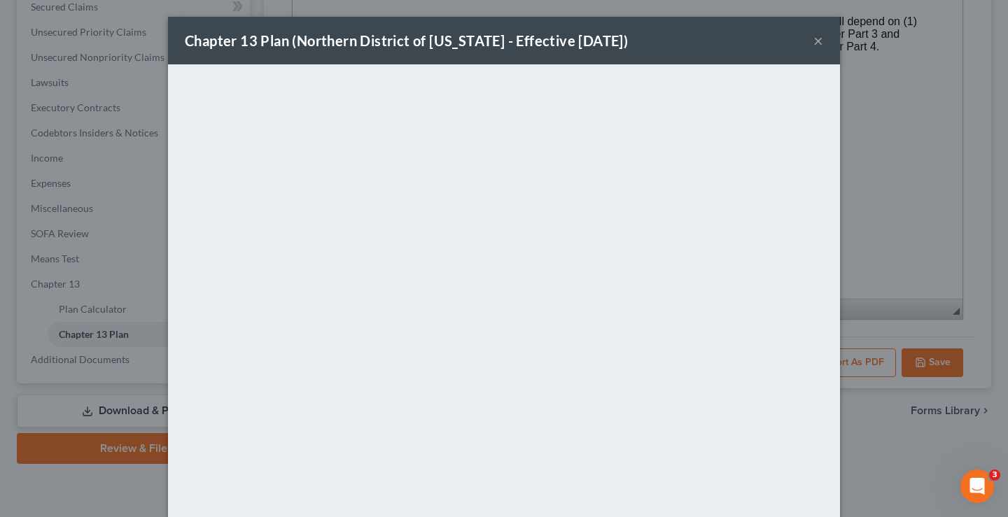
click at [814, 40] on button "×" at bounding box center [818, 40] width 10 height 17
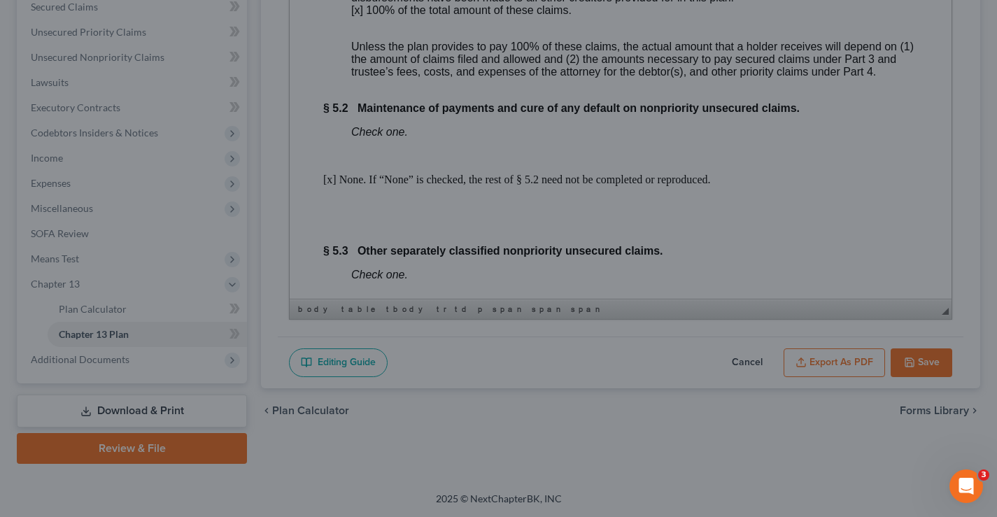
scroll to position [3919, 0]
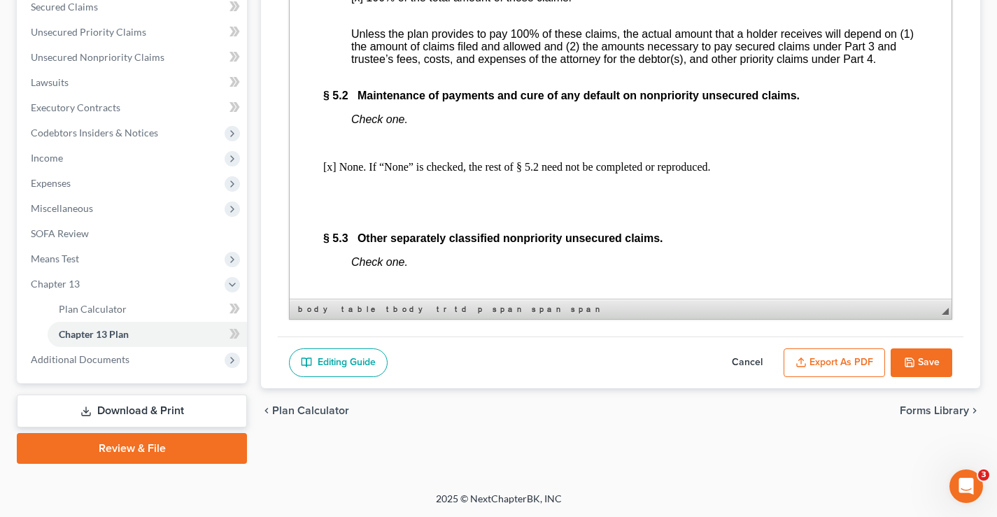
click at [918, 364] on button "Save" at bounding box center [922, 363] width 62 height 29
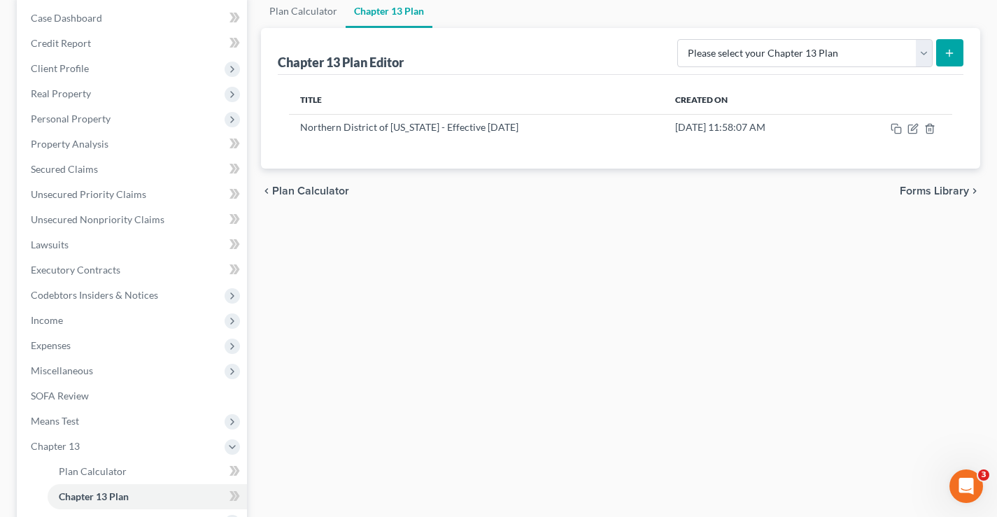
scroll to position [0, 0]
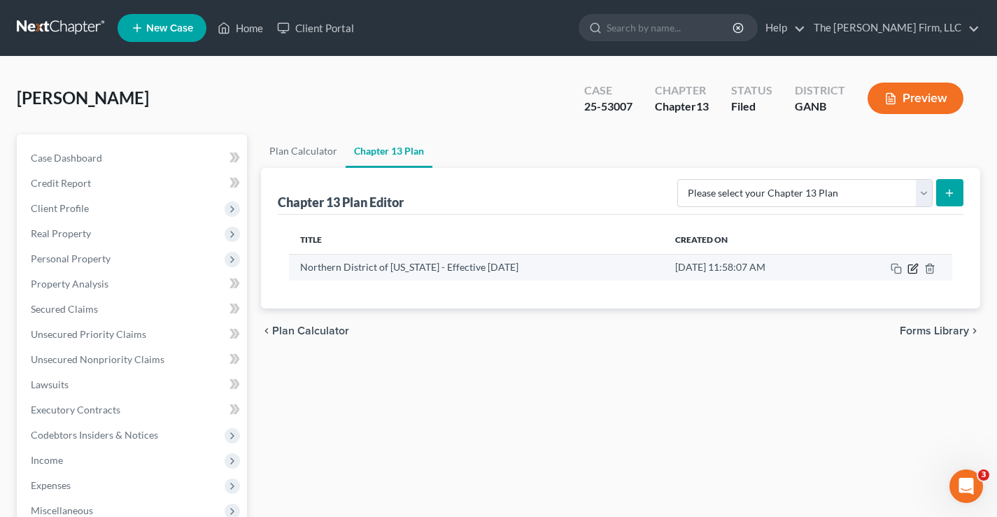
click at [913, 269] on icon "button" at bounding box center [913, 268] width 11 height 11
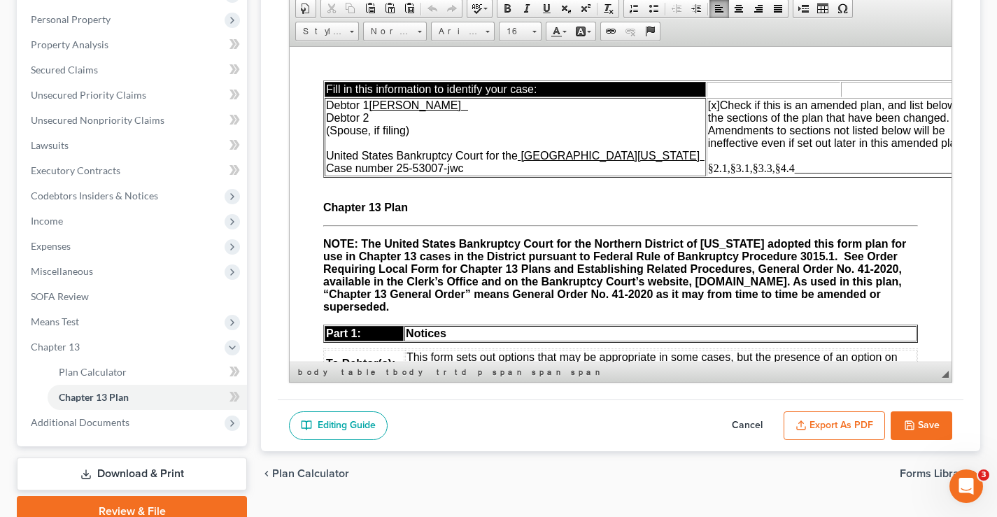
click at [736, 167] on span "§2.1,§3.1,§3.3,§4.4________________________________" at bounding box center [841, 168] width 266 height 12
click at [923, 422] on button "Save" at bounding box center [922, 426] width 62 height 29
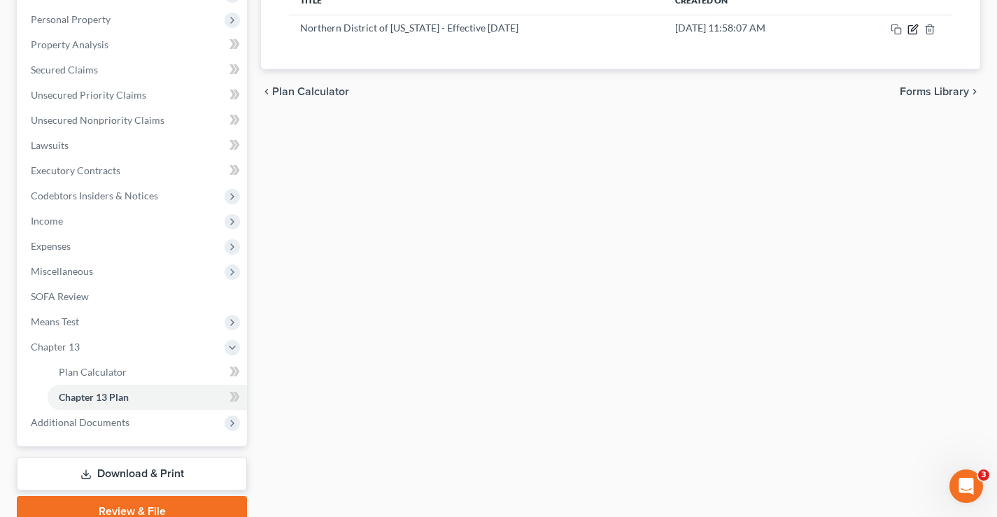
click at [912, 34] on icon "button" at bounding box center [913, 29] width 8 height 8
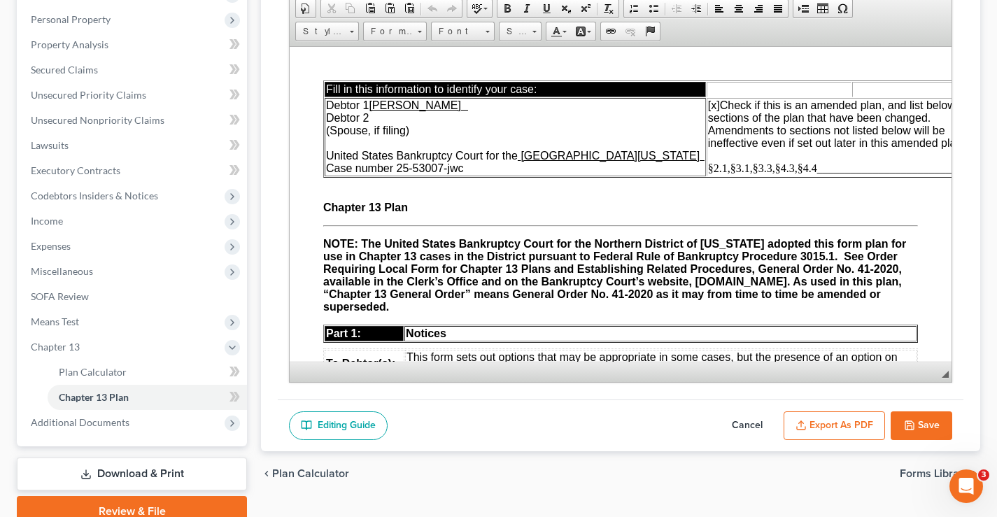
click at [841, 424] on button "Export as PDF" at bounding box center [834, 426] width 101 height 29
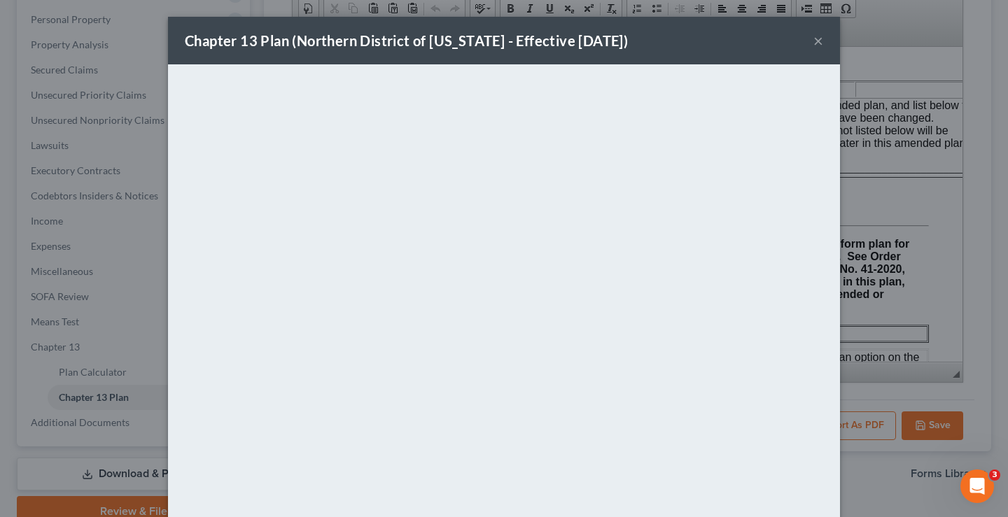
click at [813, 41] on button "×" at bounding box center [818, 40] width 10 height 17
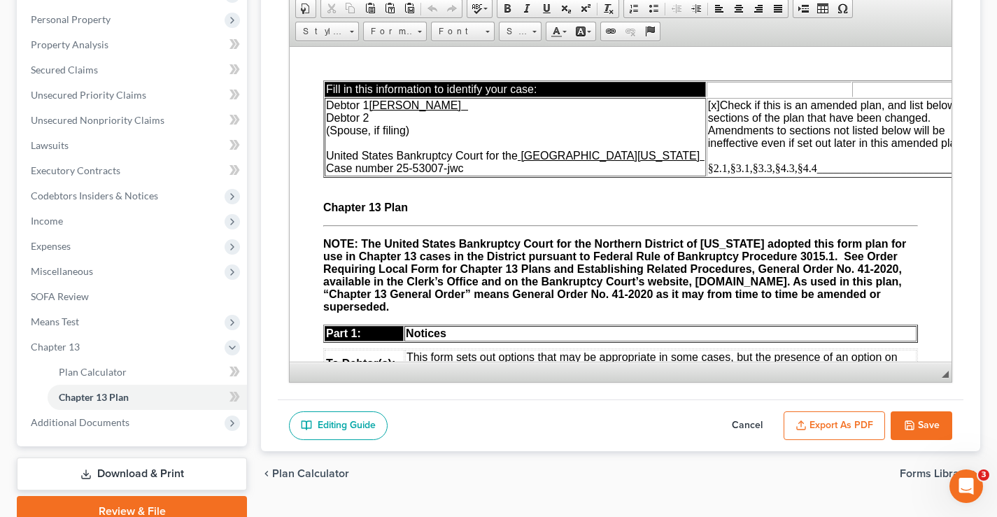
click at [916, 423] on button "Save" at bounding box center [922, 426] width 62 height 29
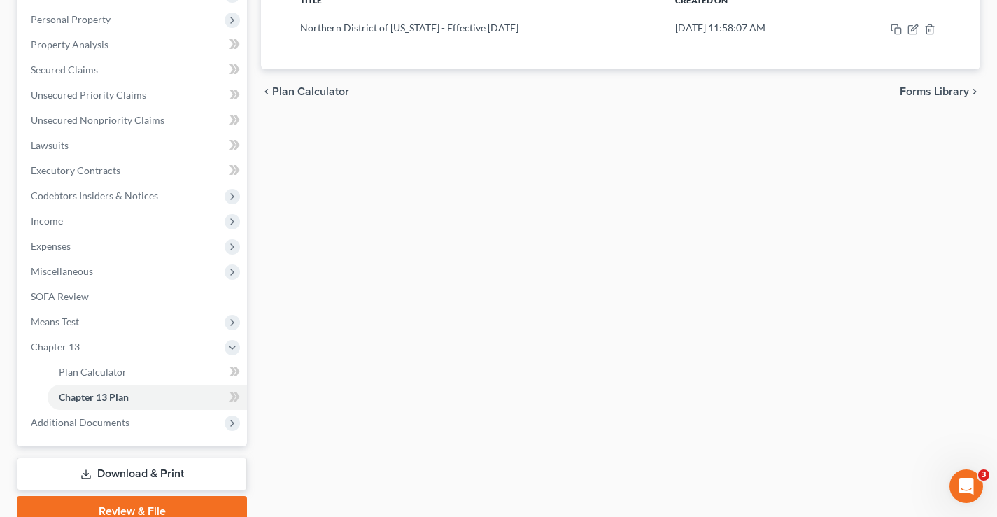
drag, startPoint x: 374, startPoint y: 189, endPoint x: 150, endPoint y: 204, distance: 224.5
click at [372, 190] on div "Plan Calculator Chapter 13 Plan Chapter 13 Plan Editor Please select your Chapt…" at bounding box center [621, 211] width 734 height 632
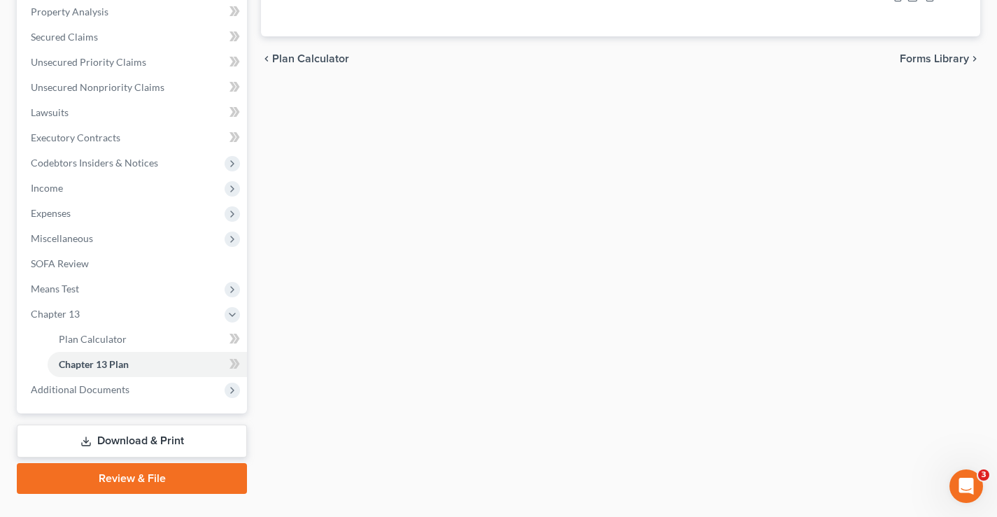
scroll to position [302, 0]
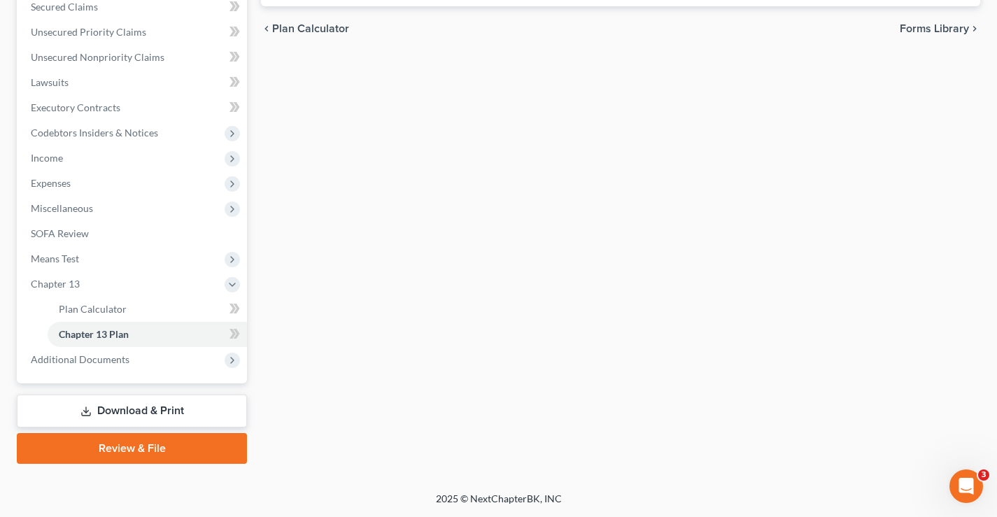
click at [160, 415] on link "Download & Print" at bounding box center [132, 411] width 230 height 33
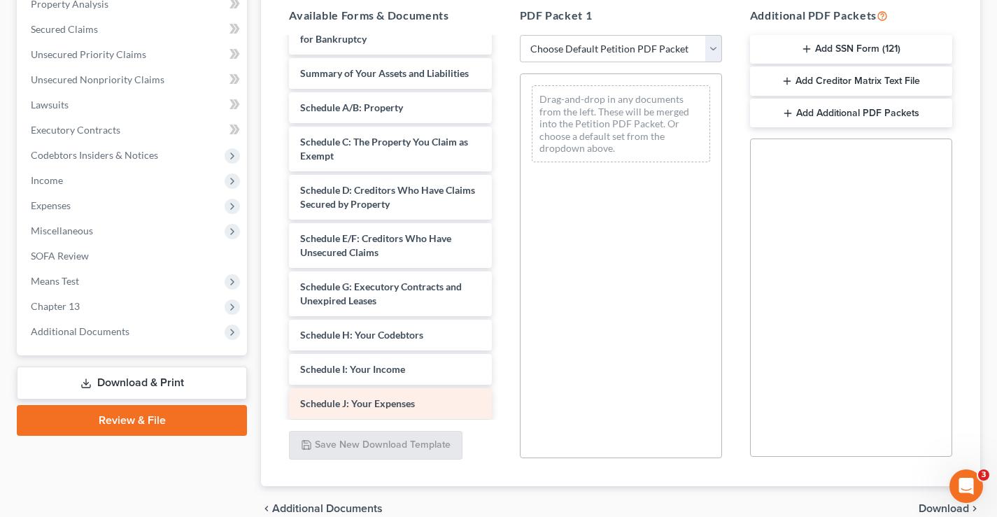
scroll to position [210, 0]
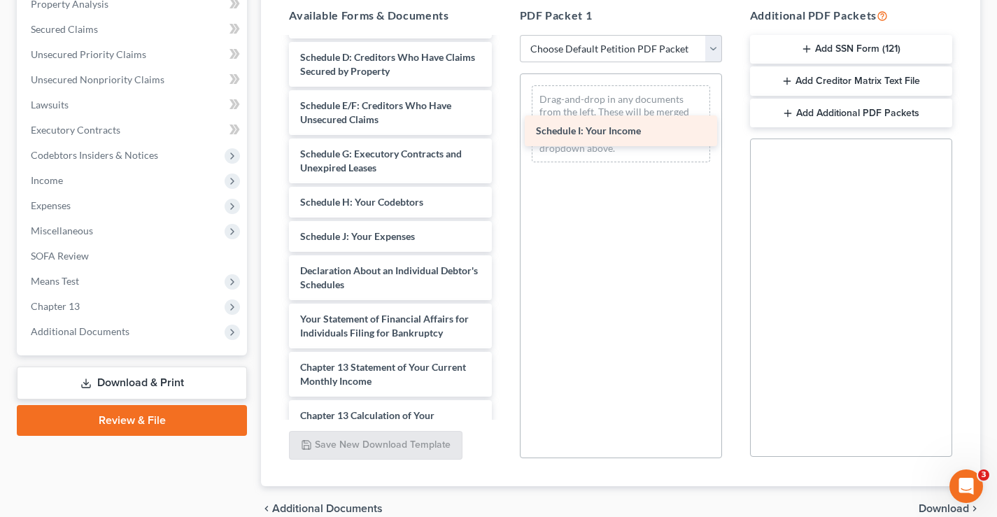
drag, startPoint x: 357, startPoint y: 239, endPoint x: 587, endPoint y: 125, distance: 256.7
click at [503, 126] on div "Schedule I: Your Income Payment Advices Cover Sheet - Individual (04/01/2025) V…" at bounding box center [390, 213] width 225 height 768
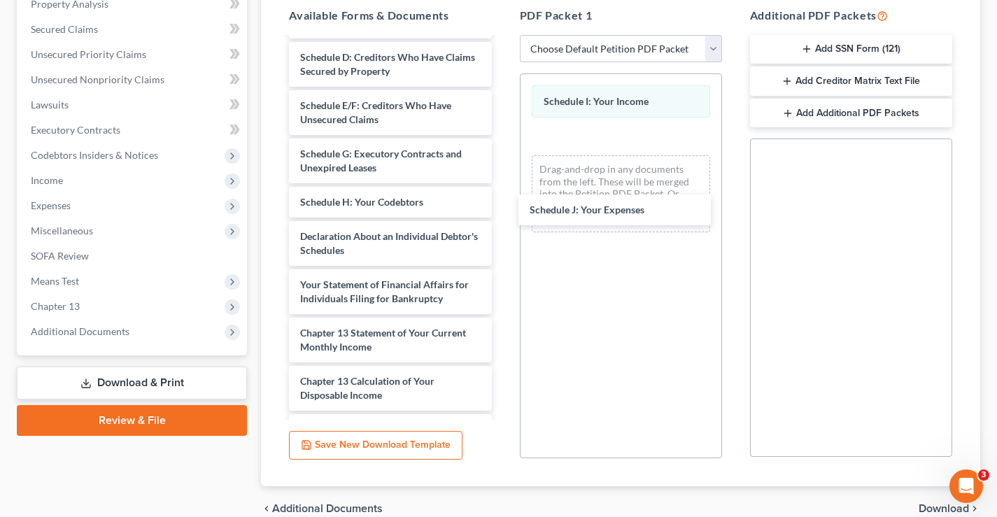
drag, startPoint x: 369, startPoint y: 236, endPoint x: 518, endPoint y: 193, distance: 155.1
click at [503, 158] on div "Schedule J: Your Expenses Payment Advices Cover Sheet - Individual (04/01/2025)…" at bounding box center [390, 196] width 225 height 734
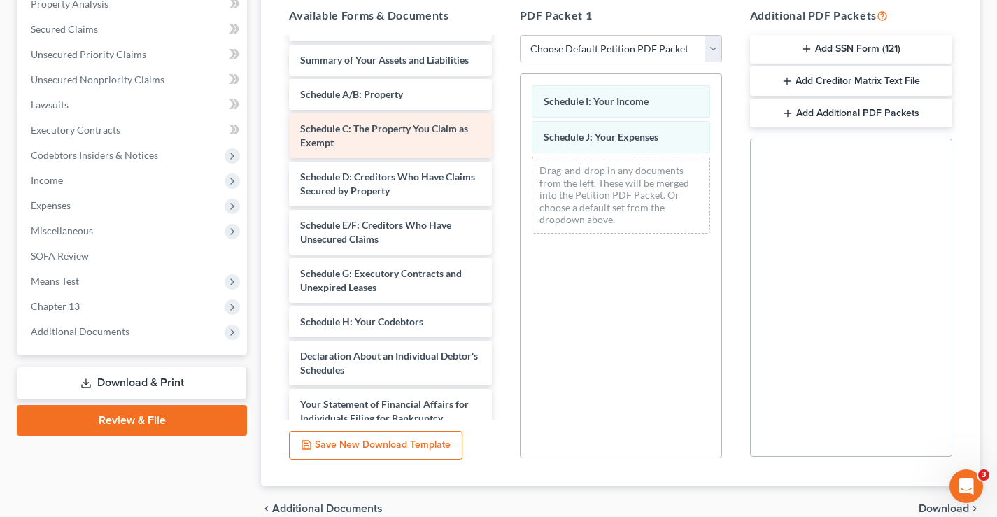
scroll to position [0, 0]
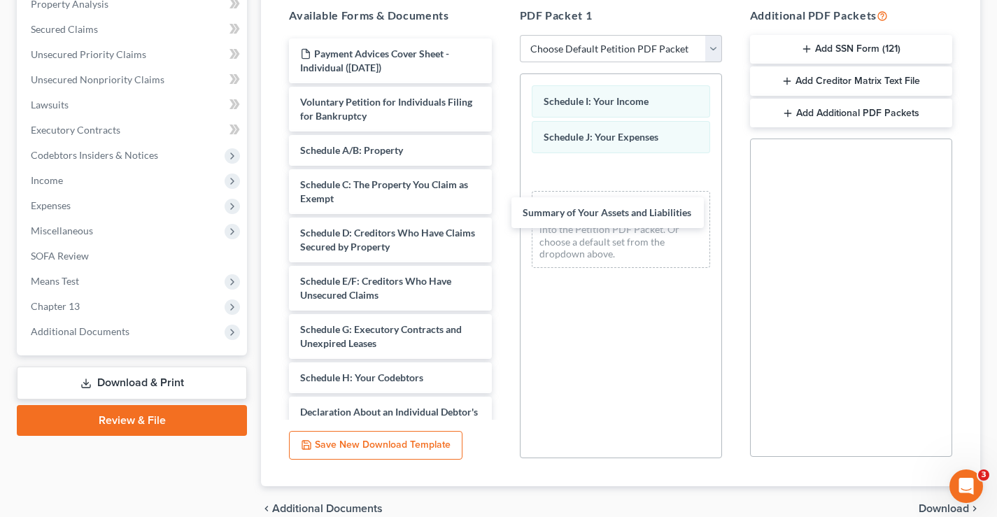
drag, startPoint x: 358, startPoint y: 151, endPoint x: 555, endPoint y: 226, distance: 211.1
click at [503, 209] on div "Summary of Your Assets and Liabilities Payment Advices Cover Sheet - Individual…" at bounding box center [390, 387] width 225 height 699
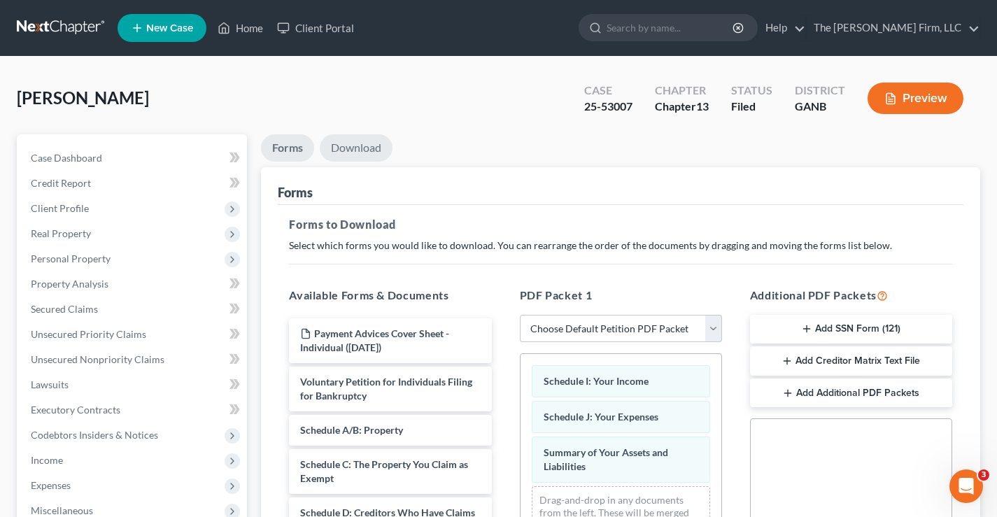
click at [372, 152] on link "Download" at bounding box center [356, 147] width 73 height 27
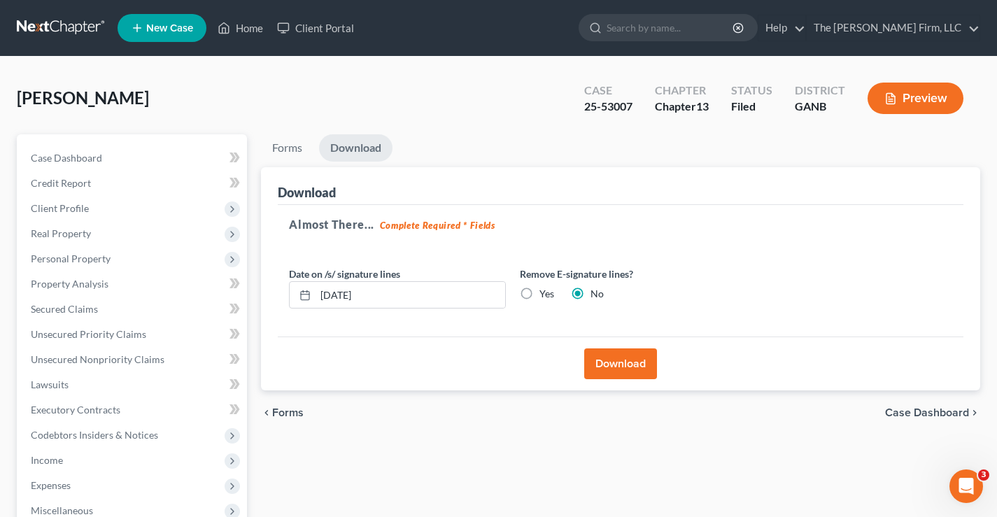
click at [609, 371] on button "Download" at bounding box center [620, 364] width 73 height 31
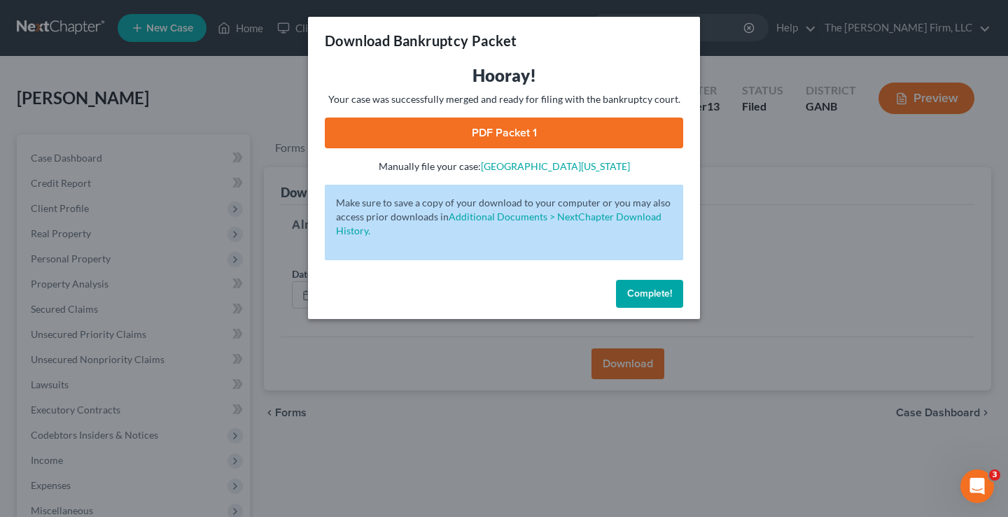
click at [505, 129] on link "PDF Packet 1" at bounding box center [504, 133] width 358 height 31
click at [654, 296] on span "Complete!" at bounding box center [649, 294] width 45 height 12
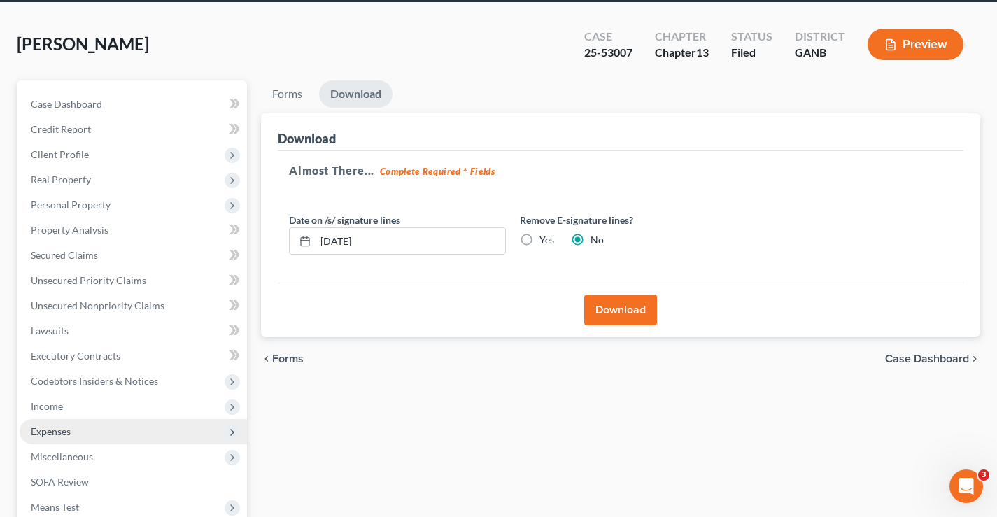
scroll to position [252, 0]
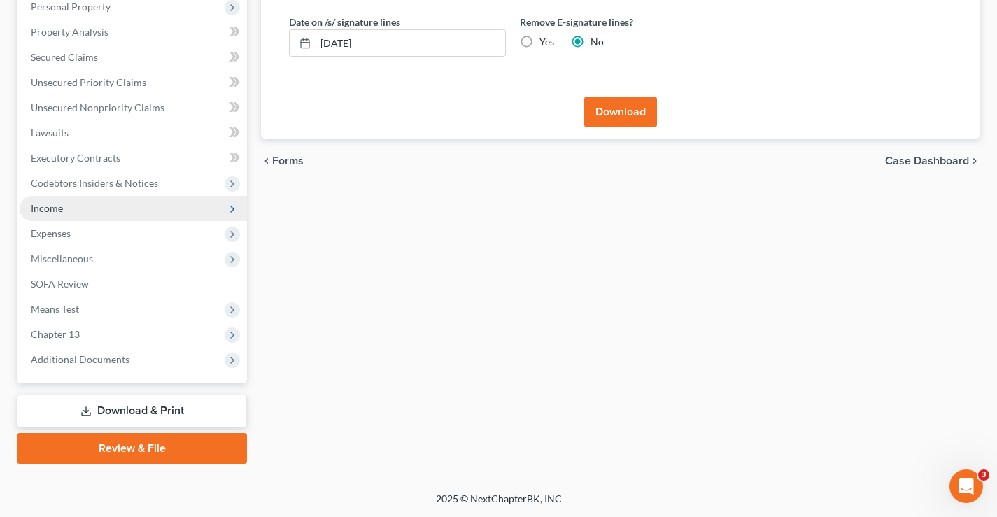
click at [58, 211] on span "Income" at bounding box center [47, 208] width 32 height 12
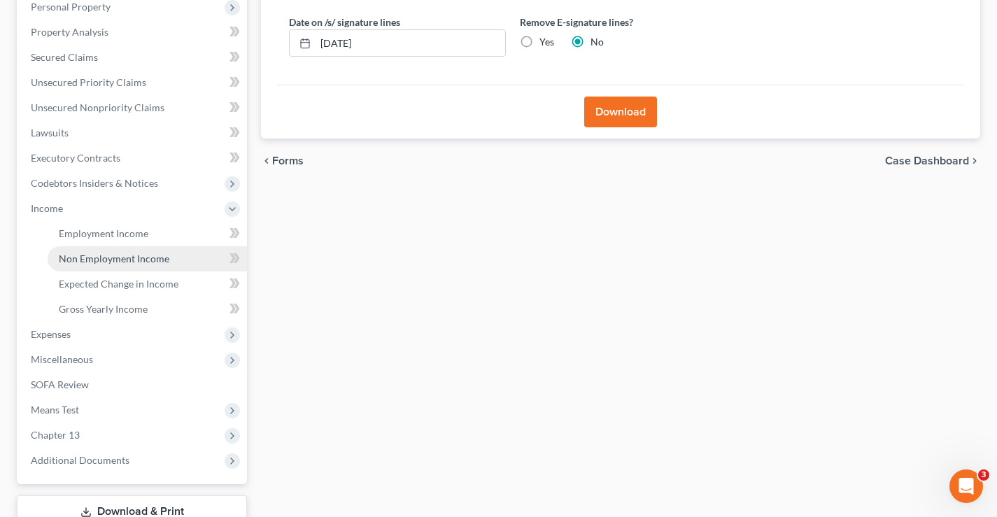
click at [93, 260] on span "Non Employment Income" at bounding box center [114, 259] width 111 height 12
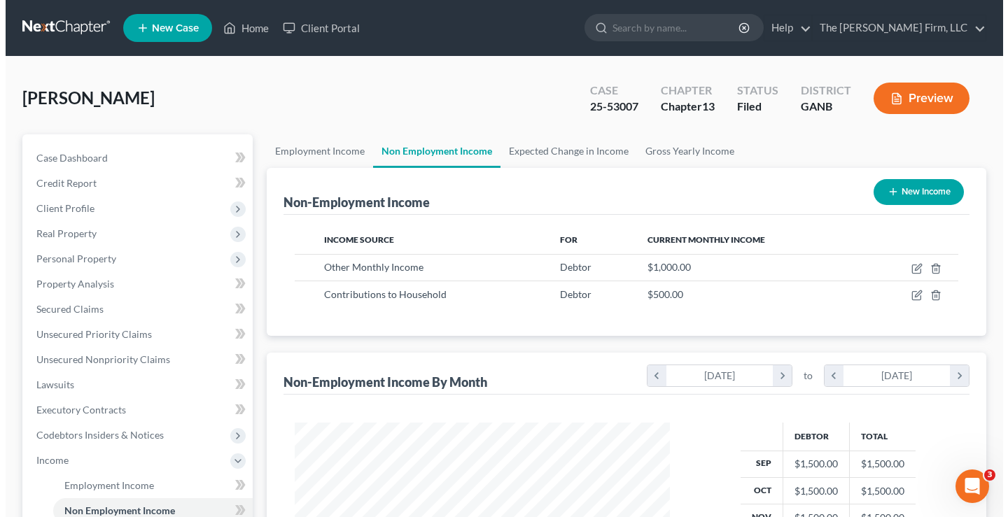
scroll to position [251, 403]
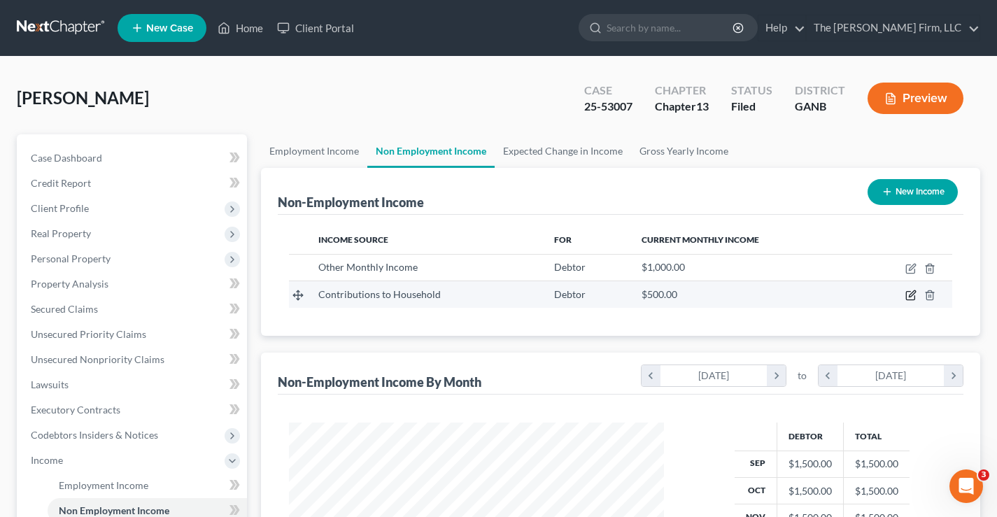
click at [913, 293] on icon "button" at bounding box center [911, 295] width 11 height 11
select select "8"
select select "0"
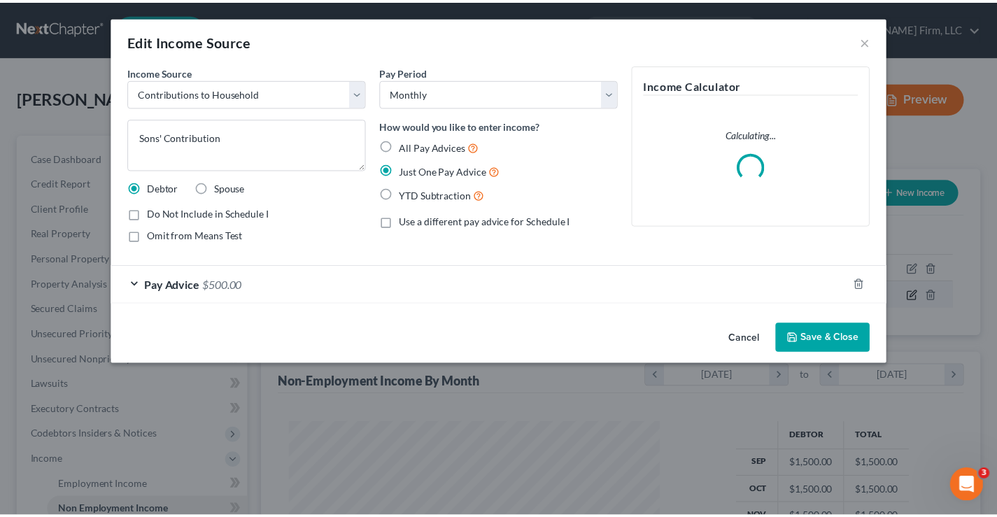
scroll to position [251, 408]
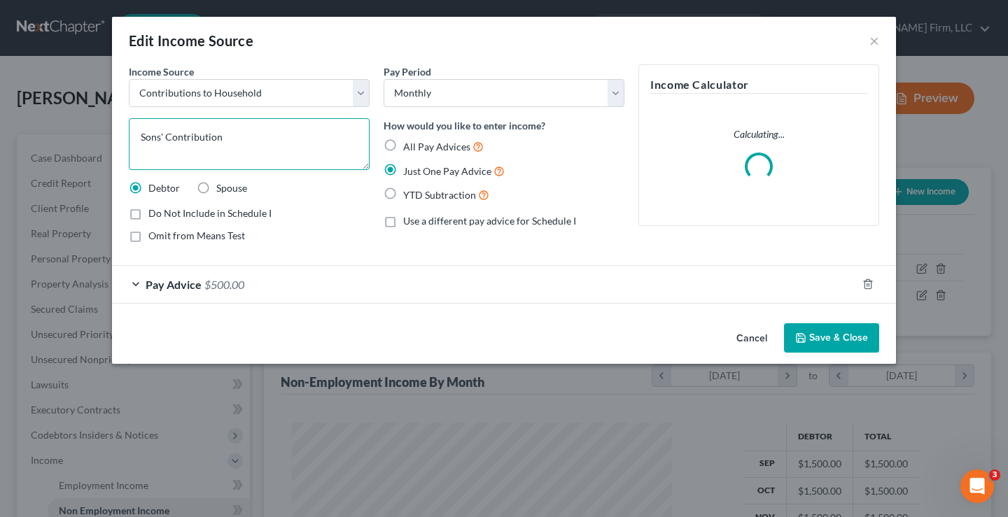
click at [159, 138] on textarea "Sons' Contribution" at bounding box center [249, 144] width 241 height 52
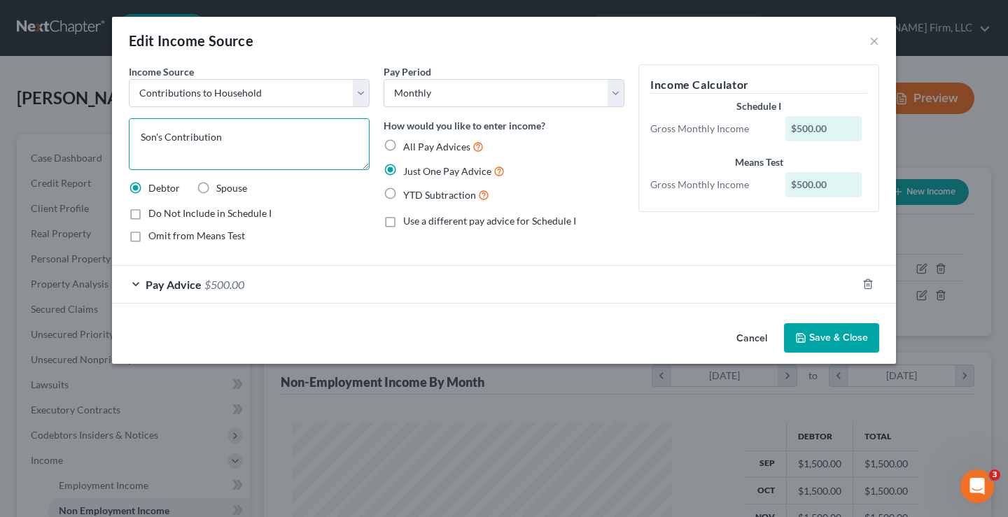
type textarea "Son's Contribution"
click at [848, 338] on button "Save & Close" at bounding box center [831, 337] width 95 height 29
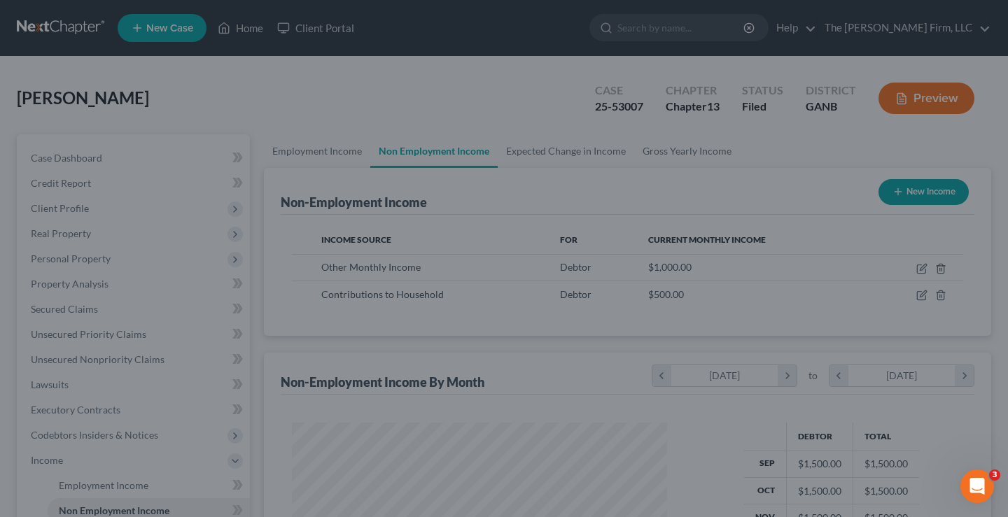
scroll to position [699699, 699546]
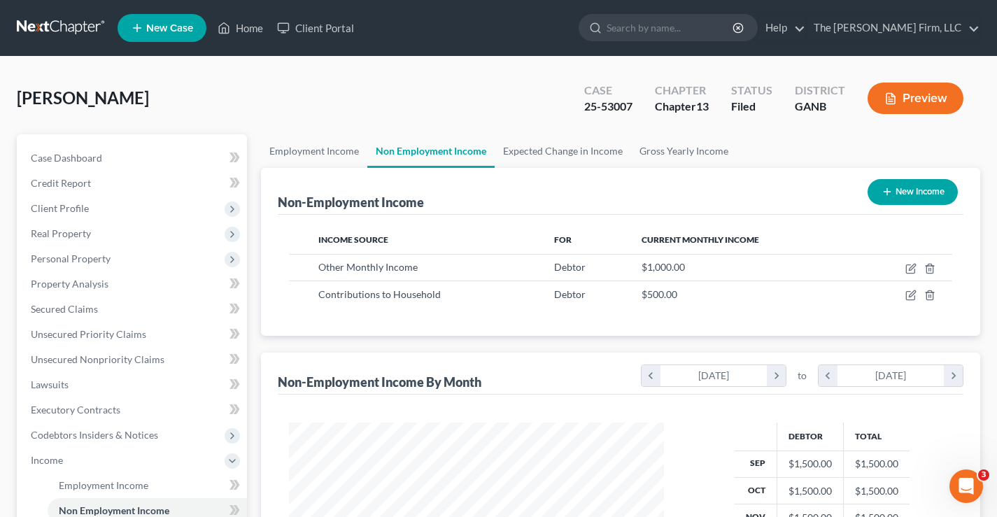
click at [919, 197] on button "New Income" at bounding box center [913, 192] width 90 height 26
select select "0"
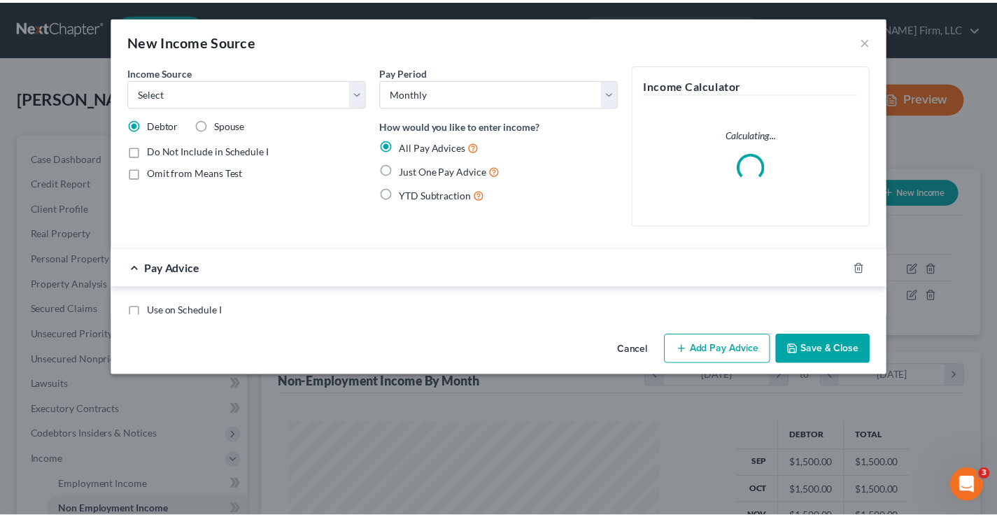
scroll to position [251, 408]
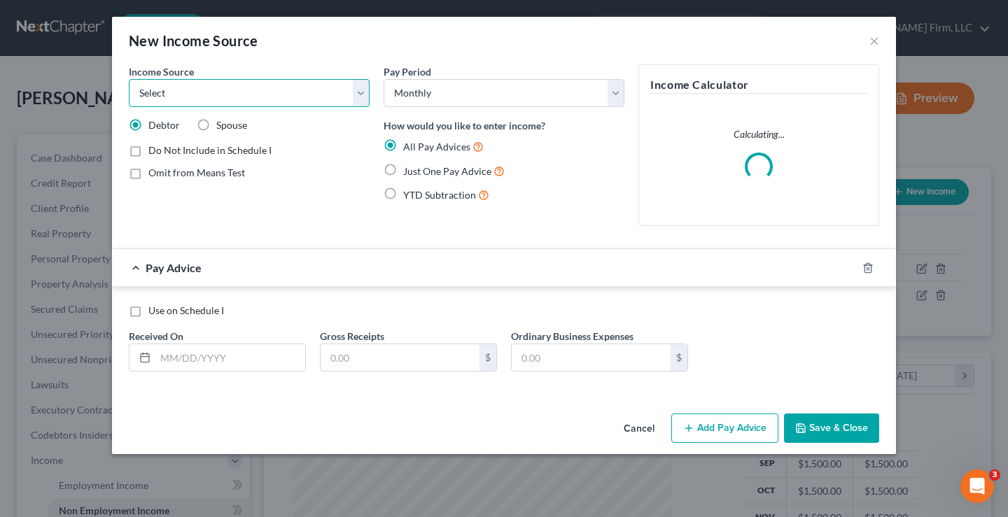
click at [165, 87] on select "Select Unemployment Disability (from employer) Pension Retirement Social Securi…" at bounding box center [249, 93] width 241 height 28
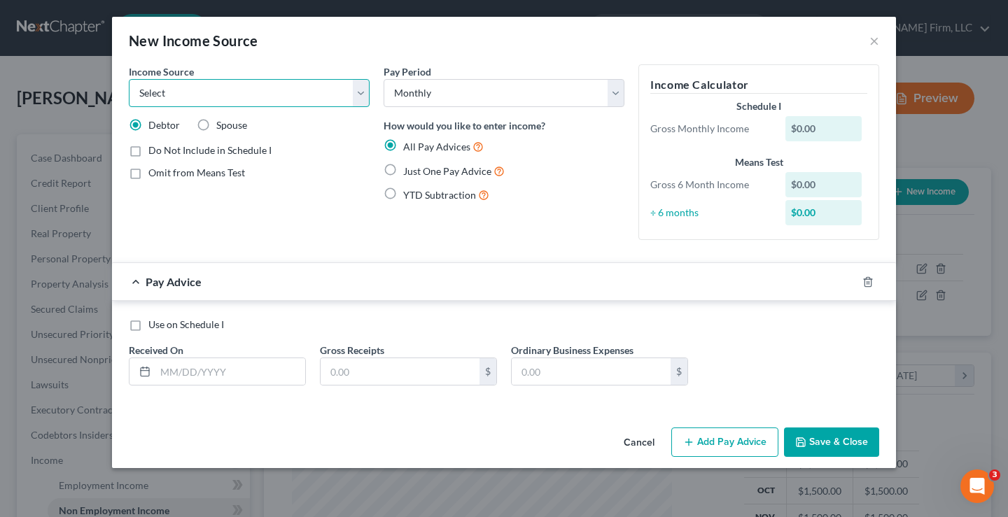
select select "8"
click at [129, 79] on select "Select Unemployment Disability (from employer) Pension Retirement Social Securi…" at bounding box center [249, 93] width 241 height 28
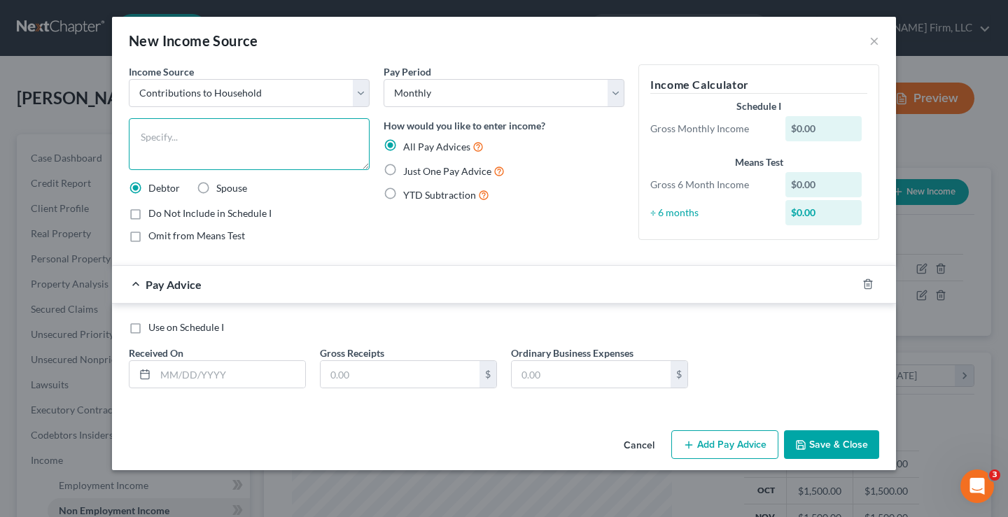
click at [155, 133] on textarea at bounding box center [249, 144] width 241 height 52
type textarea "Son's Contribution"
click at [403, 169] on label "Just One Pay Advice" at bounding box center [453, 171] width 101 height 16
click at [409, 169] on input "Just One Pay Advice" at bounding box center [413, 167] width 9 height 9
radio input "true"
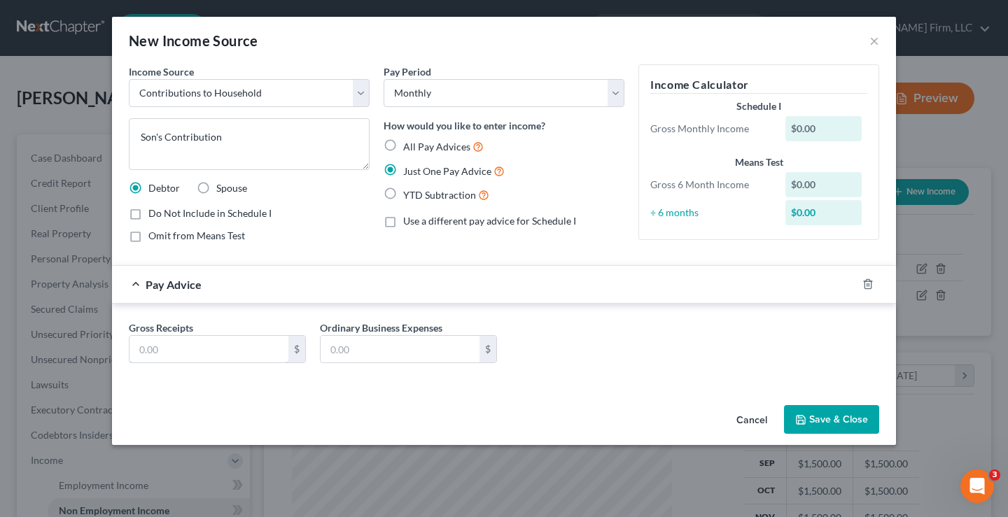
drag, startPoint x: 184, startPoint y: 346, endPoint x: 176, endPoint y: 324, distance: 23.0
click at [184, 346] on input "text" at bounding box center [208, 349] width 159 height 27
type input "500"
click at [850, 418] on button "Save & Close" at bounding box center [831, 419] width 95 height 29
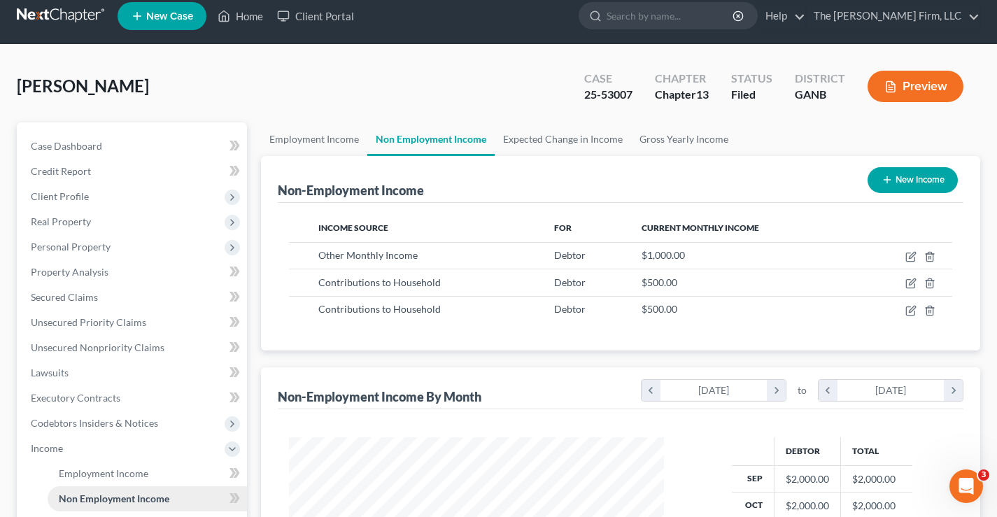
scroll to position [210, 0]
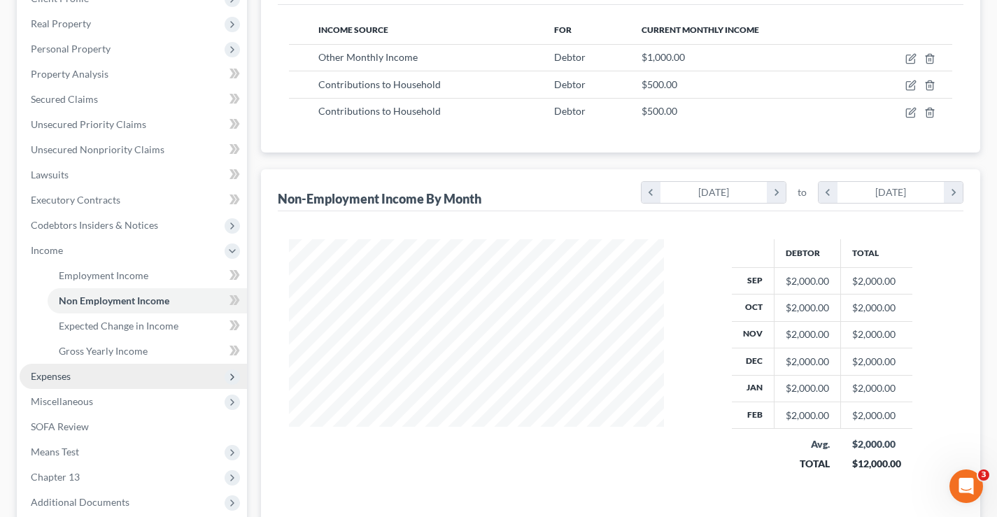
click at [38, 378] on span "Expenses" at bounding box center [51, 376] width 40 height 12
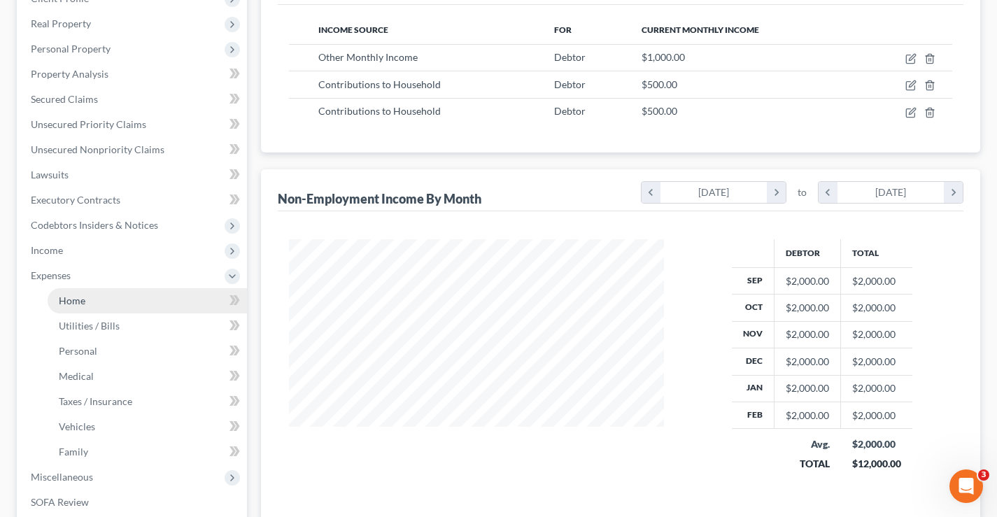
click at [78, 306] on span "Home" at bounding box center [72, 301] width 27 height 12
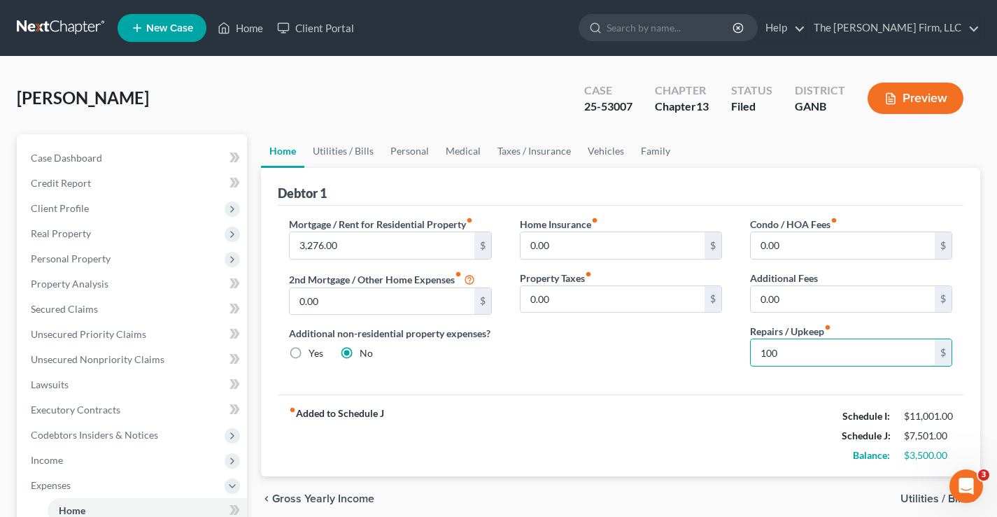
type input "100"
click at [349, 148] on link "Utilities / Bills" at bounding box center [343, 151] width 78 height 34
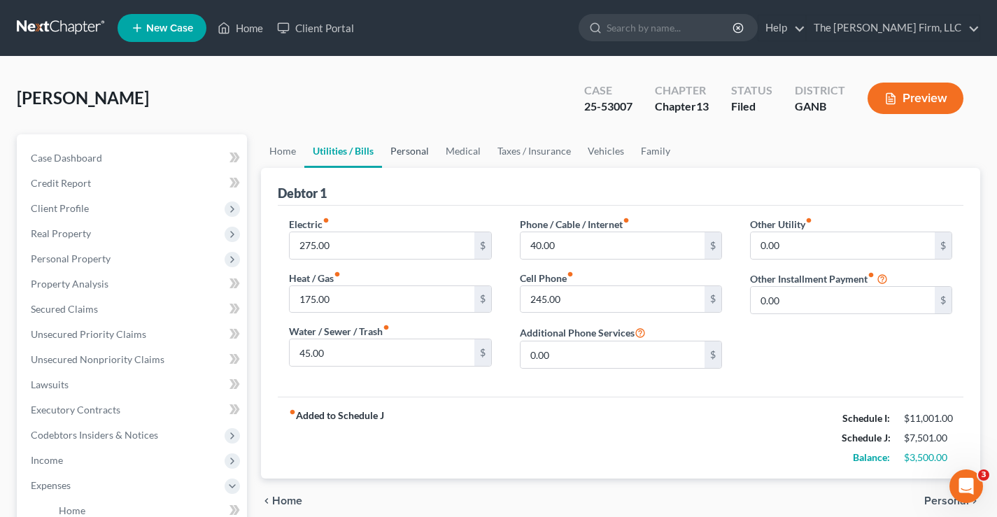
click at [417, 155] on link "Personal" at bounding box center [409, 151] width 55 height 34
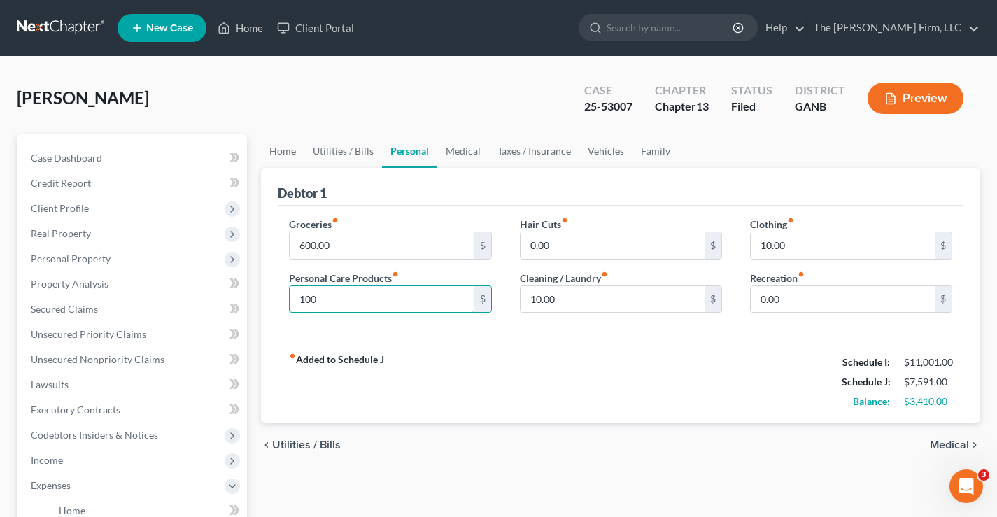
type input "100"
type input "50"
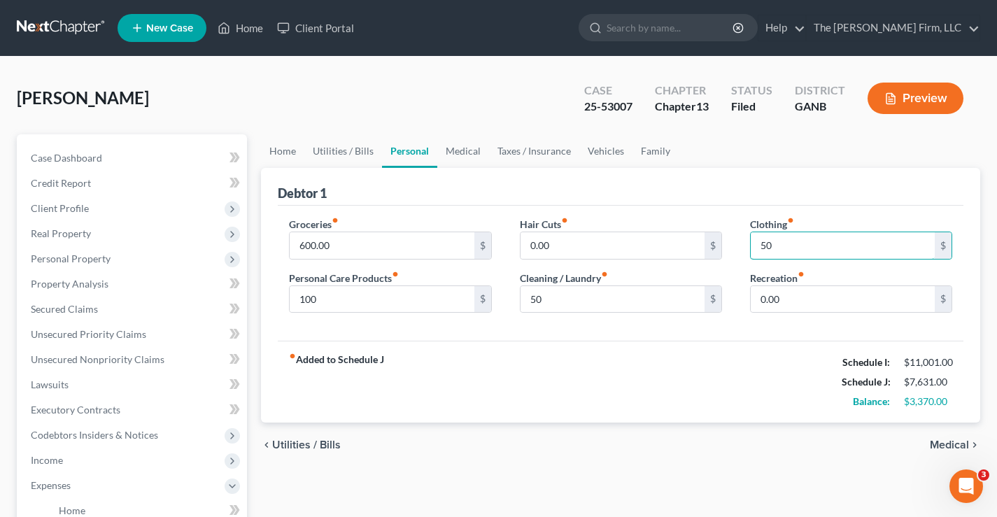
type input "50"
click at [454, 152] on link "Medical" at bounding box center [463, 151] width 52 height 34
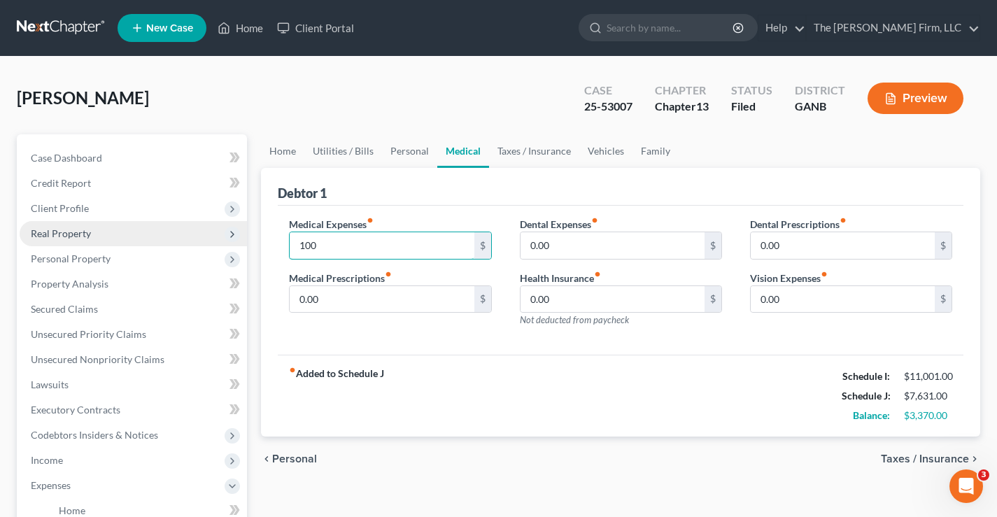
type input "100"
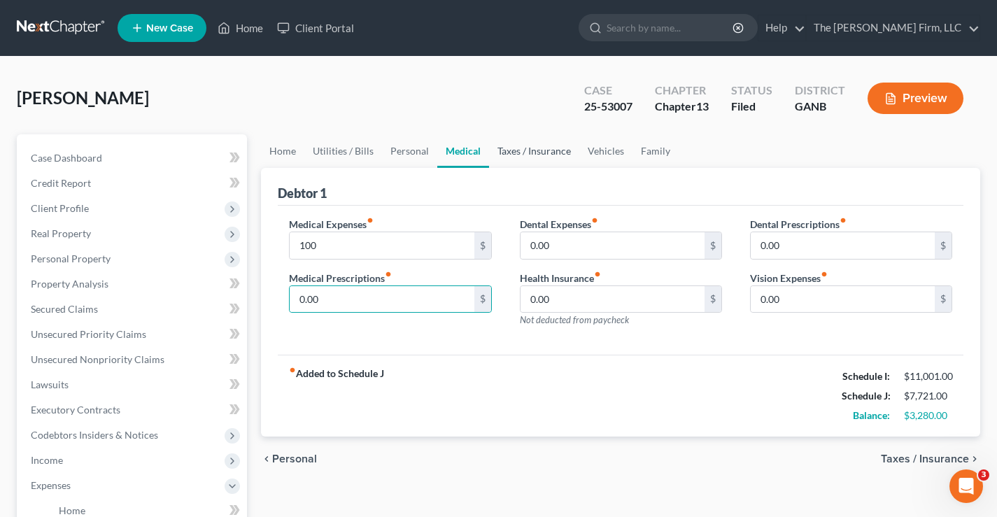
click at [531, 149] on link "Taxes / Insurance" at bounding box center [534, 151] width 90 height 34
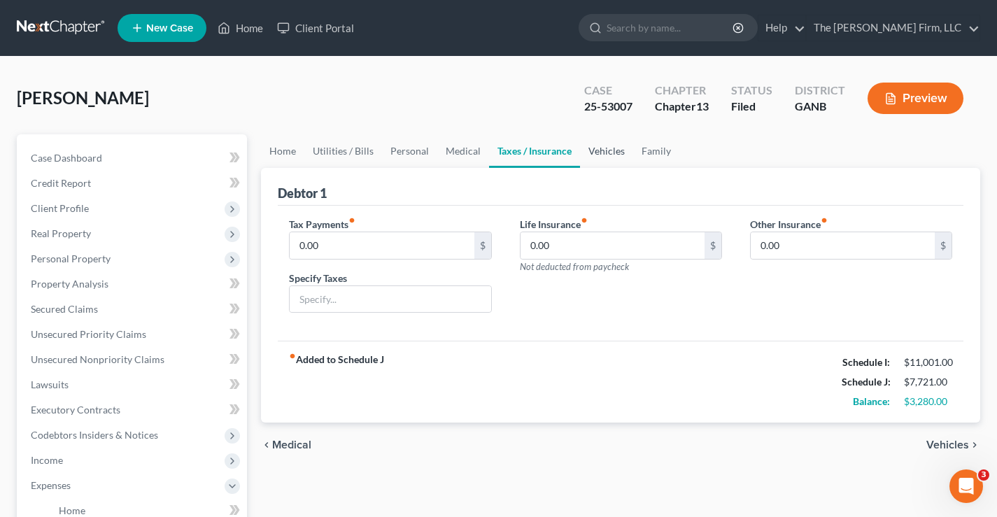
click at [607, 148] on link "Vehicles" at bounding box center [606, 151] width 53 height 34
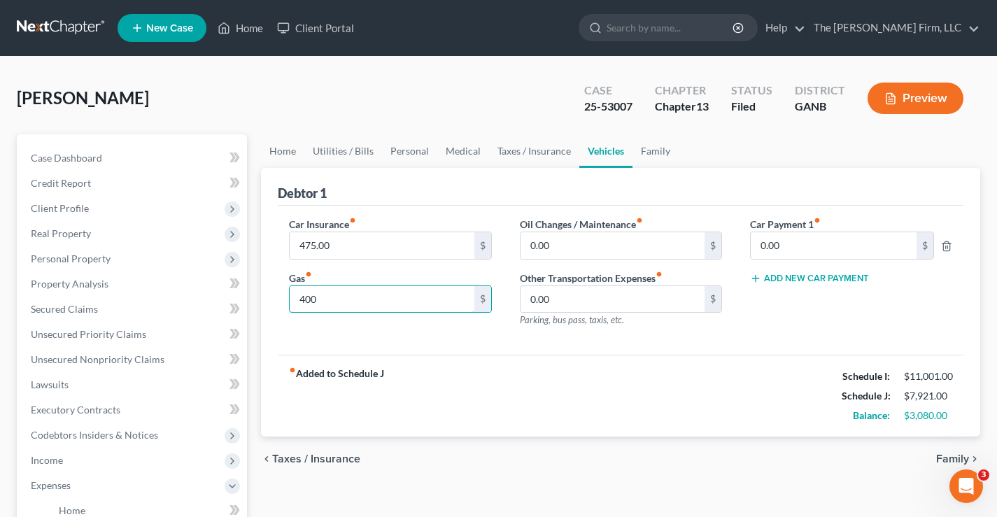
type input "400"
click at [645, 150] on link "Family" at bounding box center [656, 151] width 46 height 34
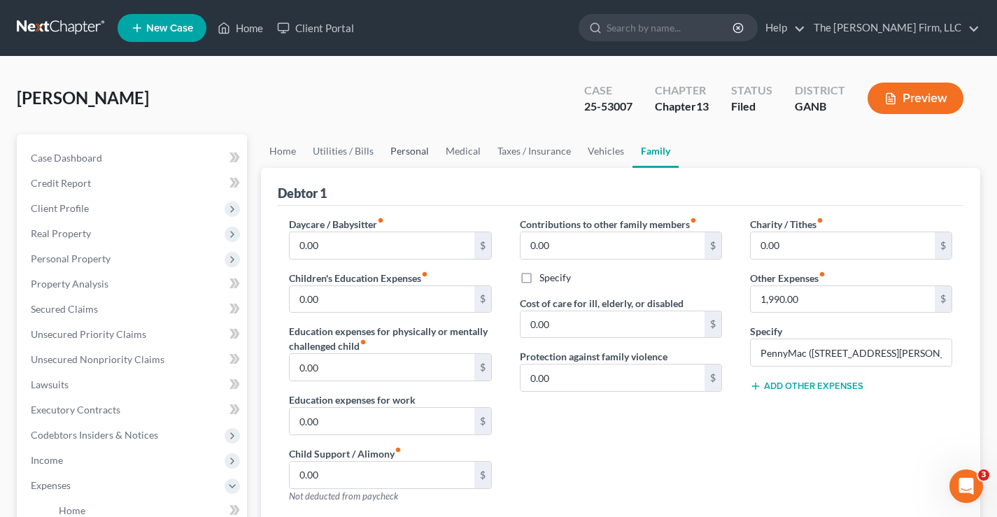
click at [404, 154] on link "Personal" at bounding box center [409, 151] width 55 height 34
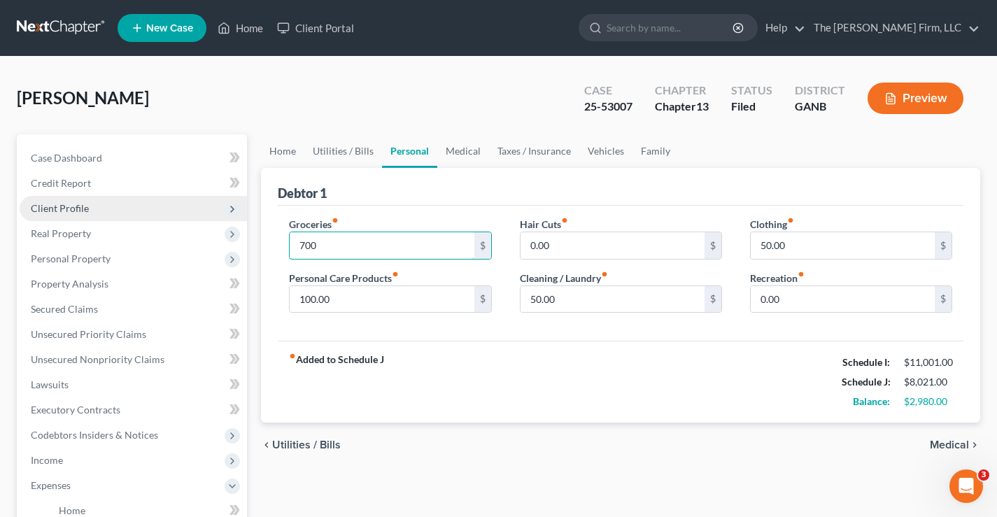
type input "700"
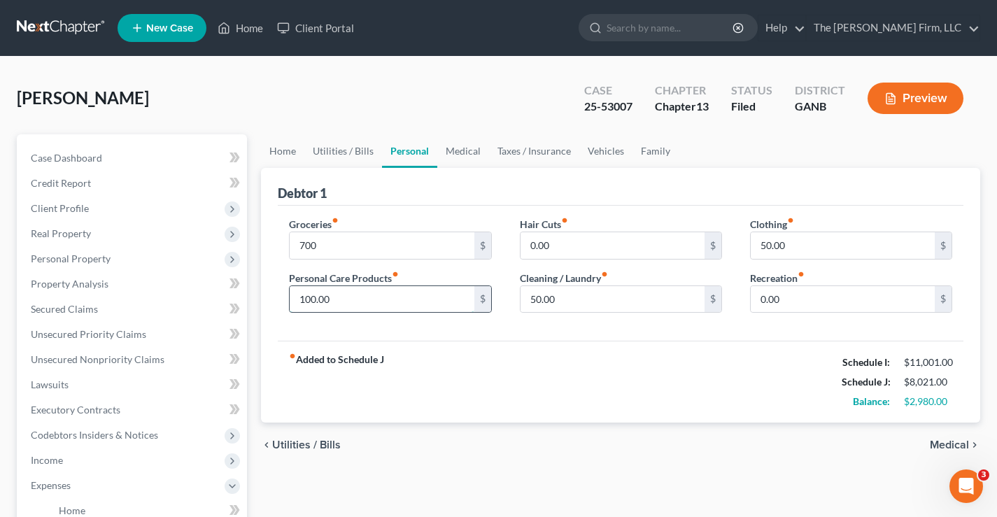
click at [346, 304] on input "100.00" at bounding box center [382, 299] width 184 height 27
click at [342, 300] on input "100.00" at bounding box center [382, 299] width 184 height 27
drag, startPoint x: 337, startPoint y: 300, endPoint x: 308, endPoint y: 300, distance: 28.7
click at [308, 300] on input "100.00" at bounding box center [382, 299] width 184 height 27
type input "180"
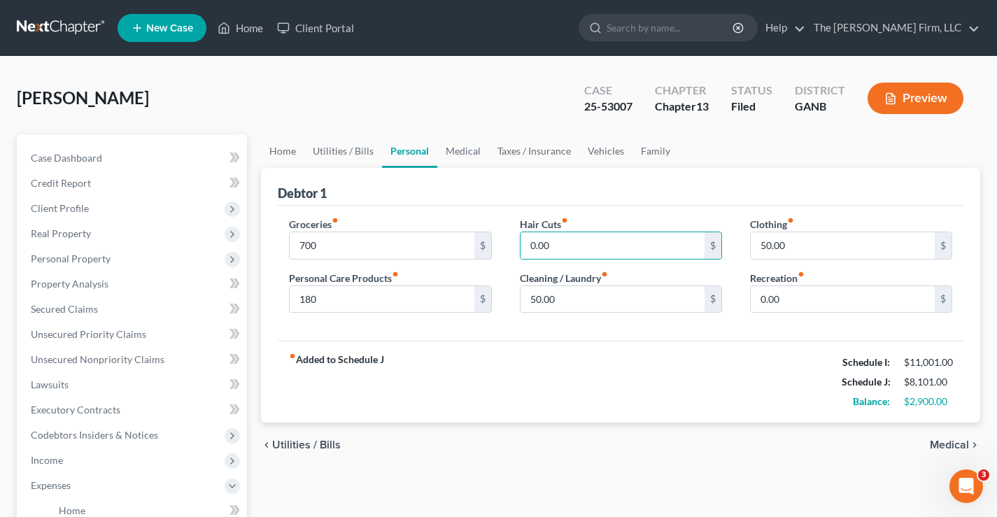
click at [524, 366] on div "fiber_manual_record Added to Schedule J Schedule I: $11,001.00 Schedule J: $8,1…" at bounding box center [621, 382] width 686 height 82
click at [325, 148] on link "Utilities / Bills" at bounding box center [343, 151] width 78 height 34
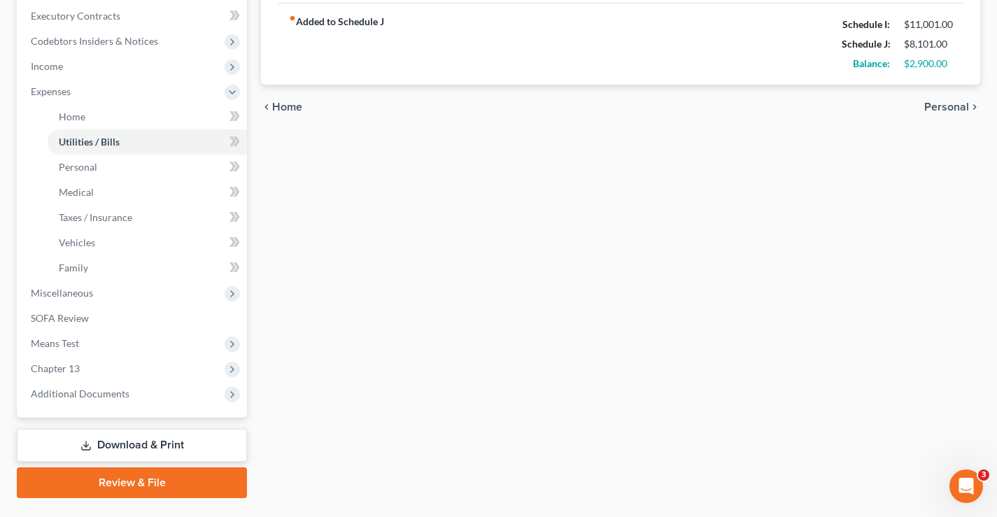
scroll to position [428, 0]
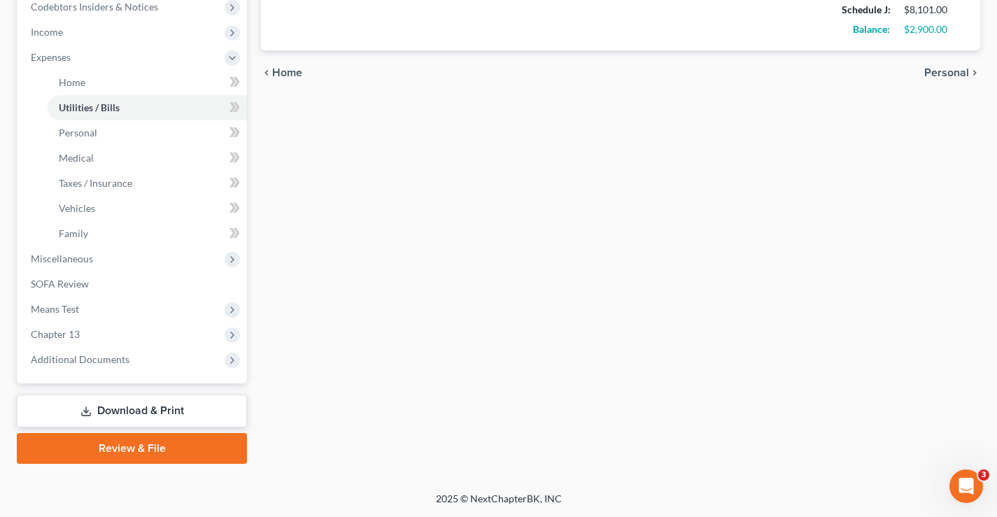
click at [137, 411] on link "Download & Print" at bounding box center [132, 411] width 230 height 33
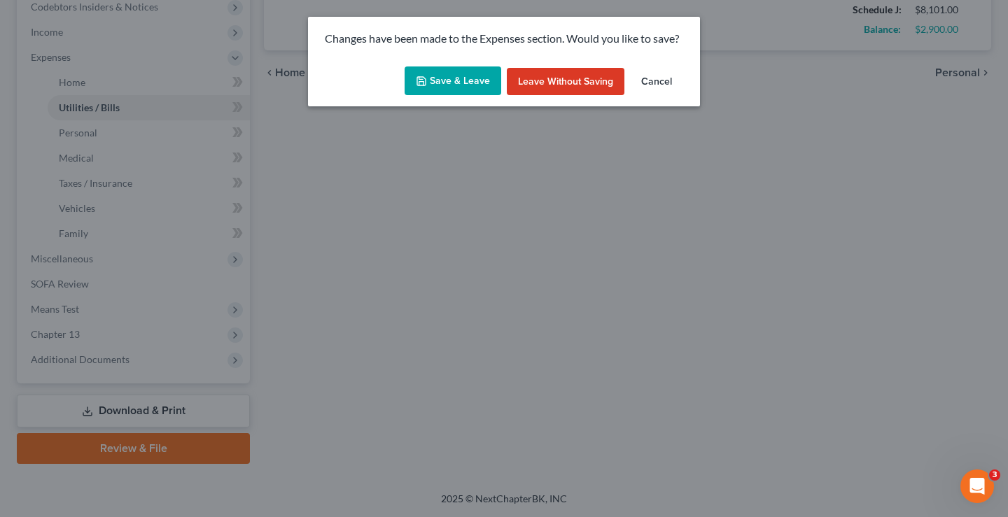
click at [456, 80] on button "Save & Leave" at bounding box center [453, 80] width 97 height 29
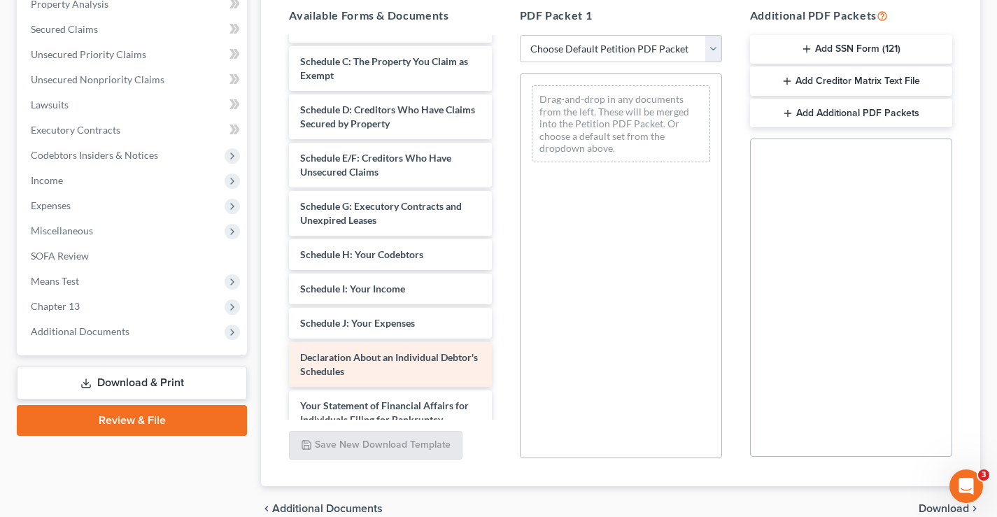
scroll to position [350, 0]
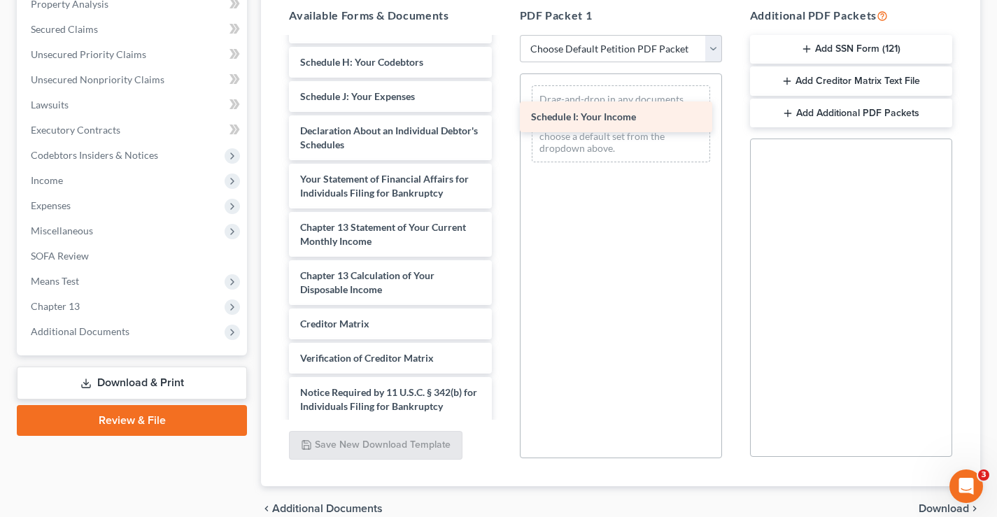
drag, startPoint x: 538, startPoint y: 115, endPoint x: 596, endPoint y: 113, distance: 58.1
click at [503, 113] on div "Schedule I: Your Income Payment Advices Cover Sheet - Individual (04/01/2025) V…" at bounding box center [390, 73] width 225 height 768
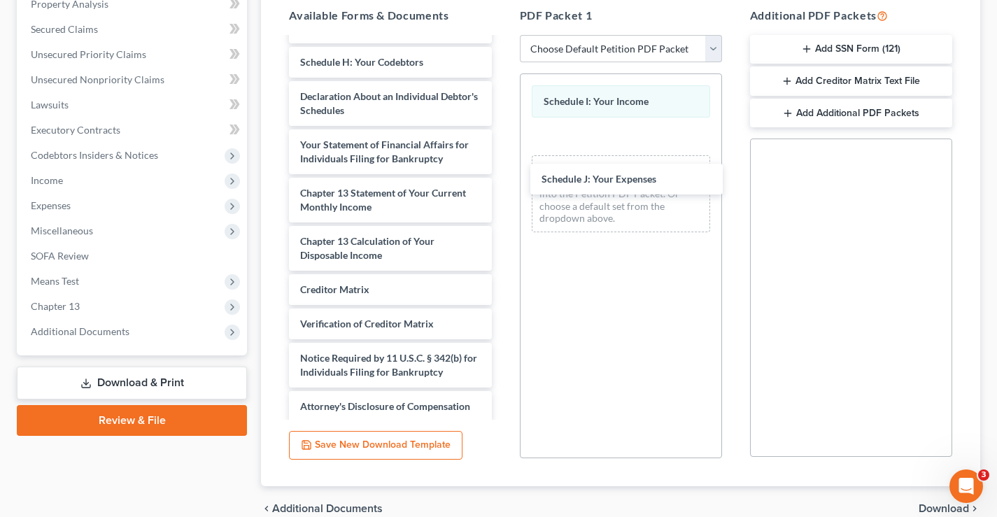
drag, startPoint x: 362, startPoint y: 94, endPoint x: 580, endPoint y: 234, distance: 259.2
click at [503, 176] on div "Schedule J: Your Expenses Payment Advices Cover Sheet - Individual (04/01/2025)…" at bounding box center [390, 56] width 225 height 734
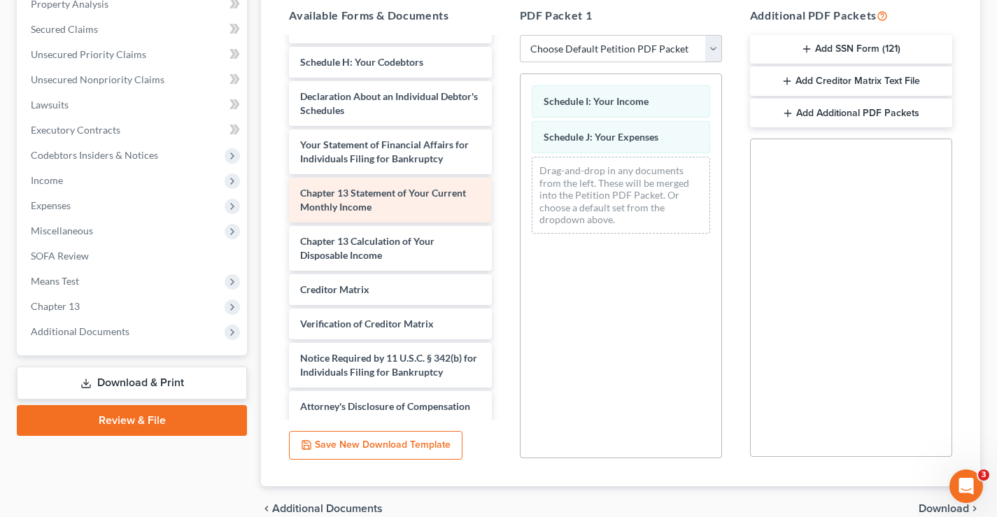
scroll to position [0, 0]
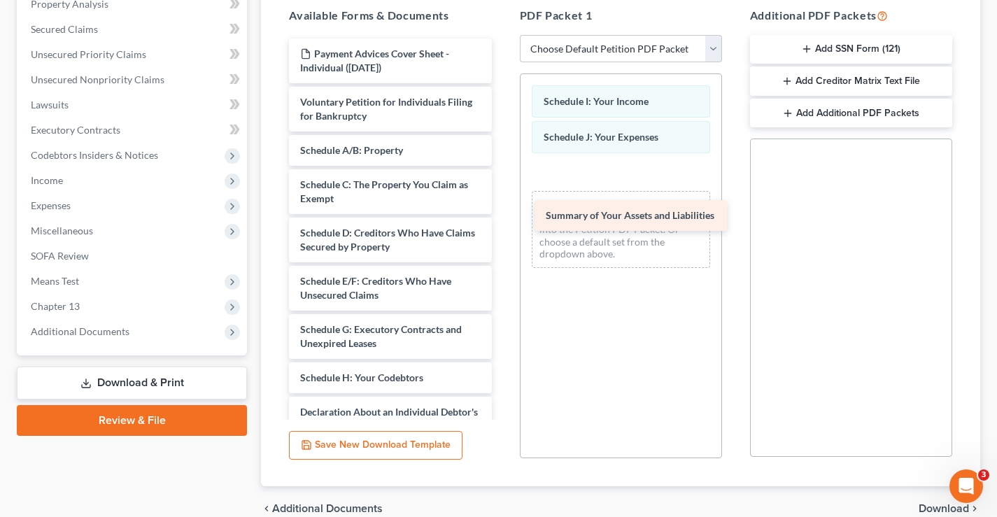
drag, startPoint x: 360, startPoint y: 150, endPoint x: 609, endPoint y: 215, distance: 256.9
click at [503, 214] on div "Summary of Your Assets and Liabilities Payment Advices Cover Sheet - Individual…" at bounding box center [390, 387] width 225 height 699
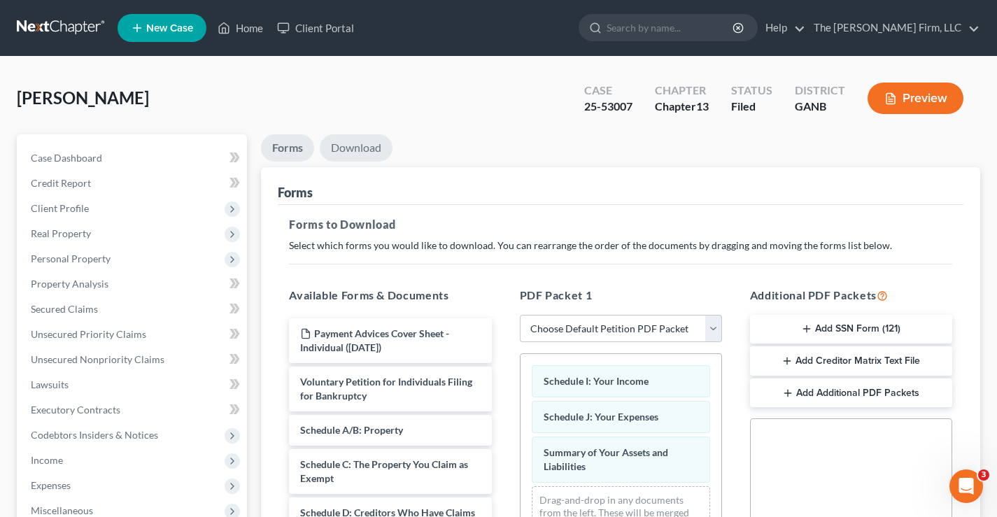
click at [376, 146] on link "Download" at bounding box center [356, 147] width 73 height 27
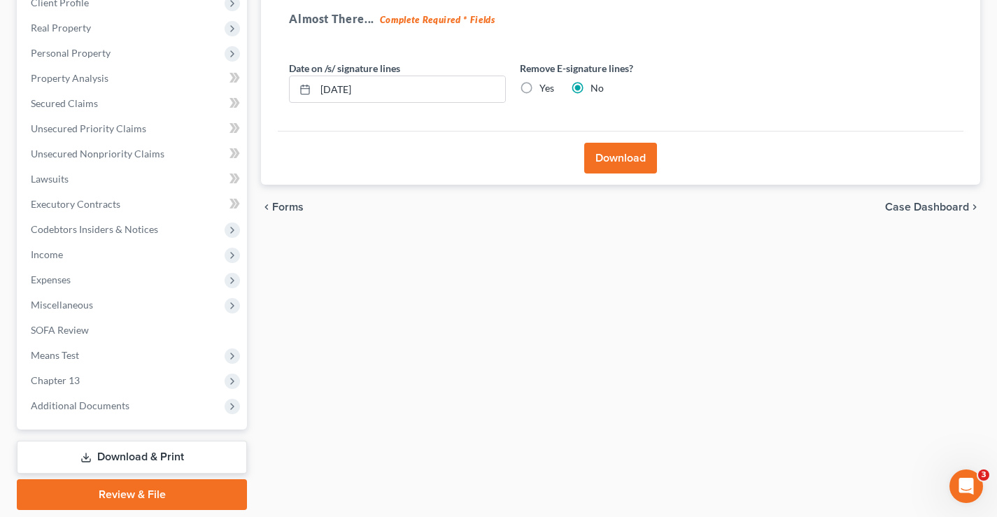
scroll to position [210, 0]
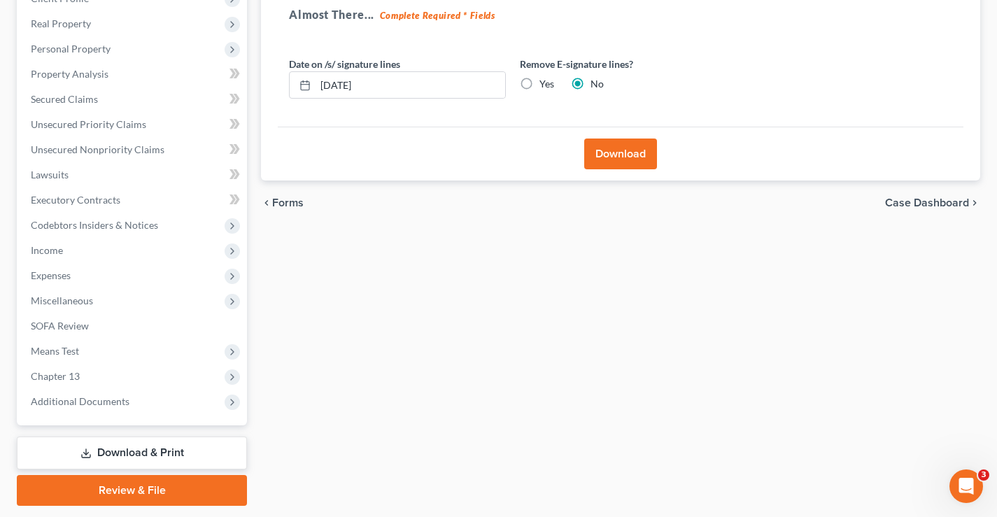
click at [612, 155] on button "Download" at bounding box center [620, 154] width 73 height 31
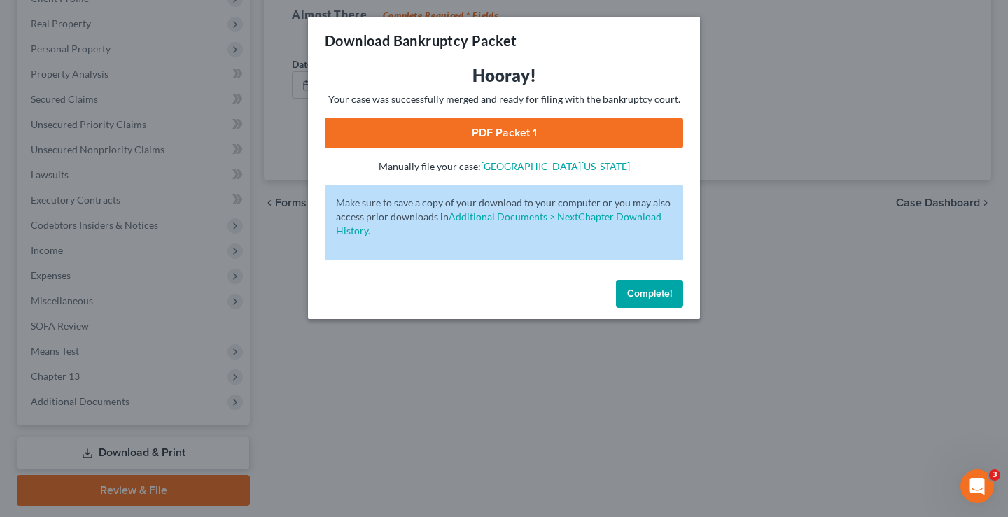
click at [528, 127] on link "PDF Packet 1" at bounding box center [504, 133] width 358 height 31
click at [657, 293] on span "Complete!" at bounding box center [649, 294] width 45 height 12
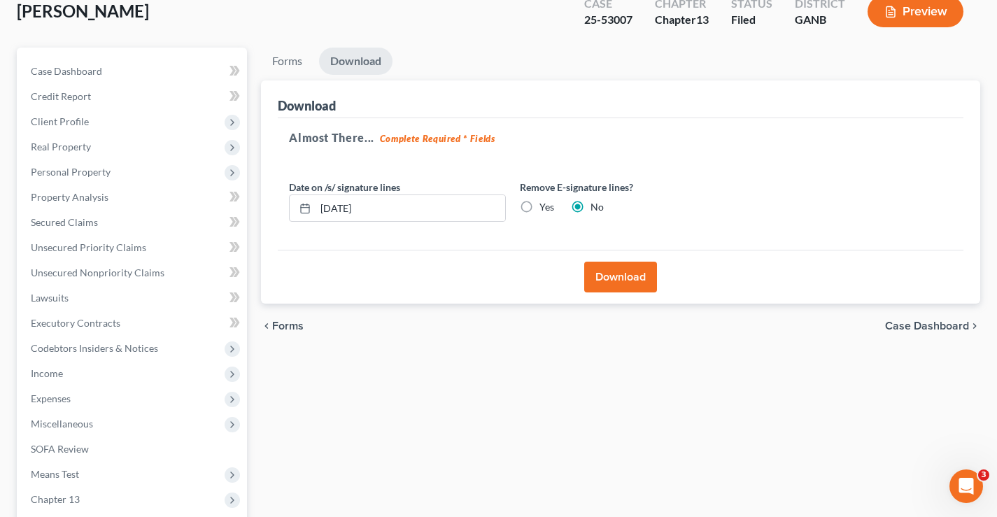
scroll to position [0, 0]
